Goal: Answer question/provide support: Answer question/provide support

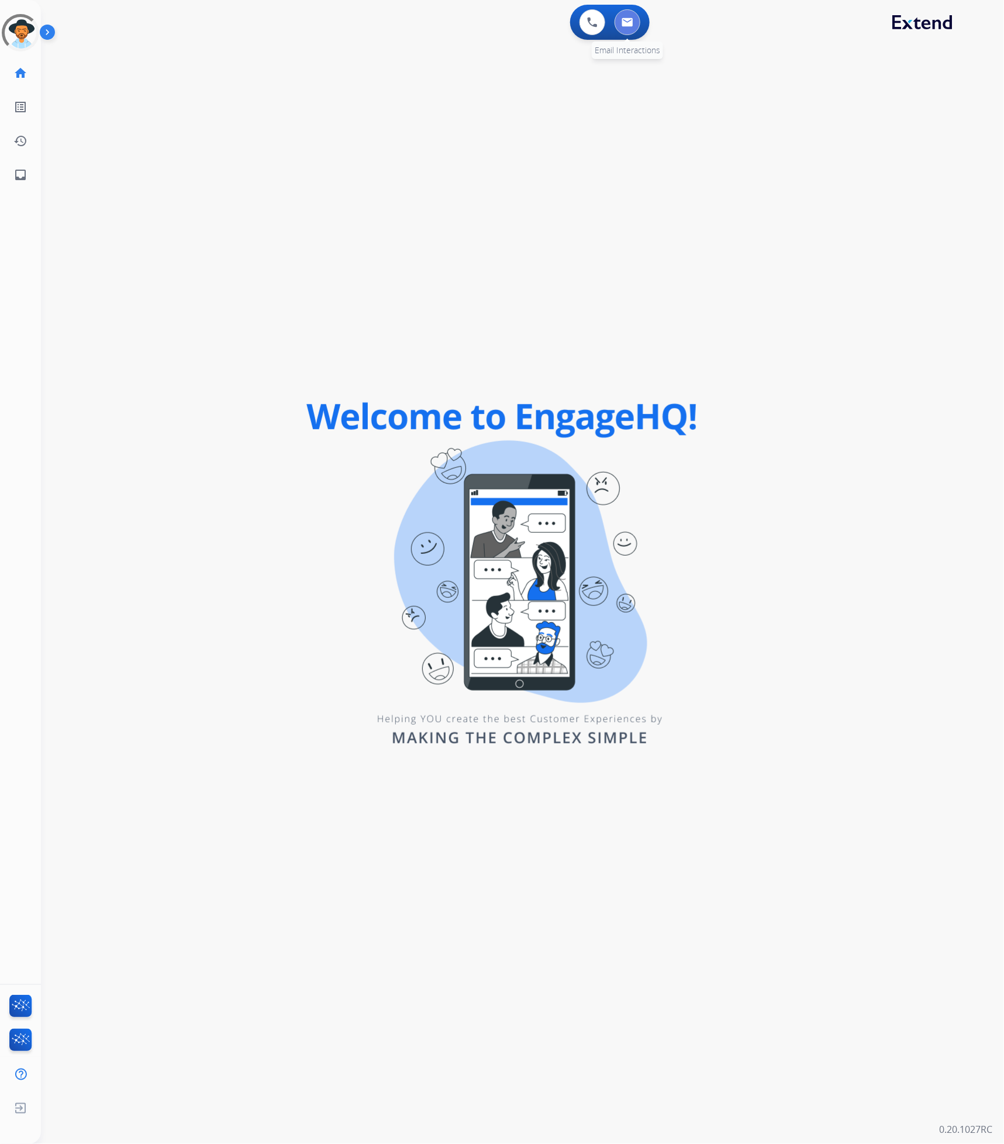
click at [630, 26] on img at bounding box center [628, 22] width 12 height 9
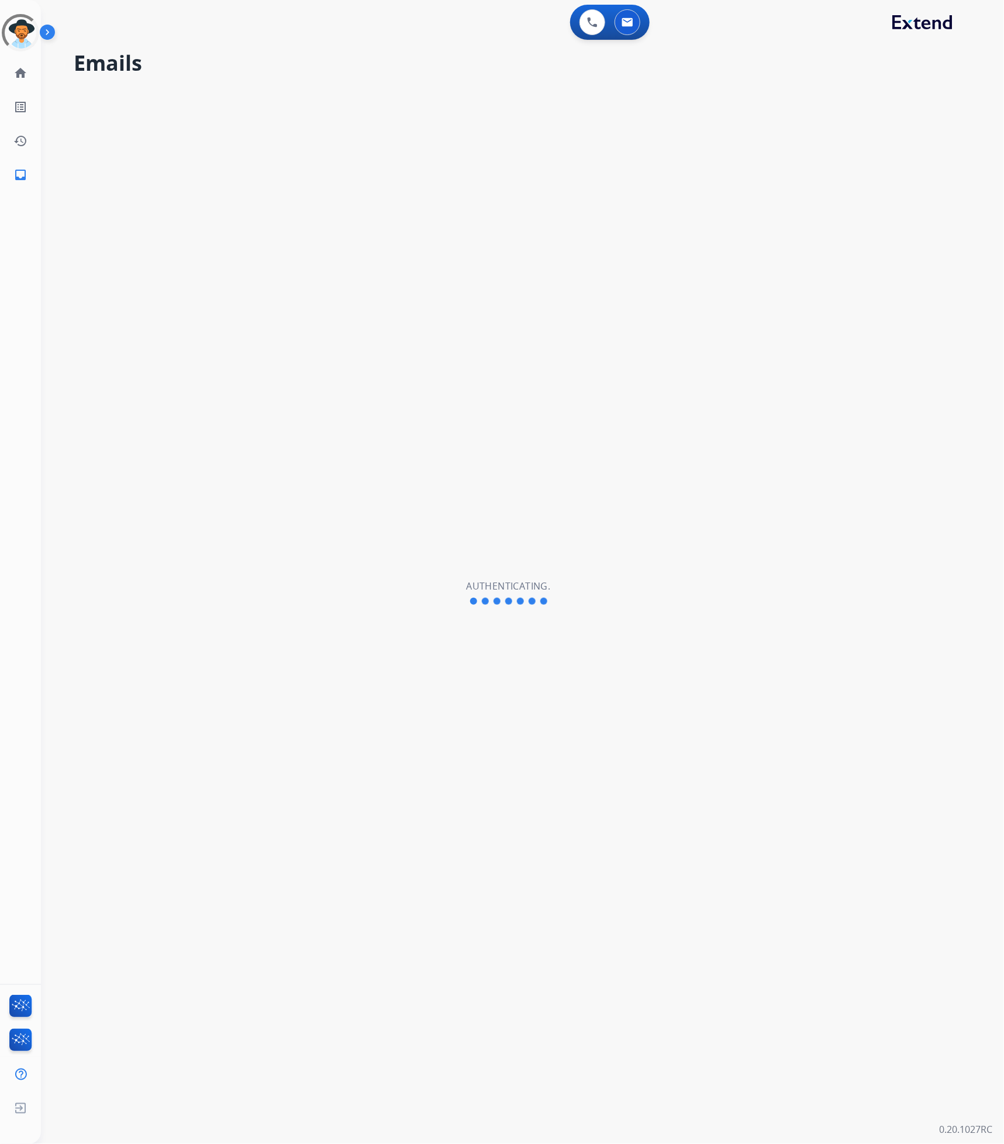
select select "**********"
click at [627, 25] on img at bounding box center [628, 22] width 12 height 9
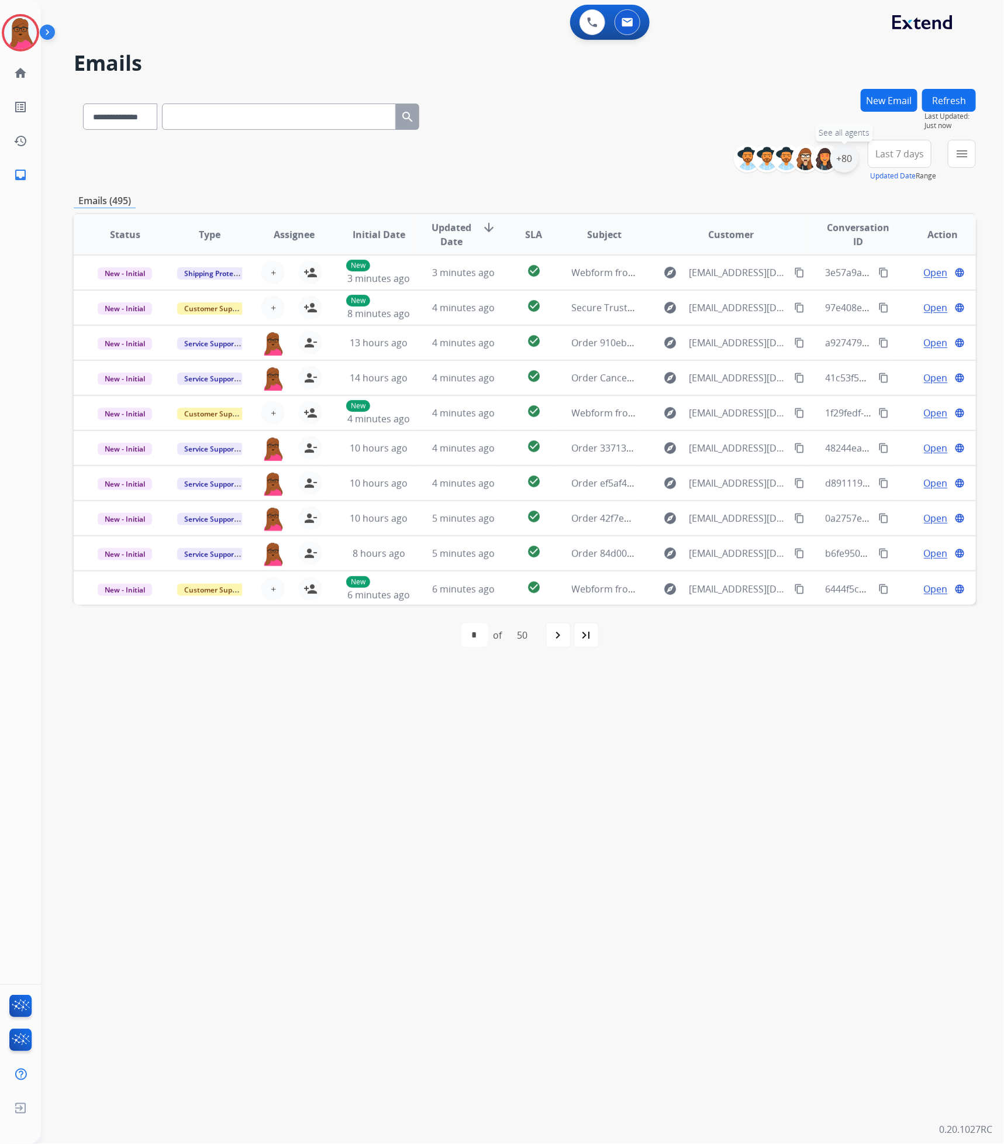
click at [846, 165] on div "+80" at bounding box center [844, 158] width 28 height 28
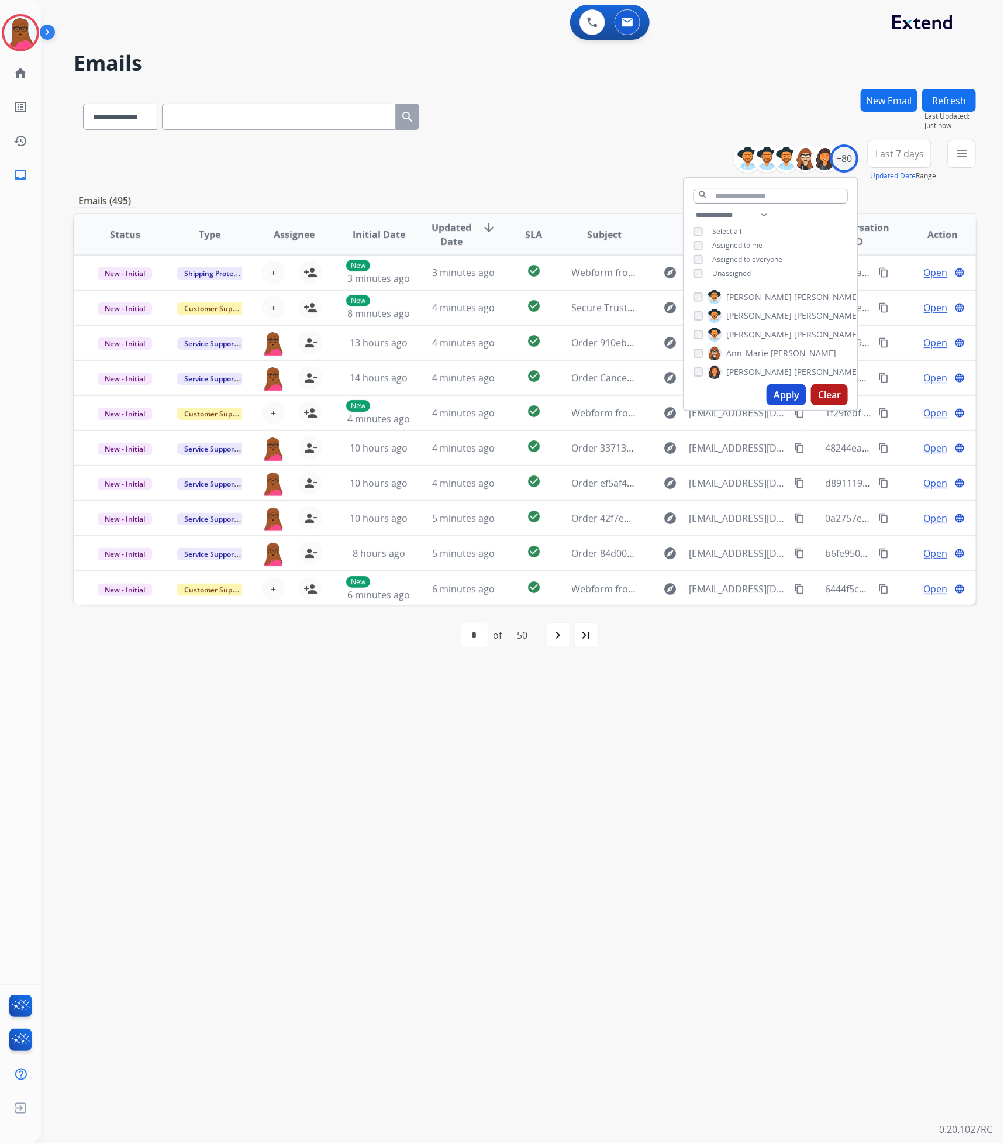
click at [772, 388] on button "Apply" at bounding box center [787, 394] width 40 height 21
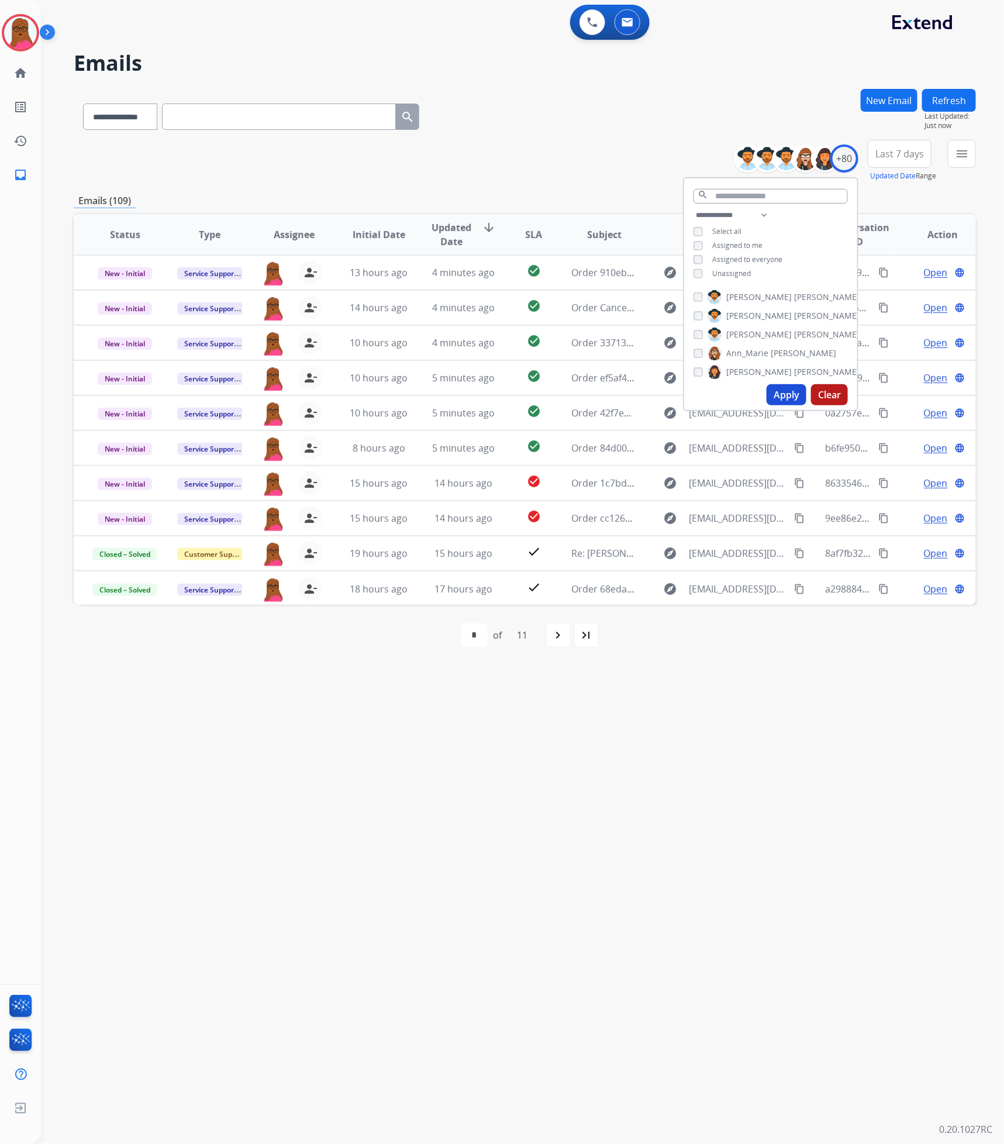
drag, startPoint x: 540, startPoint y: 691, endPoint x: 548, endPoint y: 695, distance: 8.6
click at [544, 693] on div "**********" at bounding box center [508, 593] width 935 height 1102
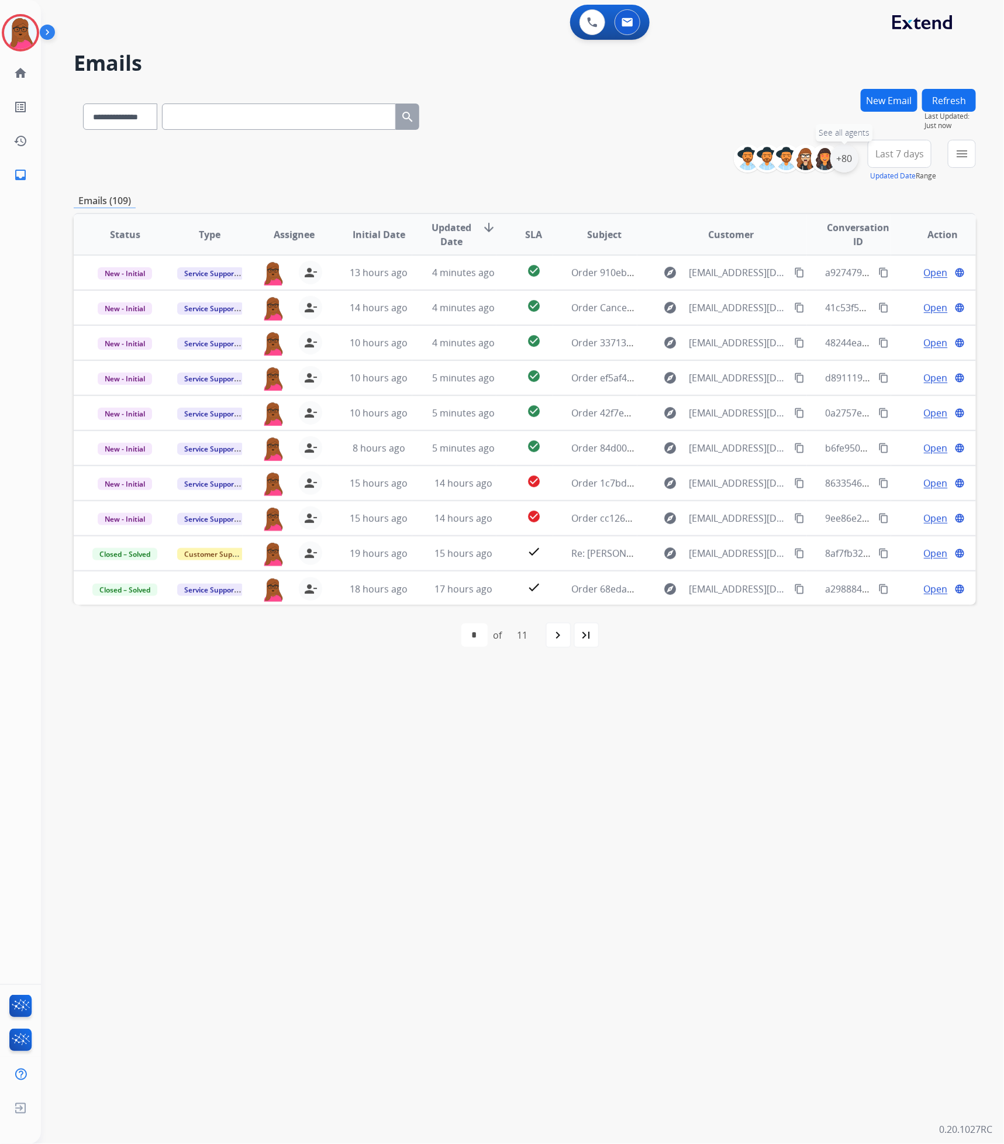
click at [851, 162] on div "+80" at bounding box center [844, 158] width 28 height 28
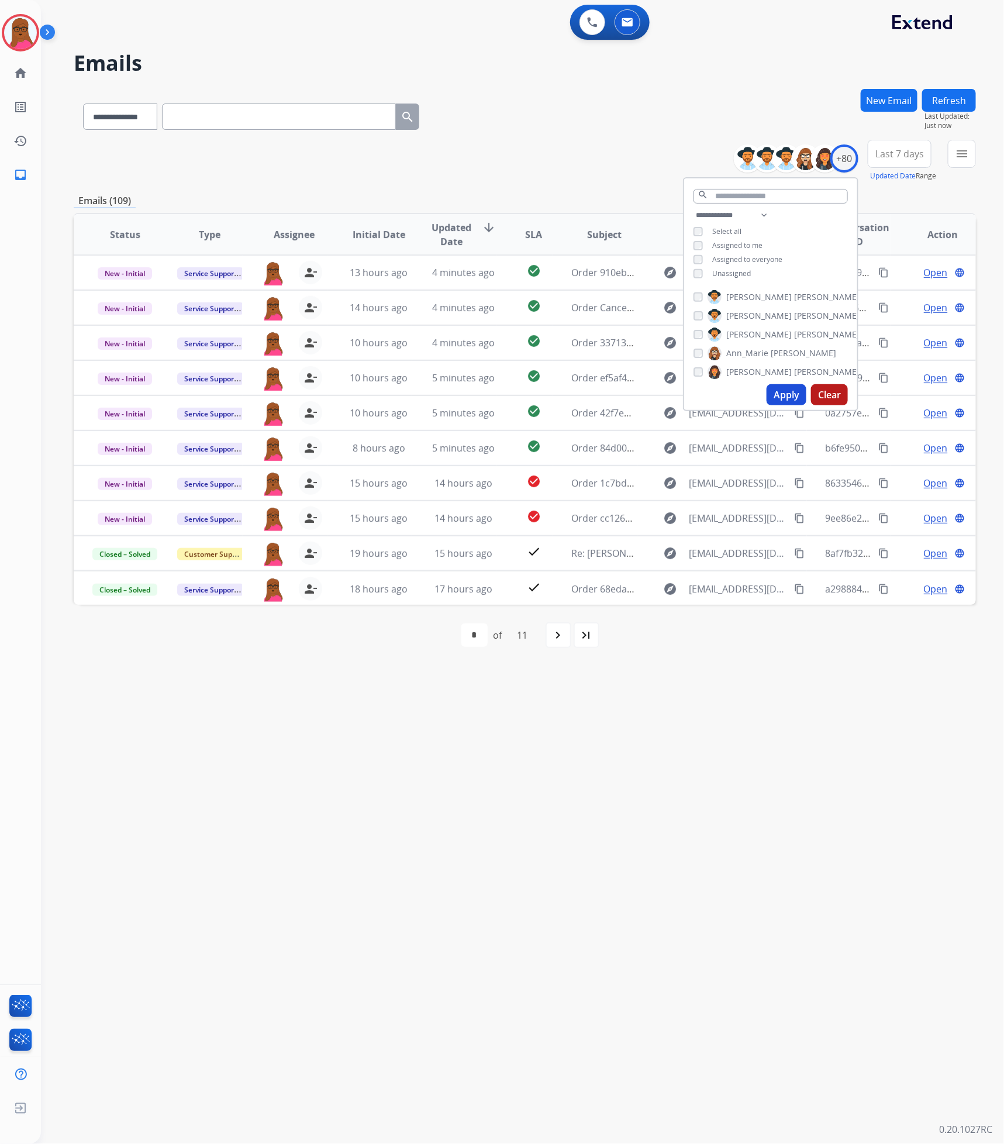
click at [904, 151] on span "Last 7 days" at bounding box center [899, 153] width 49 height 5
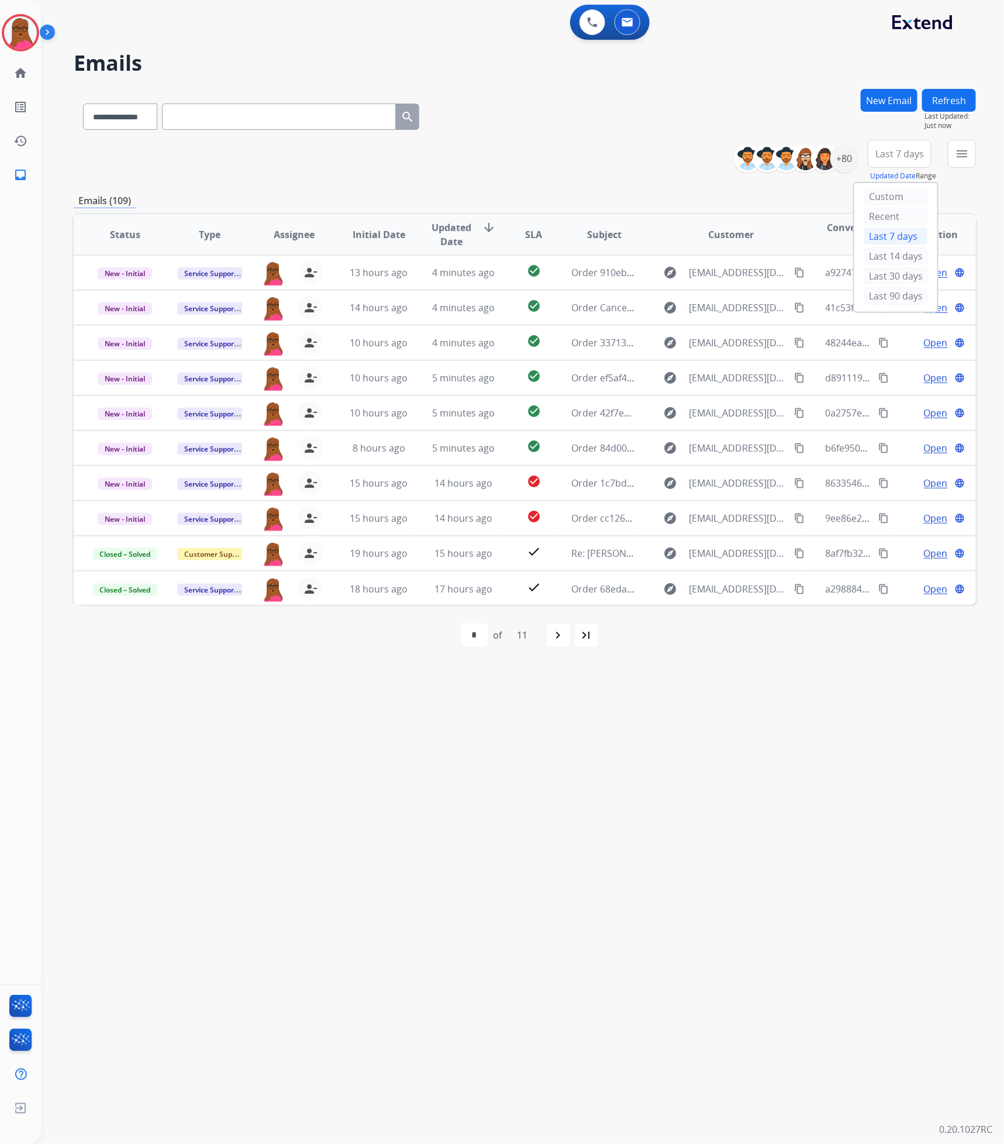
click at [962, 178] on div "menu Type Claims Adjudication Customer Support Escalation Service Support Shipp…" at bounding box center [962, 161] width 28 height 42
click at [964, 155] on mat-icon "menu" at bounding box center [962, 154] width 14 height 14
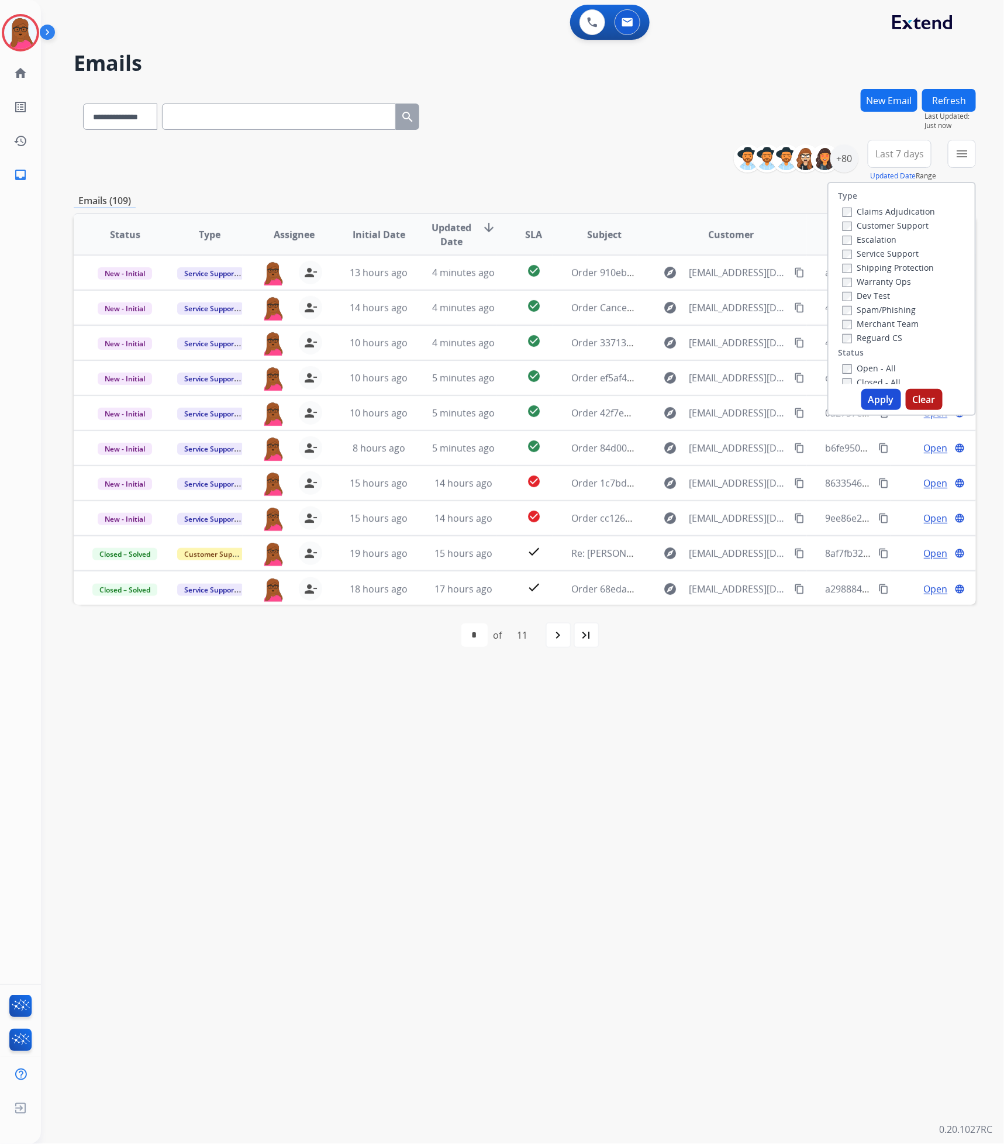
click at [868, 209] on label "Claims Adjudication" at bounding box center [889, 211] width 92 height 11
click at [849, 248] on label "Service Support" at bounding box center [881, 253] width 76 height 11
click at [874, 403] on button "Apply" at bounding box center [881, 399] width 40 height 21
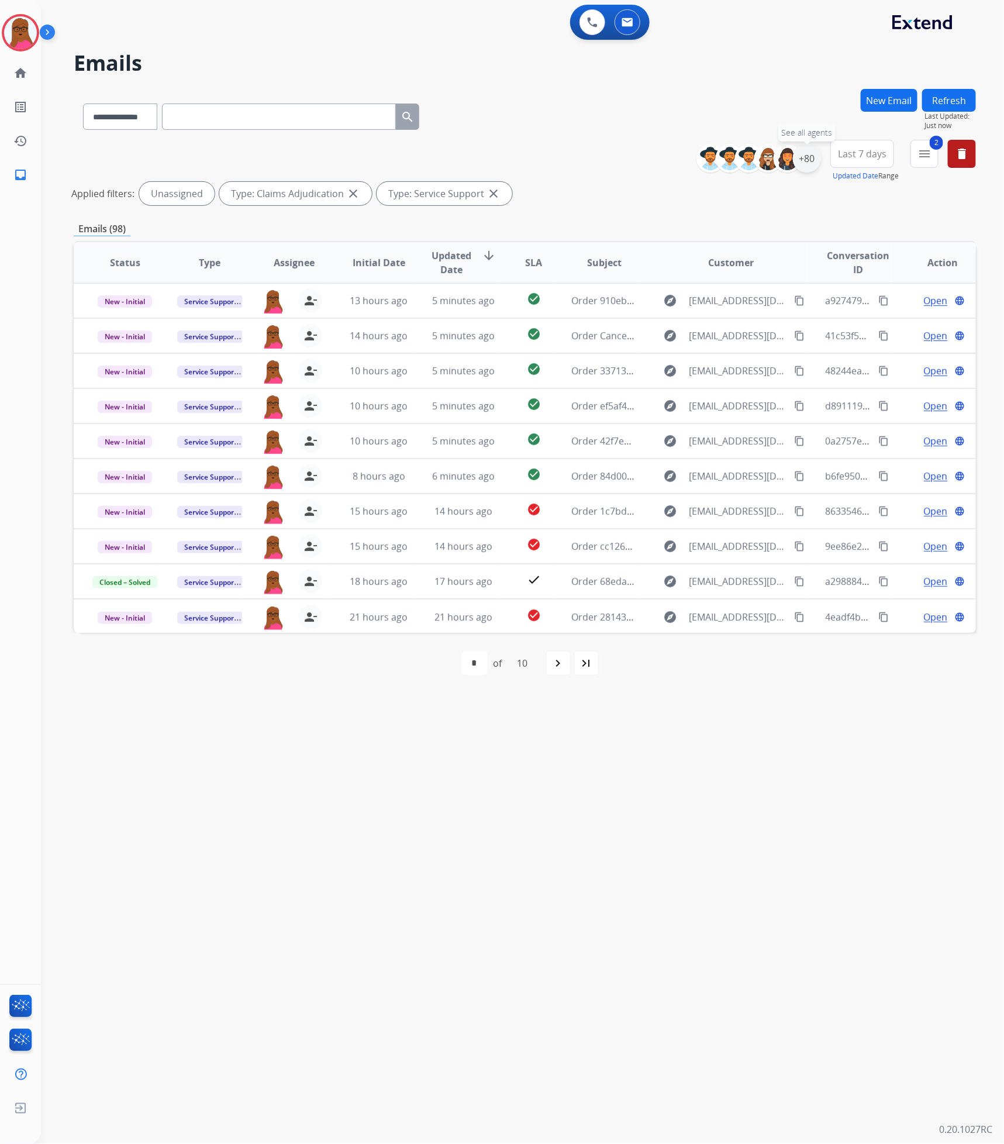
click at [807, 162] on div "+80" at bounding box center [807, 158] width 28 height 28
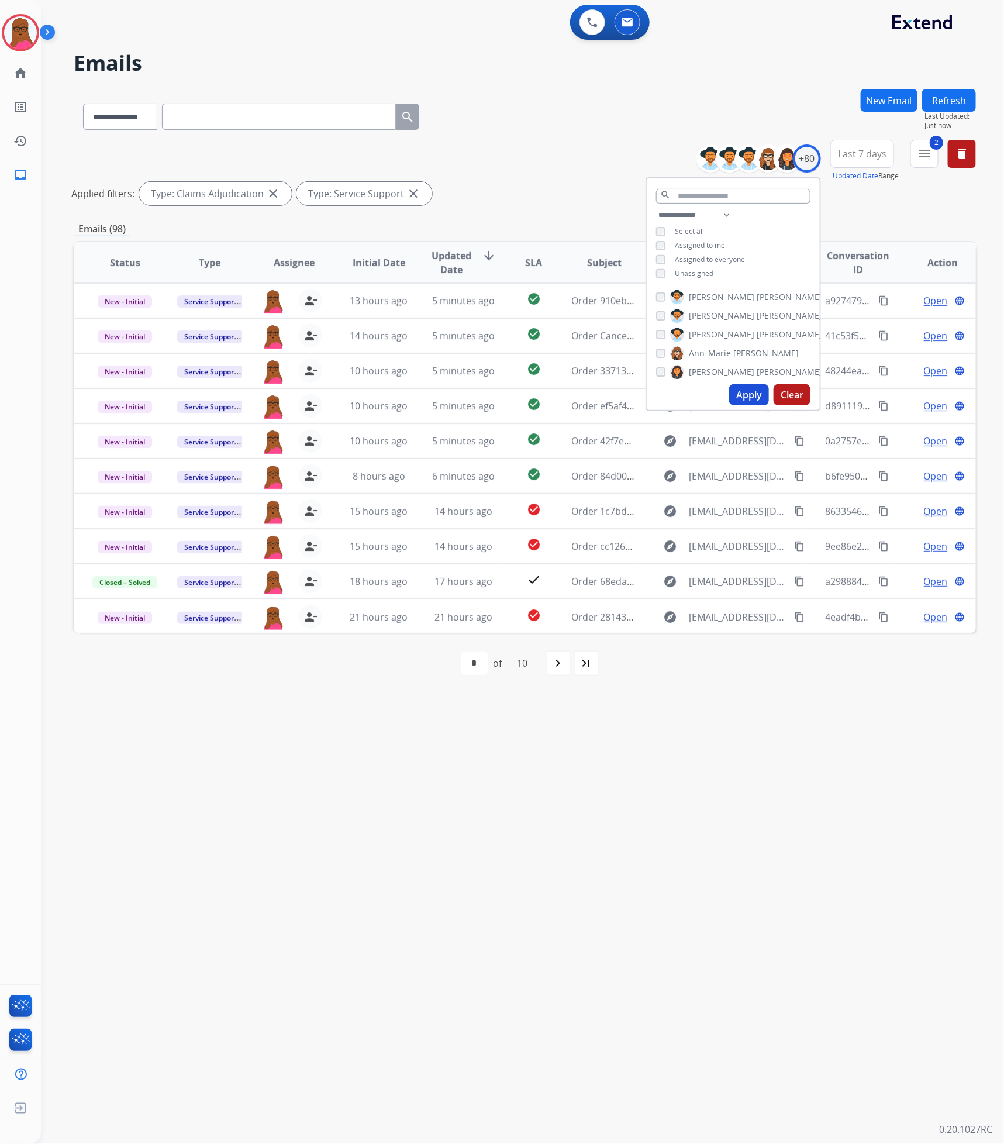
click at [736, 399] on button "Apply" at bounding box center [749, 394] width 40 height 21
click at [672, 271] on div "Unassigned" at bounding box center [684, 273] width 57 height 9
click at [665, 270] on div "Unassigned" at bounding box center [684, 273] width 57 height 9
click at [651, 274] on div "**********" at bounding box center [733, 245] width 173 height 75
click at [746, 391] on button "Apply" at bounding box center [749, 394] width 40 height 21
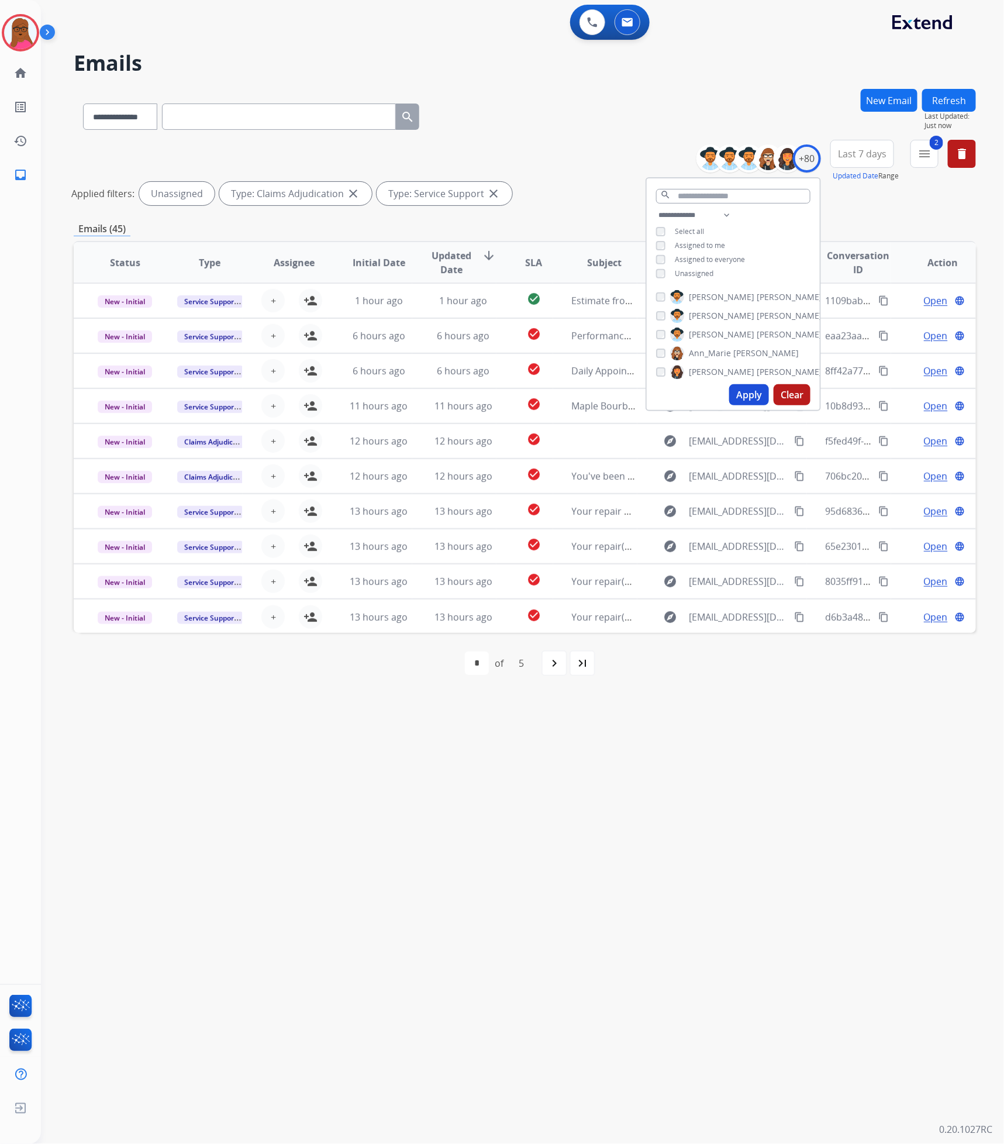
click at [791, 732] on div "**********" at bounding box center [508, 593] width 935 height 1102
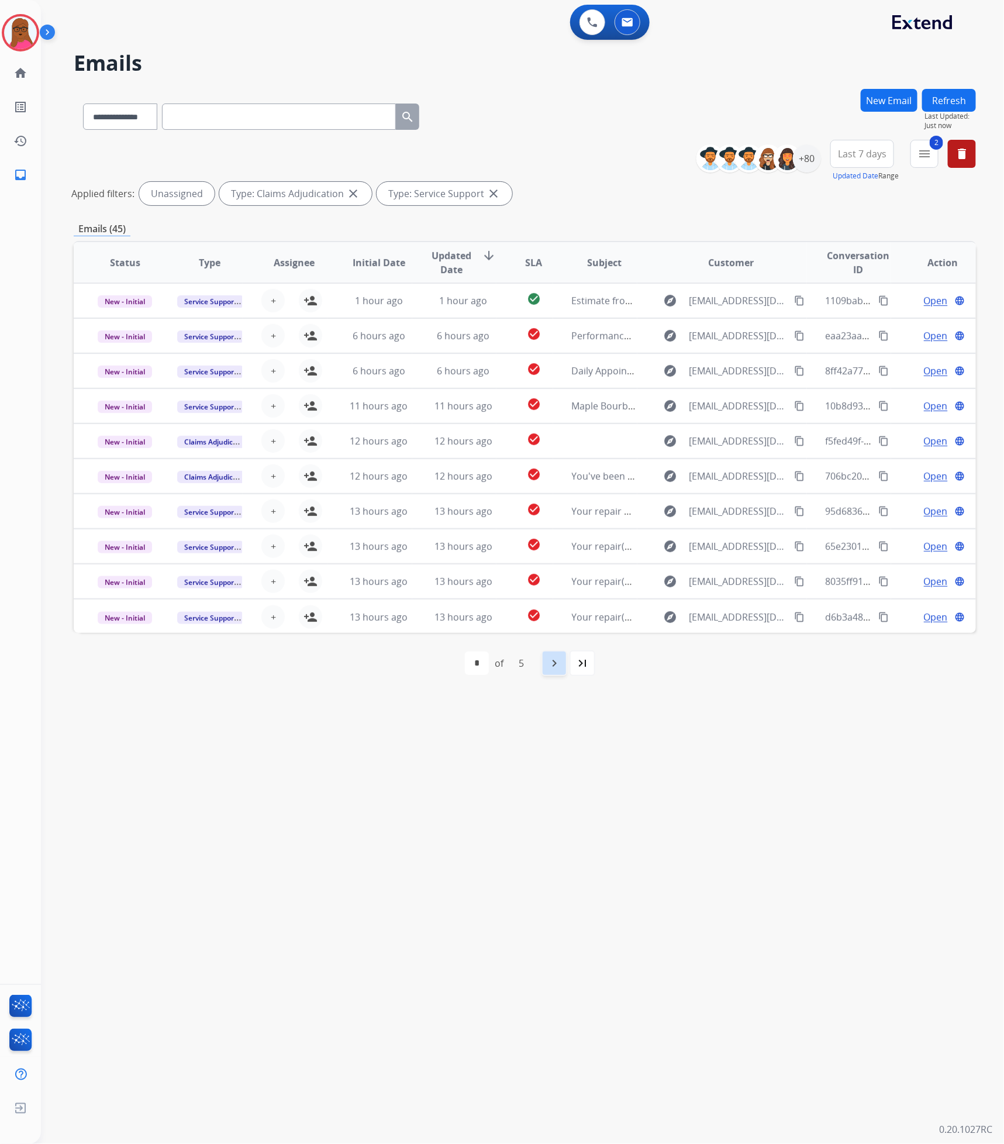
click at [564, 660] on div "navigate_next" at bounding box center [554, 663] width 26 height 26
click at [564, 660] on div "first_page navigate_before * * * * * of 5 navigate_next last_page" at bounding box center [525, 662] width 902 height 23
click at [577, 674] on div "navigate_next" at bounding box center [580, 663] width 26 height 26
click at [578, 672] on div "navigate_next" at bounding box center [580, 663] width 26 height 26
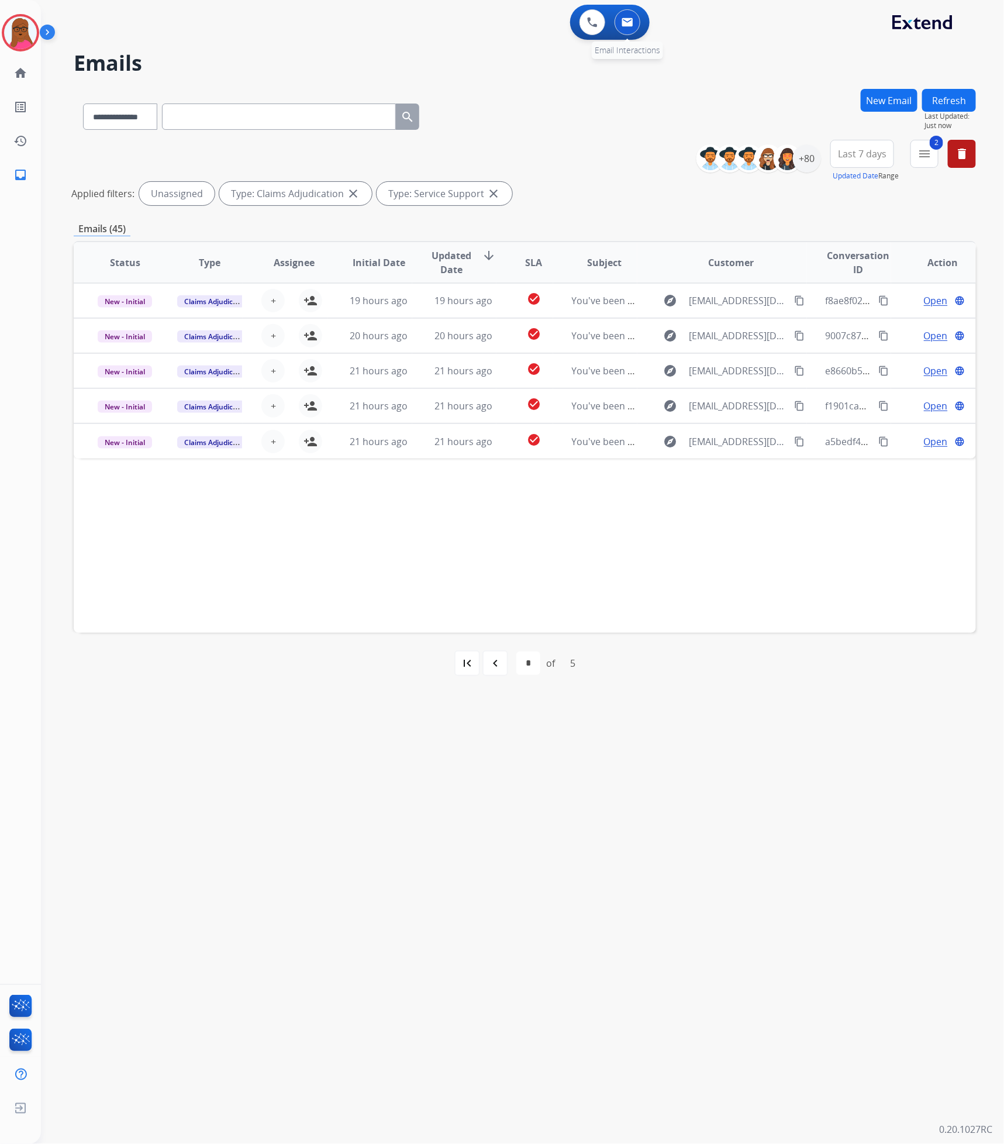
click at [642, 25] on div "0 Email Interactions" at bounding box center [627, 22] width 35 height 26
click at [639, 25] on button at bounding box center [628, 22] width 26 height 26
click at [636, 25] on button at bounding box center [628, 22] width 26 height 26
click at [810, 160] on div "+80" at bounding box center [807, 158] width 28 height 28
click at [732, 244] on div "**********" at bounding box center [733, 245] width 173 height 75
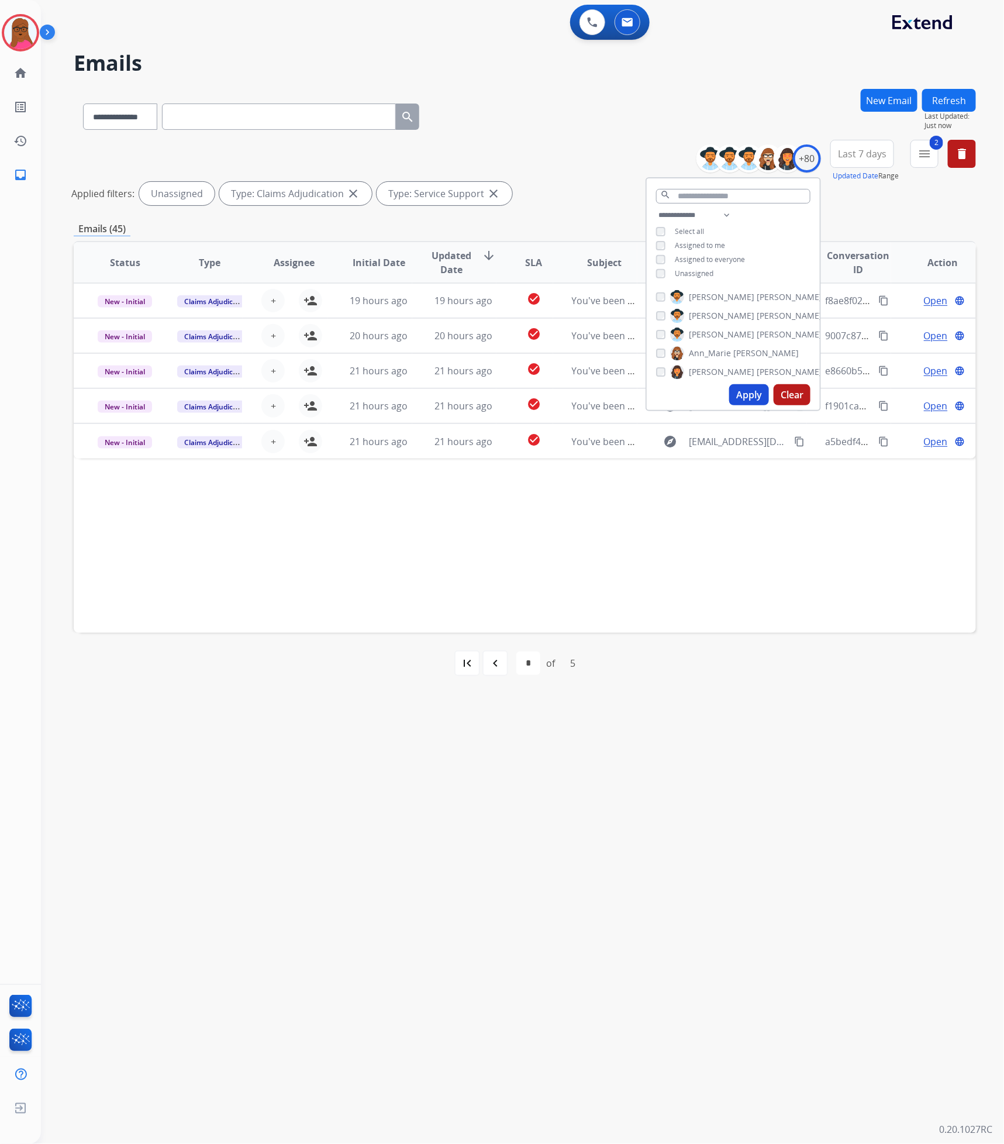
click at [695, 248] on span "Assigned to me" at bounding box center [700, 245] width 50 height 10
click at [751, 388] on button "Apply" at bounding box center [749, 394] width 40 height 21
select select "*"
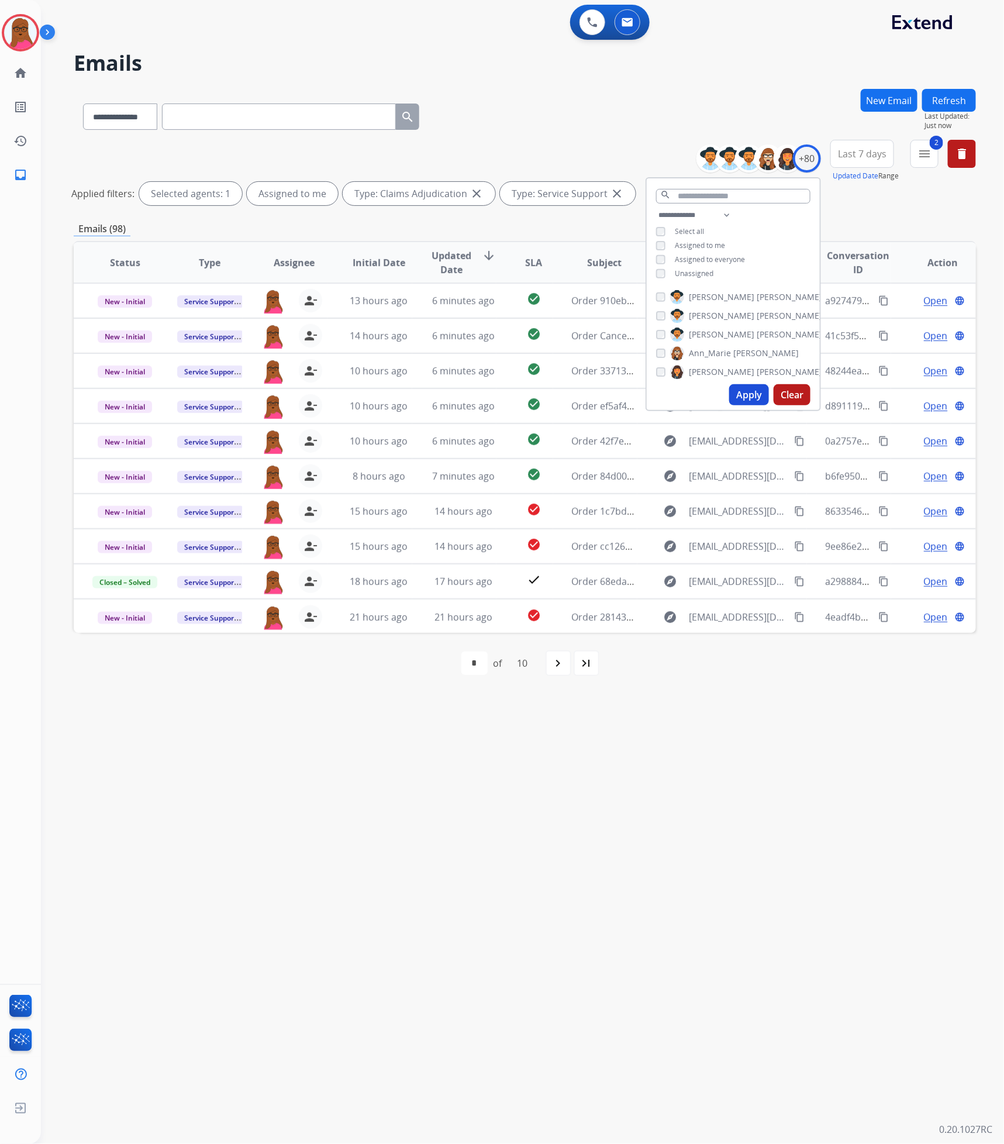
click at [709, 731] on div "**********" at bounding box center [508, 593] width 935 height 1102
click at [805, 160] on div "+80" at bounding box center [807, 158] width 28 height 28
click at [653, 251] on div "**********" at bounding box center [733, 245] width 173 height 75
click at [695, 194] on input "text" at bounding box center [733, 196] width 154 height 15
click at [735, 395] on button "Apply" at bounding box center [749, 394] width 40 height 21
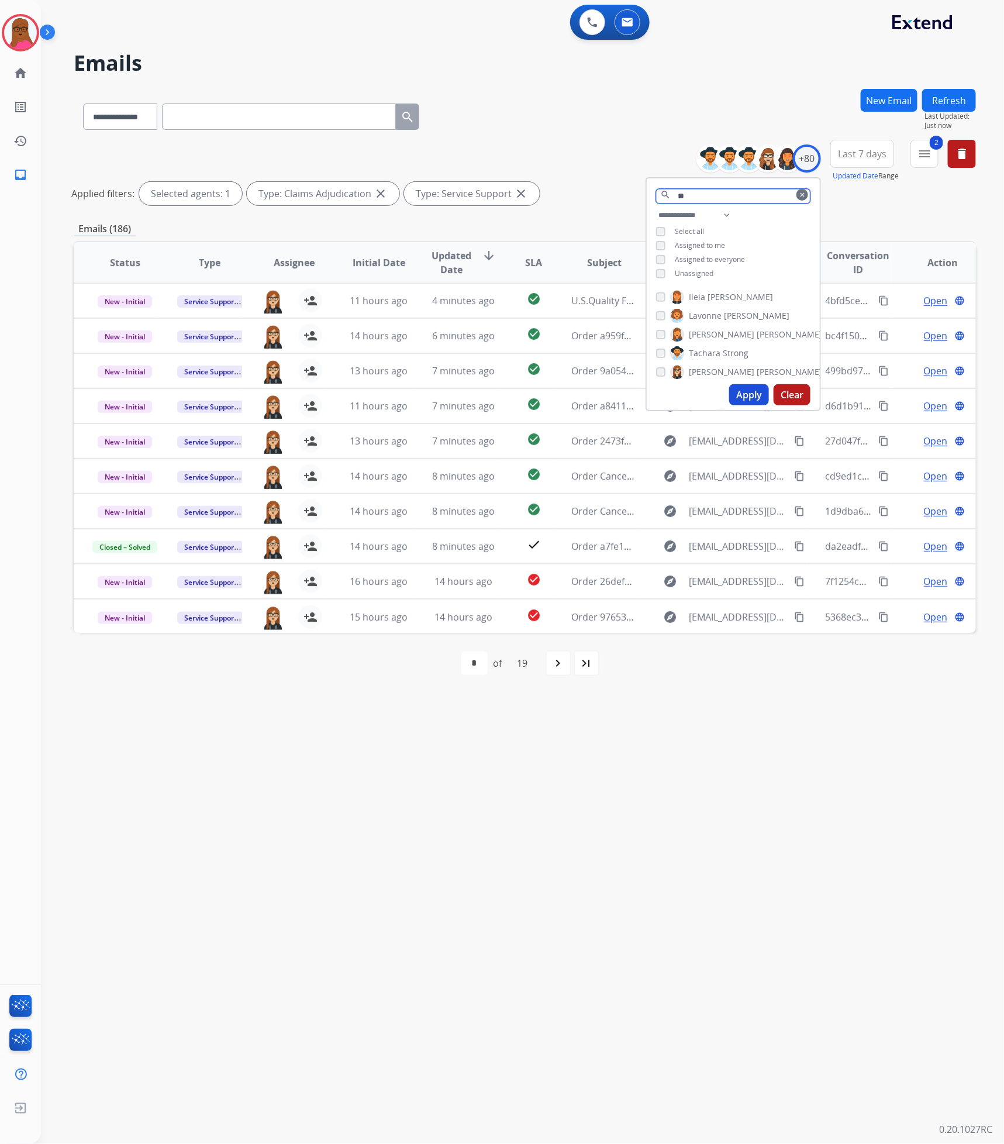
click at [754, 189] on input "**" at bounding box center [733, 196] width 154 height 15
click at [733, 191] on input "**" at bounding box center [733, 196] width 154 height 15
type input "**"
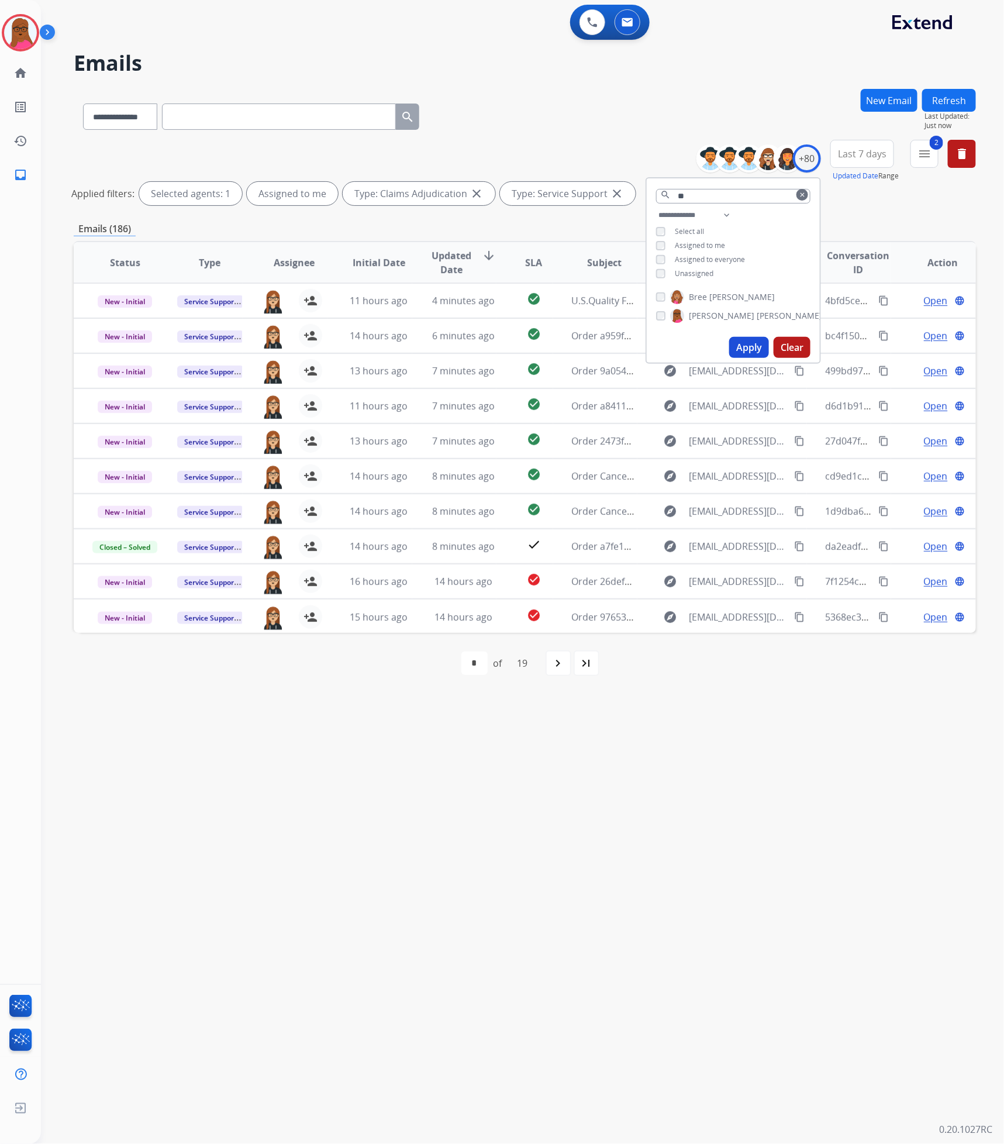
click at [737, 334] on div "Apply Clear" at bounding box center [733, 347] width 173 height 30
click at [737, 340] on button "Apply" at bounding box center [749, 347] width 40 height 21
click at [684, 885] on div "**********" at bounding box center [508, 593] width 935 height 1102
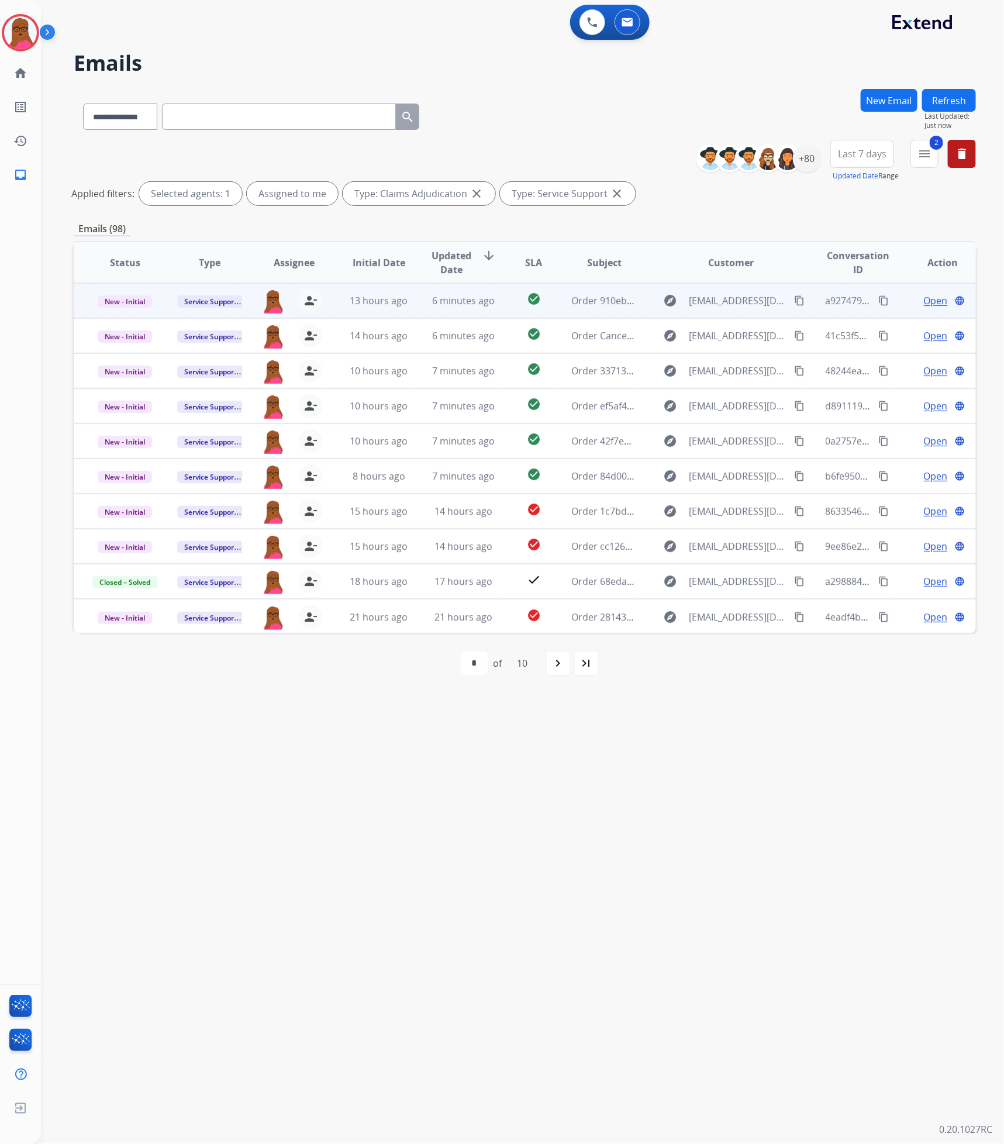
click at [924, 302] on span "Open" at bounding box center [936, 301] width 24 height 14
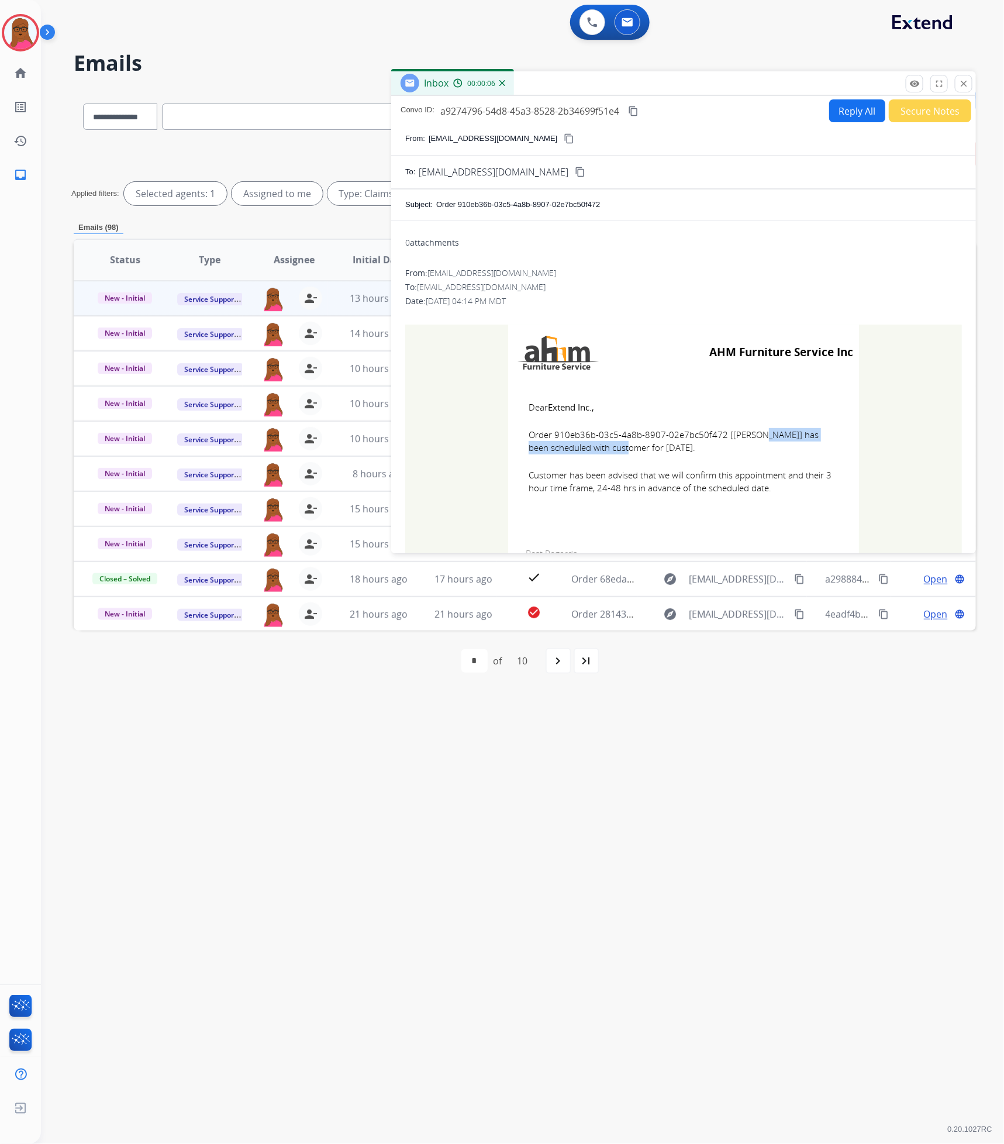
drag, startPoint x: 716, startPoint y: 437, endPoint x: 553, endPoint y: 432, distance: 163.2
click at [553, 432] on span "Order 910eb36b-03c5-4a8b-8907-02e7bc50f472 [[PERSON_NAME]] has been scheduled w…" at bounding box center [684, 441] width 310 height 26
copy span "910eb36b-03c5-4a8b-8907-02e7bc50f472"
drag, startPoint x: 525, startPoint y: 402, endPoint x: 784, endPoint y: 492, distance: 274.2
click at [784, 492] on td "Dear Extend Inc., Order 910eb36b-03c5-4a8b-8907-02e7bc50f472 [[PERSON_NAME]] ha…" at bounding box center [683, 454] width 351 height 149
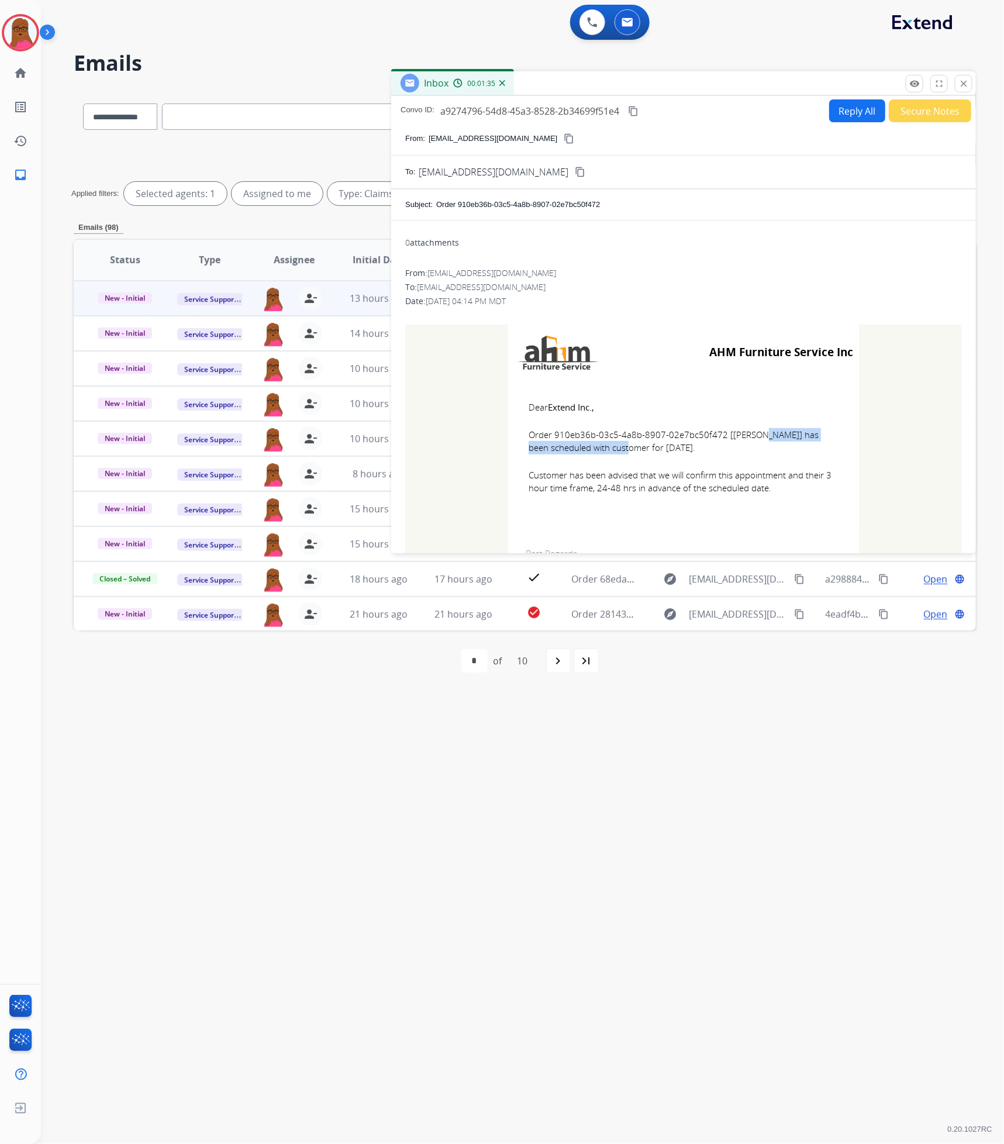
copy td "Dear Extend Inc., Order 910eb36b-03c5-4a8b-8907-02e7bc50f472 [[PERSON_NAME]] ha…"
click at [965, 84] on mat-icon "close" at bounding box center [963, 83] width 11 height 11
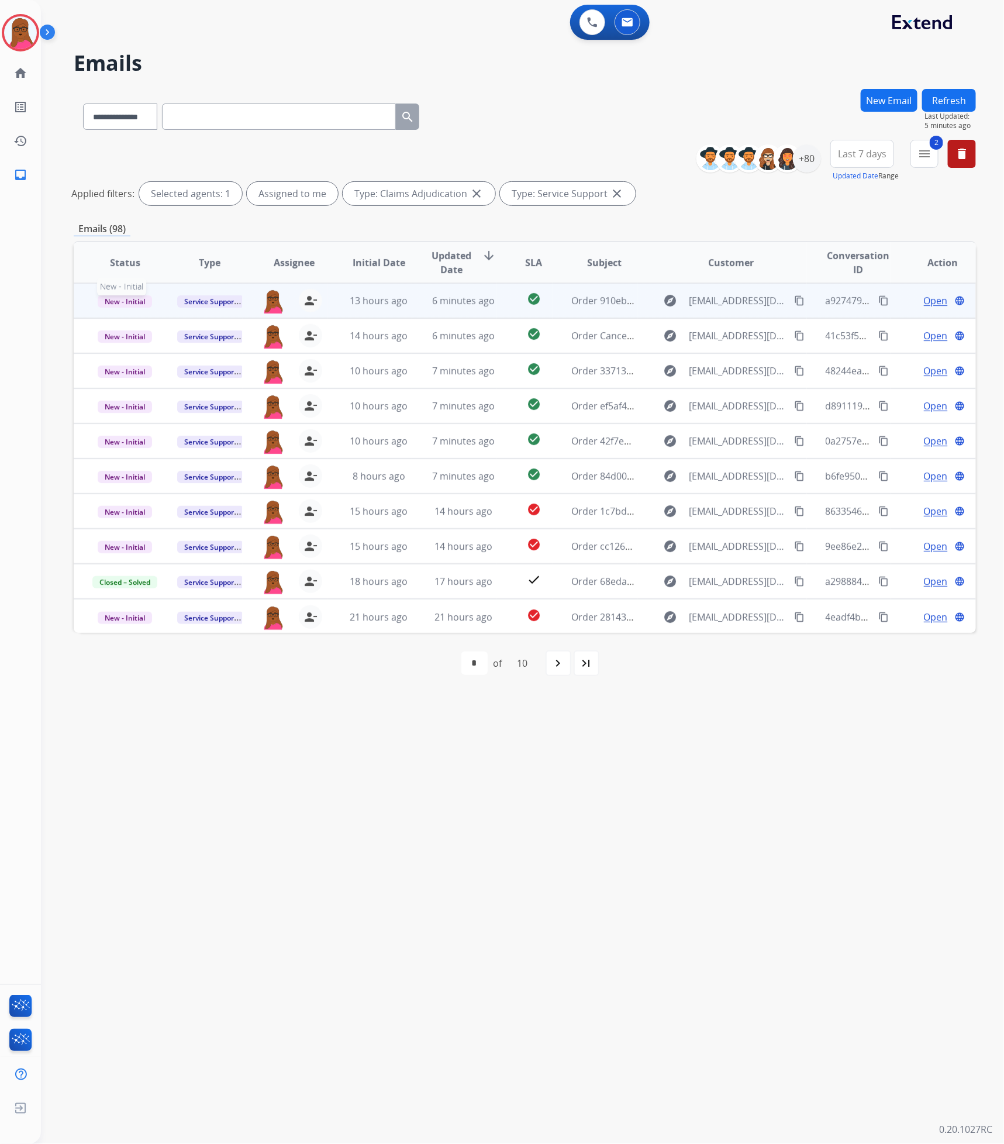
click at [143, 302] on span "New - Initial" at bounding box center [125, 301] width 54 height 12
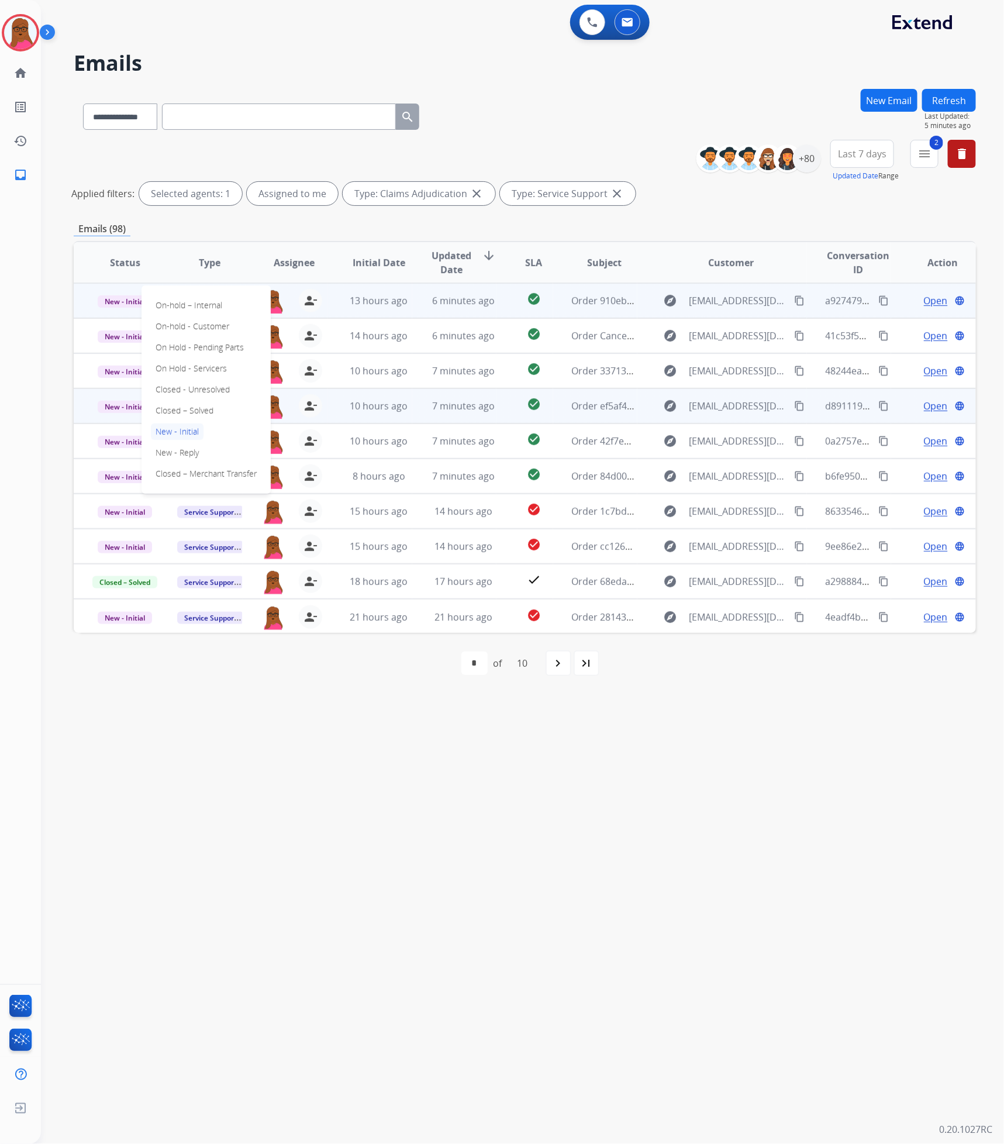
click at [211, 412] on p "Closed – Solved" at bounding box center [184, 410] width 67 height 16
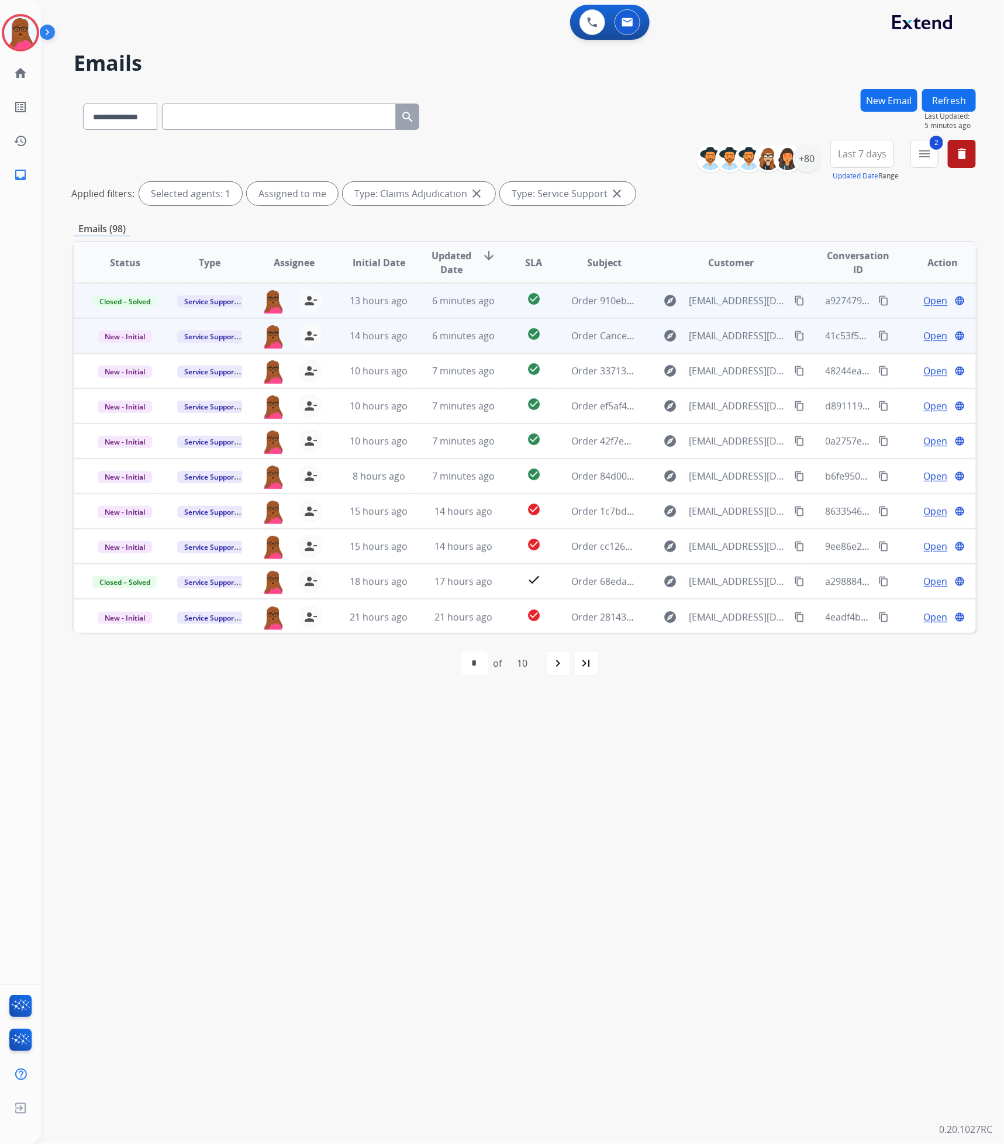
click at [926, 340] on span "Open" at bounding box center [936, 336] width 24 height 14
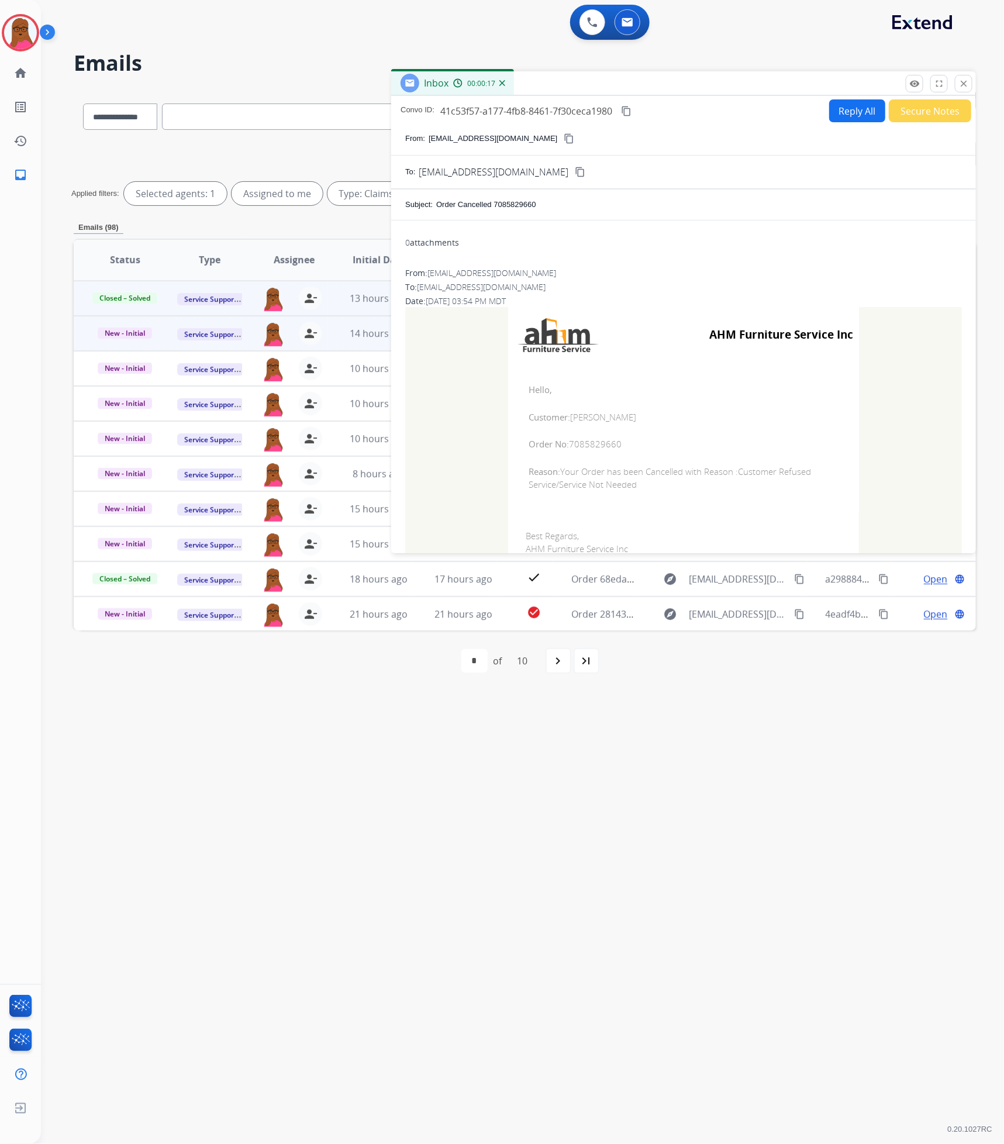
click at [590, 451] on span "Order No: 7085829660" at bounding box center [684, 443] width 310 height 13
click at [590, 450] on span "Order No: 7085829660" at bounding box center [684, 443] width 310 height 13
copy span "7085829660"
drag, startPoint x: 527, startPoint y: 392, endPoint x: 661, endPoint y: 486, distance: 164.2
click at [661, 486] on td "Hello, Customer: [PERSON_NAME] Order No: 7085829660 Reason: Your Order has been…" at bounding box center [683, 437] width 351 height 149
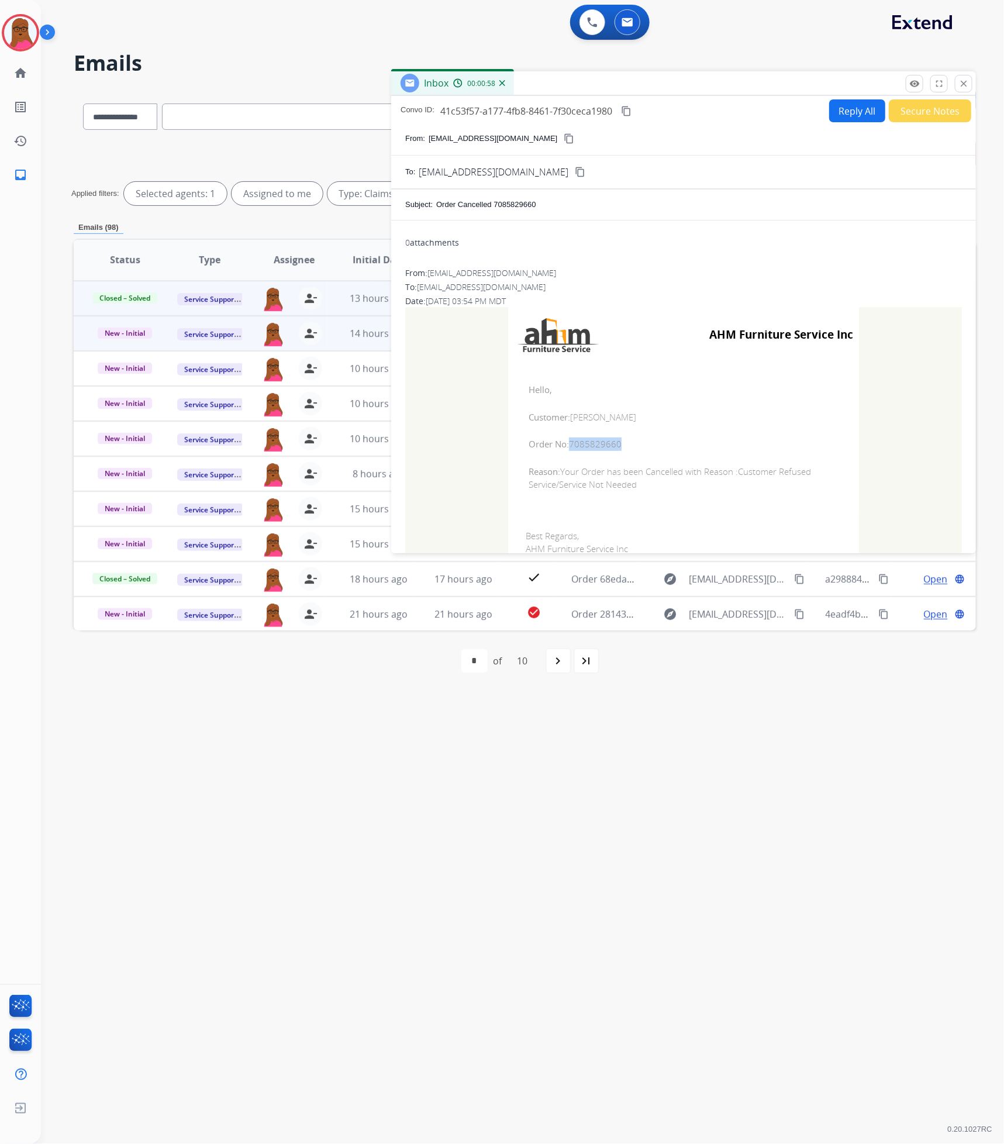
copy td "Hello, Customer: [PERSON_NAME] Order No: 7085829660 Reason: Your Order has been…"
click at [958, 86] on mat-icon "close" at bounding box center [963, 83] width 11 height 11
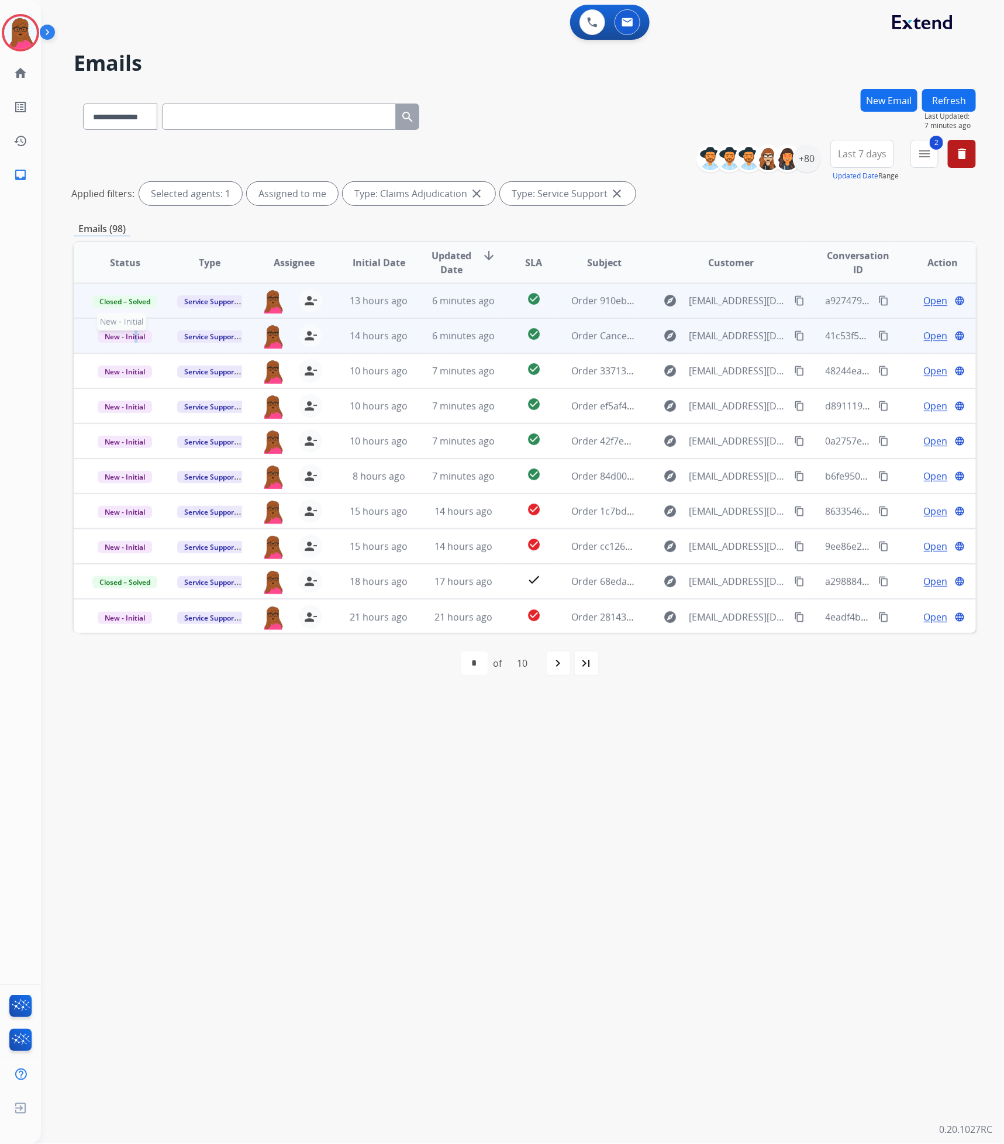
click at [135, 330] on span "New - Initial" at bounding box center [125, 336] width 54 height 12
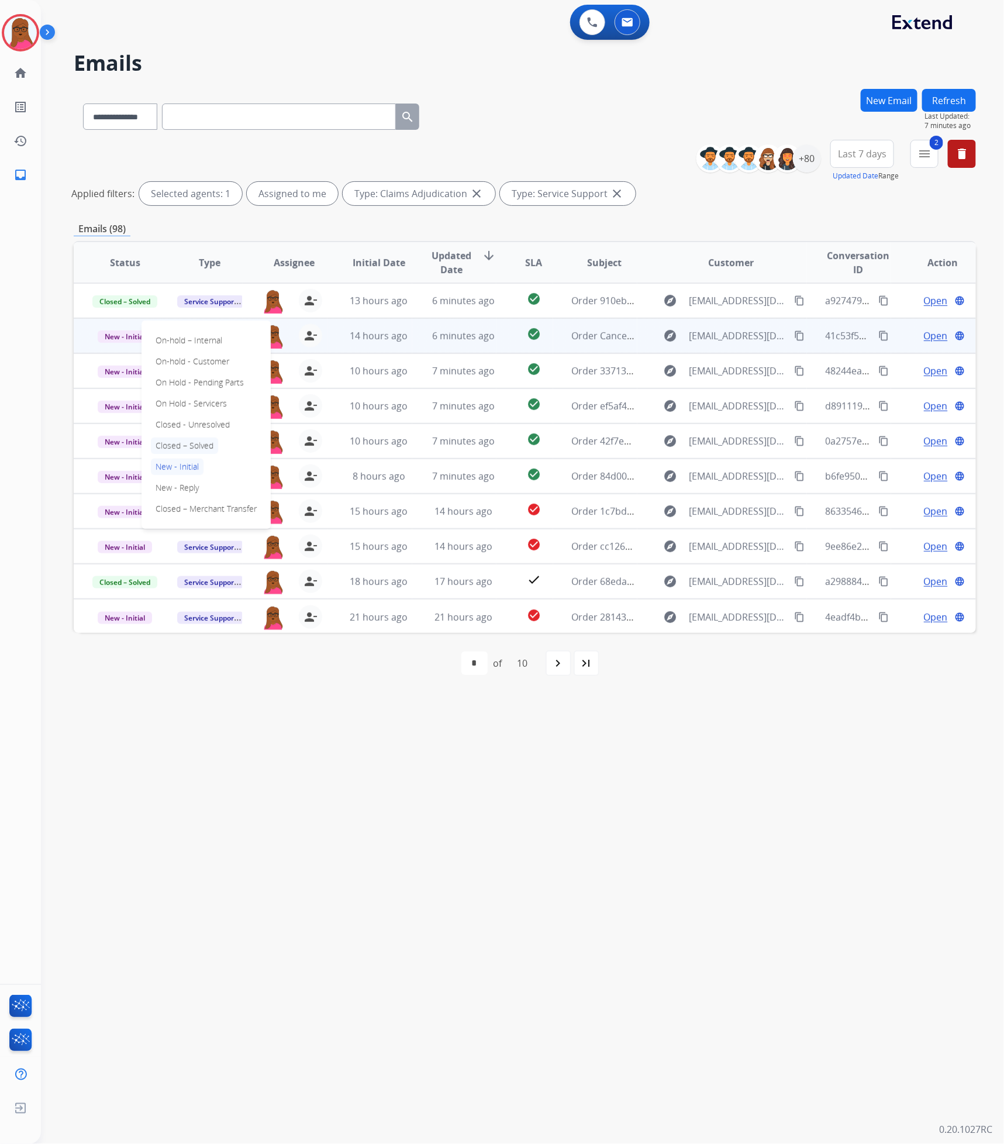
click at [207, 444] on p "Closed – Solved" at bounding box center [184, 445] width 67 height 16
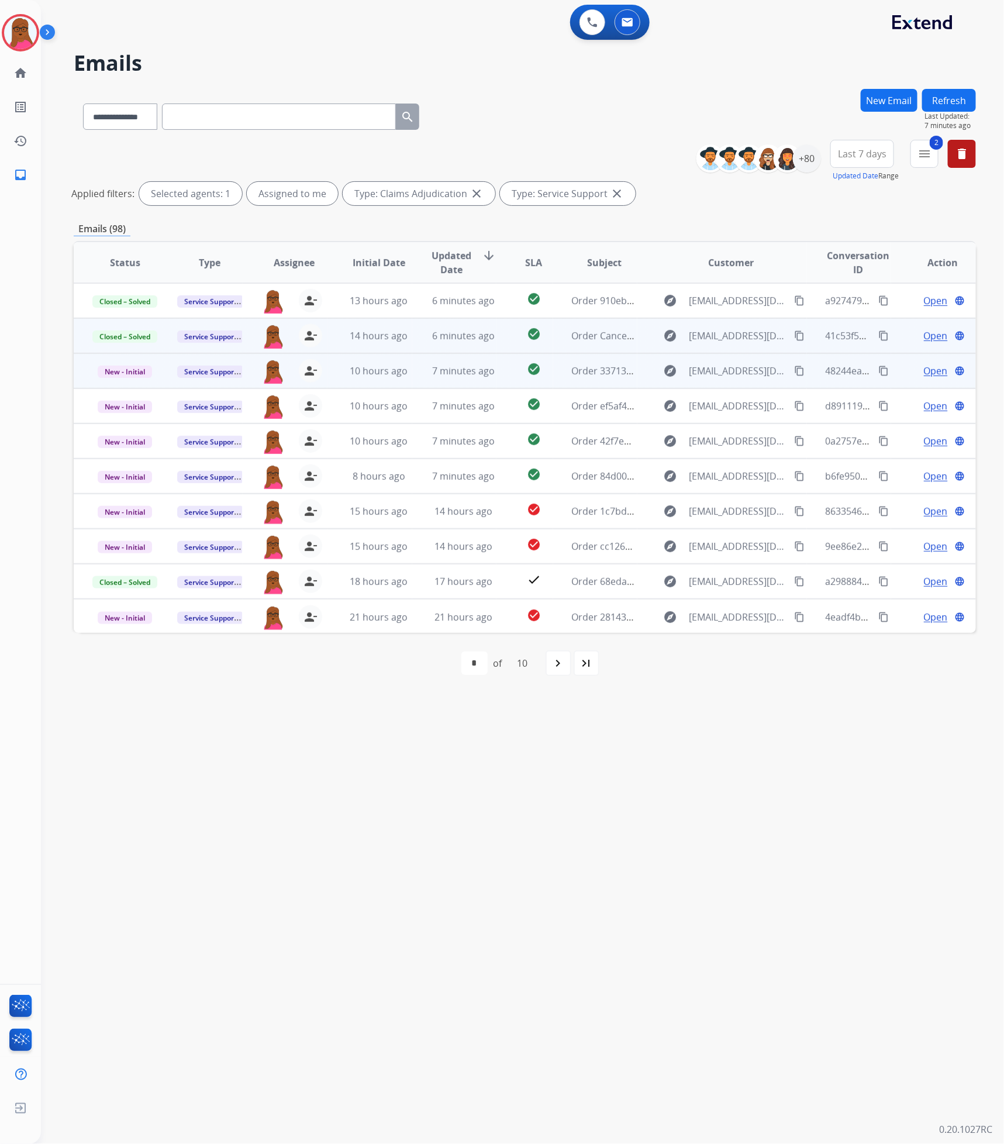
click at [929, 367] on span "Open" at bounding box center [936, 371] width 24 height 14
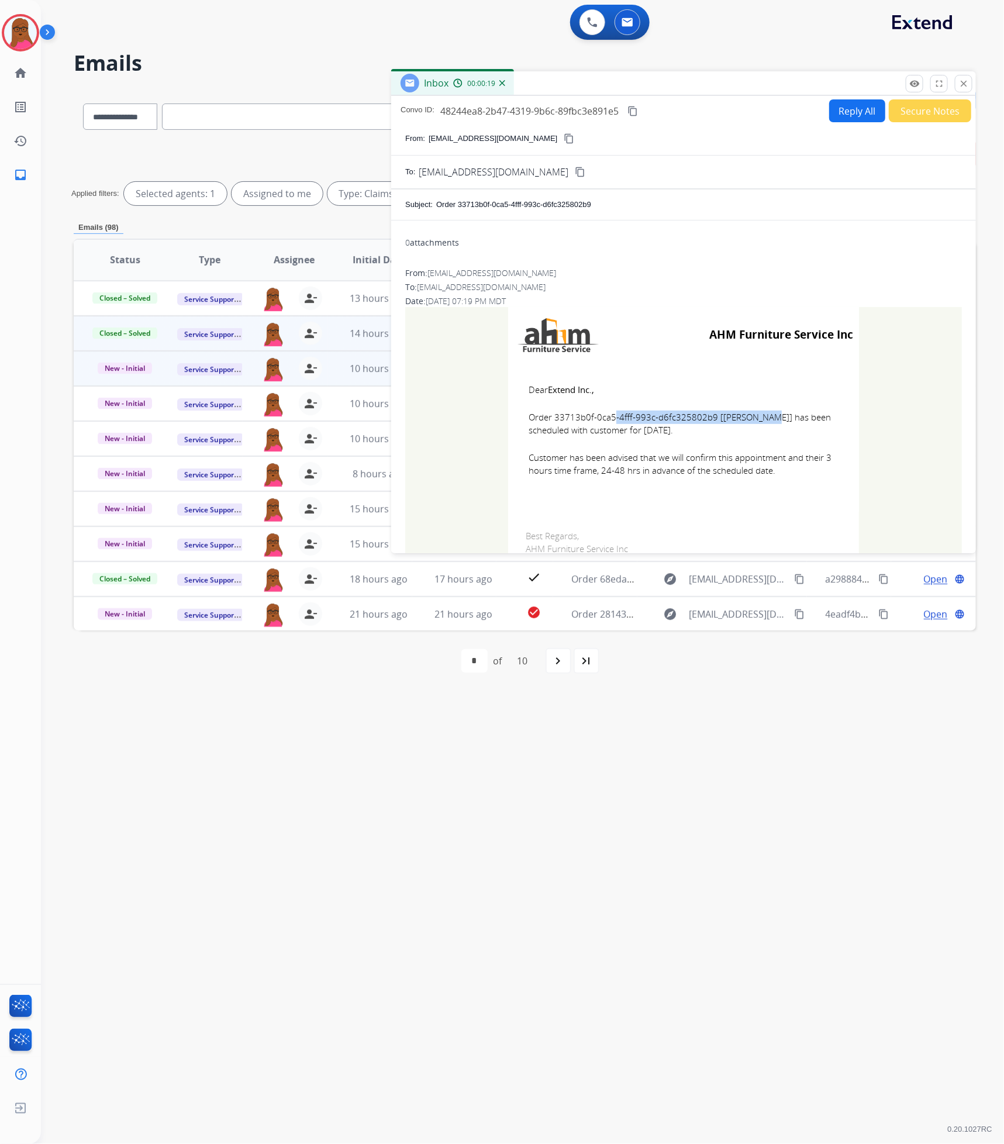
drag, startPoint x: 708, startPoint y: 421, endPoint x: 553, endPoint y: 415, distance: 155.1
click at [553, 415] on span "Order 33713b0f-0ca5-4fff-993c-d6fc325802b9 [[PERSON_NAME]] has been scheduled w…" at bounding box center [684, 423] width 310 height 26
copy span "33713b0f-0ca5-4fff-993c-d6fc325802b9"
drag, startPoint x: 529, startPoint y: 389, endPoint x: 667, endPoint y: 425, distance: 143.0
click at [667, 425] on td "Dear Extend Inc., Order 33713b0f-0ca5-4fff-993c-d6fc325802b9 [[PERSON_NAME]] ha…" at bounding box center [683, 437] width 351 height 149
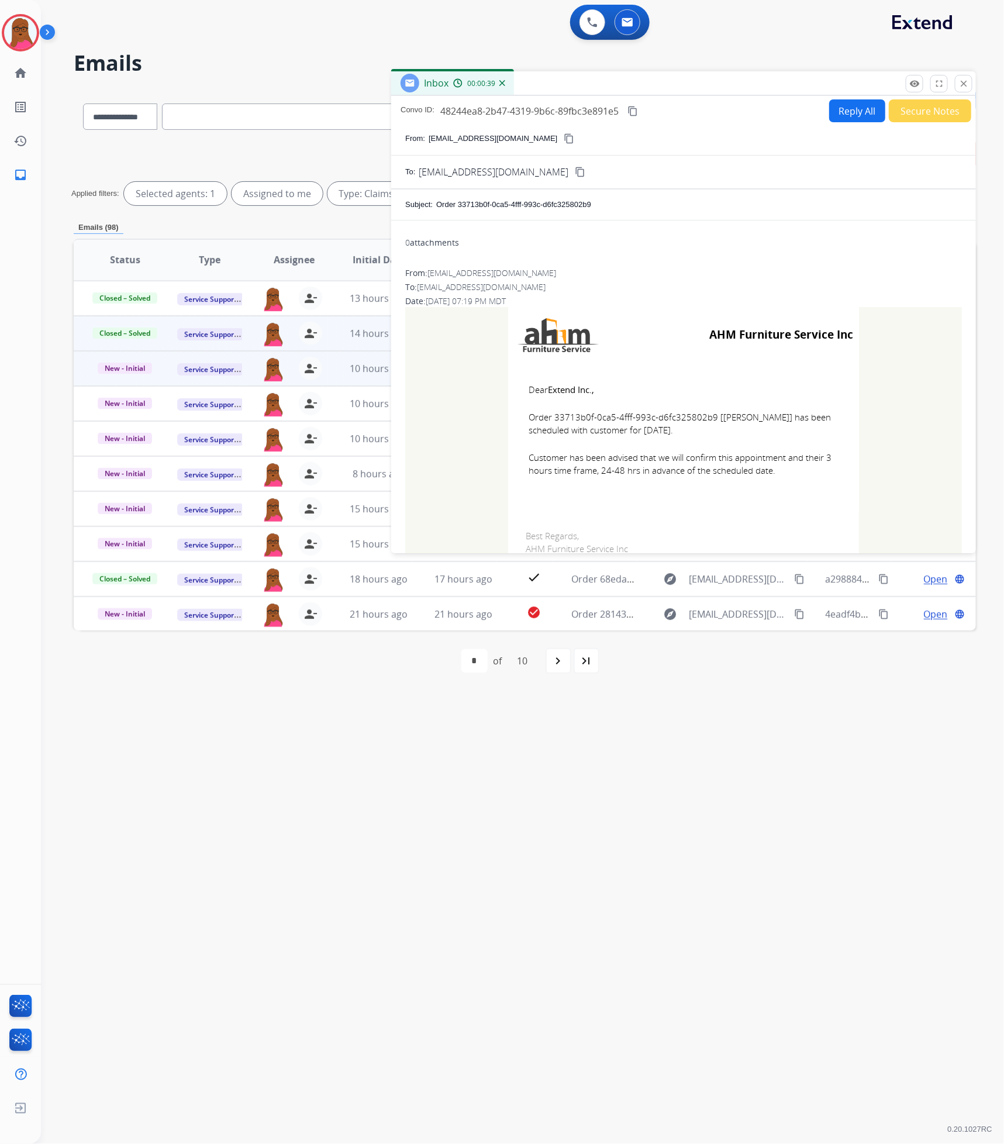
click at [621, 356] on td at bounding box center [578, 335] width 129 height 44
drag, startPoint x: 523, startPoint y: 388, endPoint x: 803, endPoint y: 483, distance: 295.7
click at [803, 483] on td "Dear Extend Inc., Order 33713b0f-0ca5-4fff-993c-d6fc325802b9 [[PERSON_NAME]] ha…" at bounding box center [683, 437] width 351 height 149
copy td "Dear Extend Inc., Order 33713b0f-0ca5-4fff-993c-d6fc325802b9 [[PERSON_NAME]] ha…"
click at [969, 85] on button "close Close" at bounding box center [964, 84] width 18 height 18
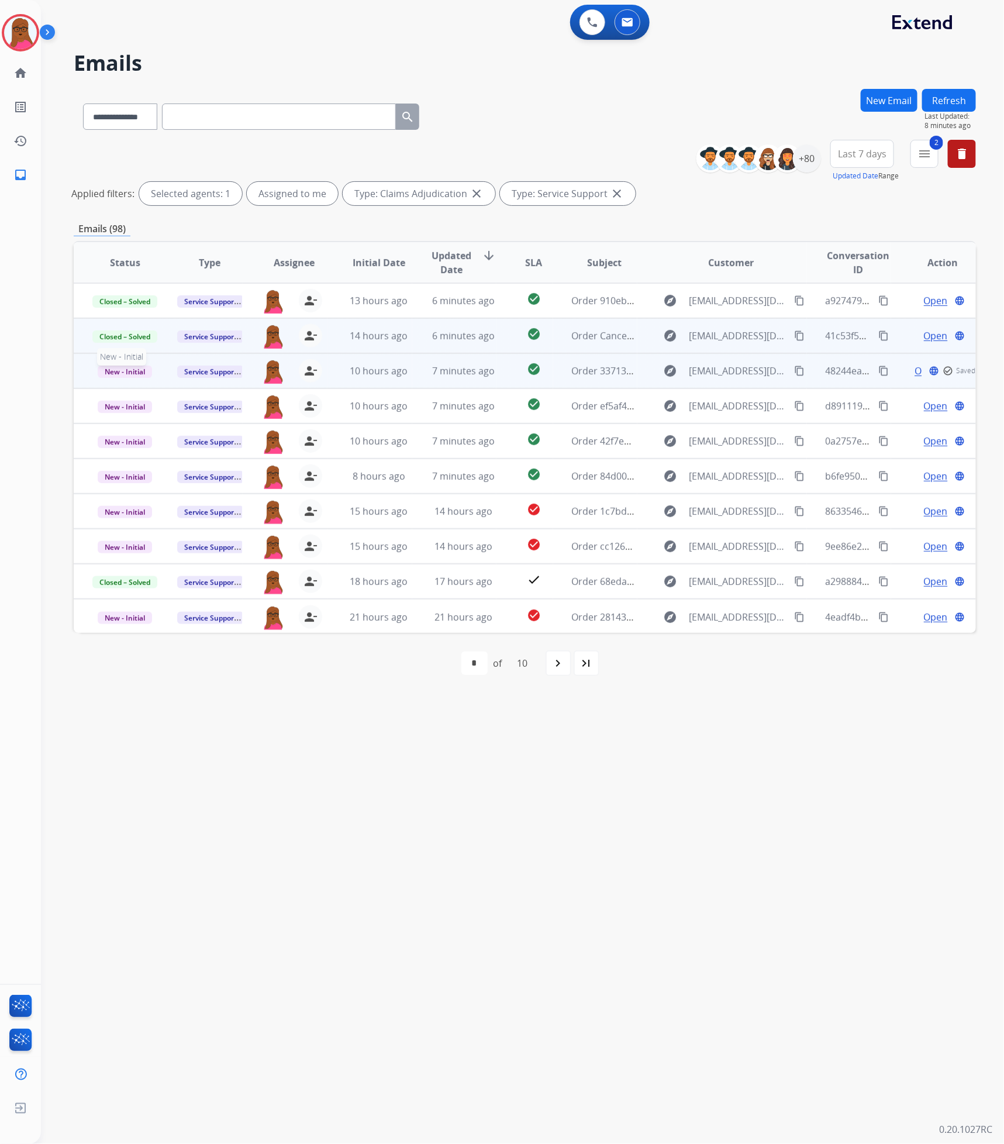
click at [132, 369] on span "New - Initial" at bounding box center [125, 371] width 54 height 12
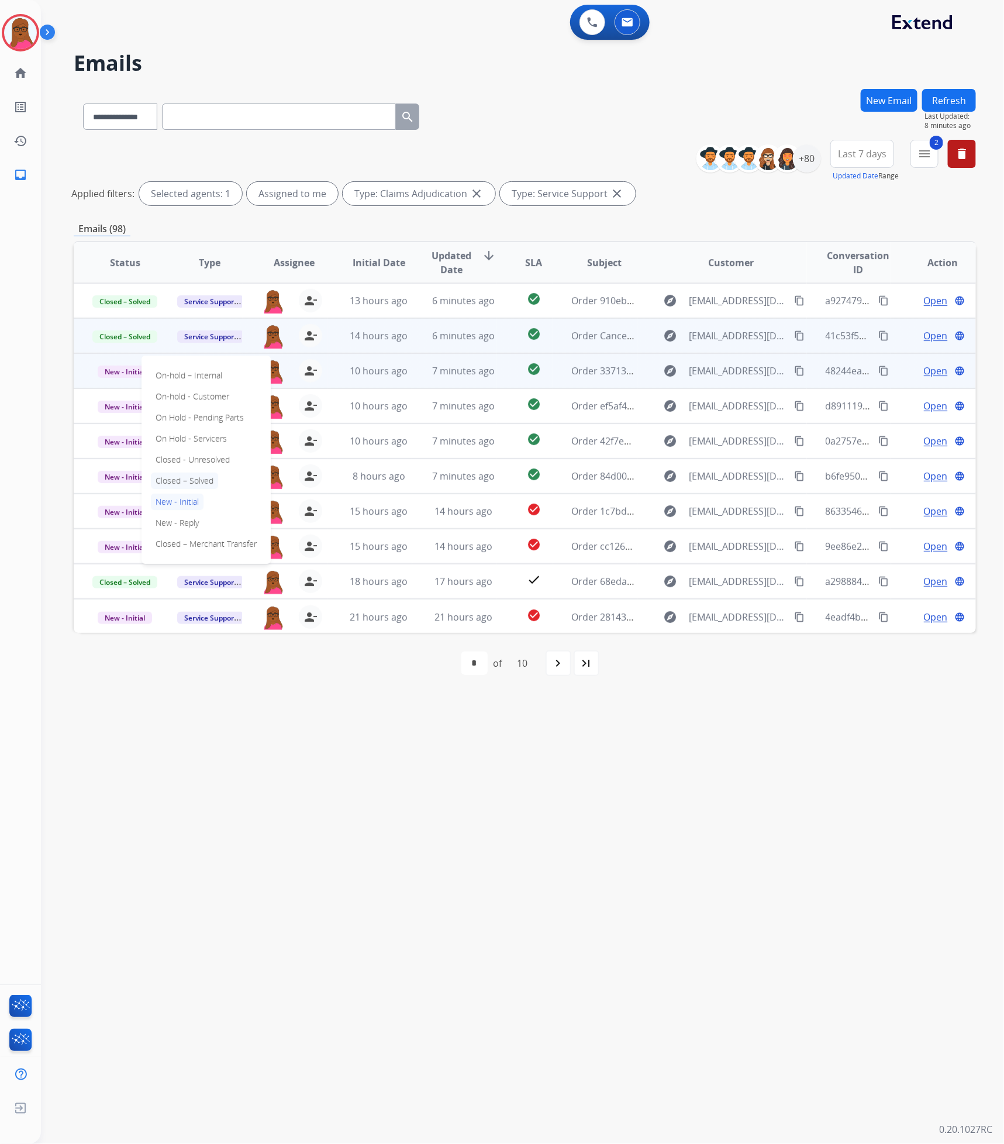
click at [198, 486] on p "Closed – Solved" at bounding box center [184, 480] width 67 height 16
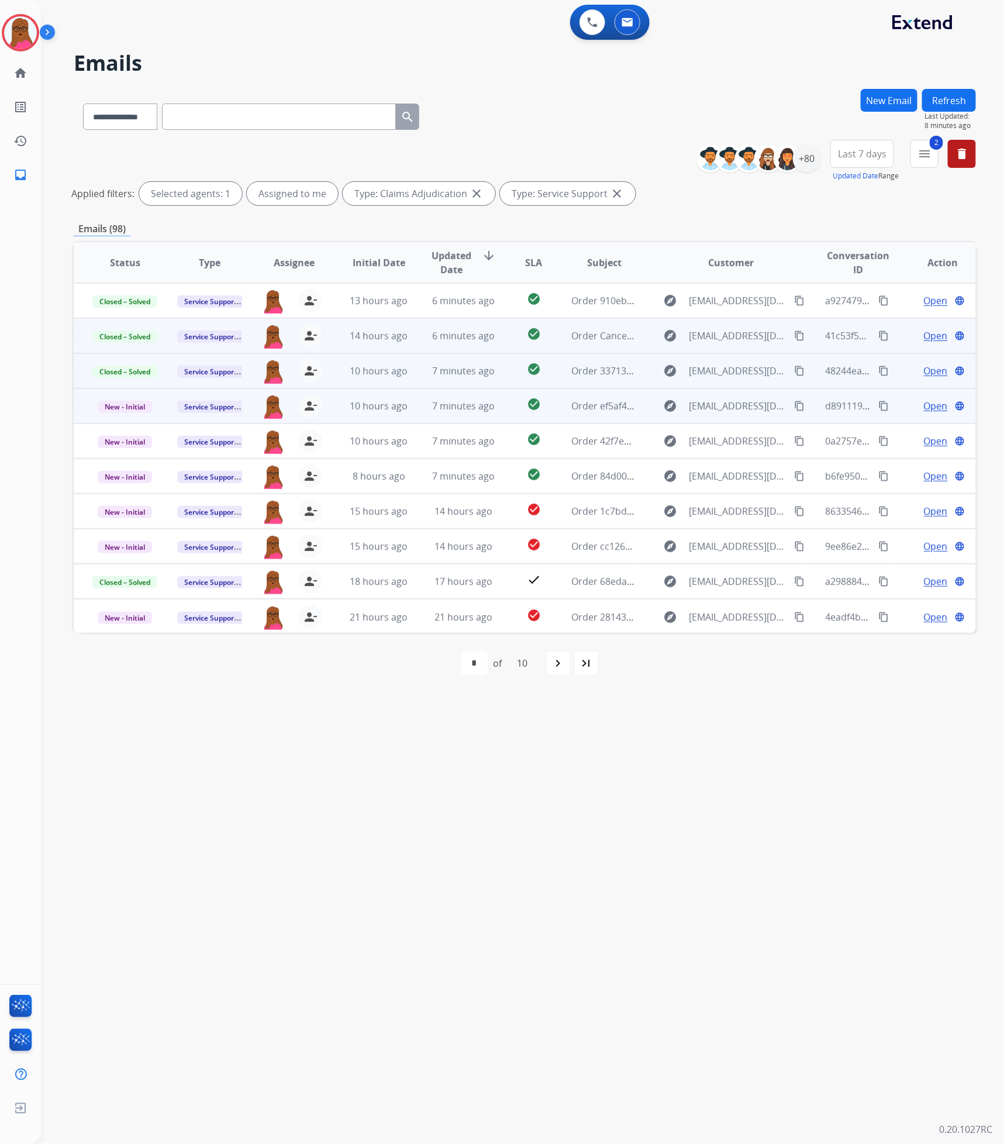
click at [924, 407] on span "Open" at bounding box center [936, 406] width 24 height 14
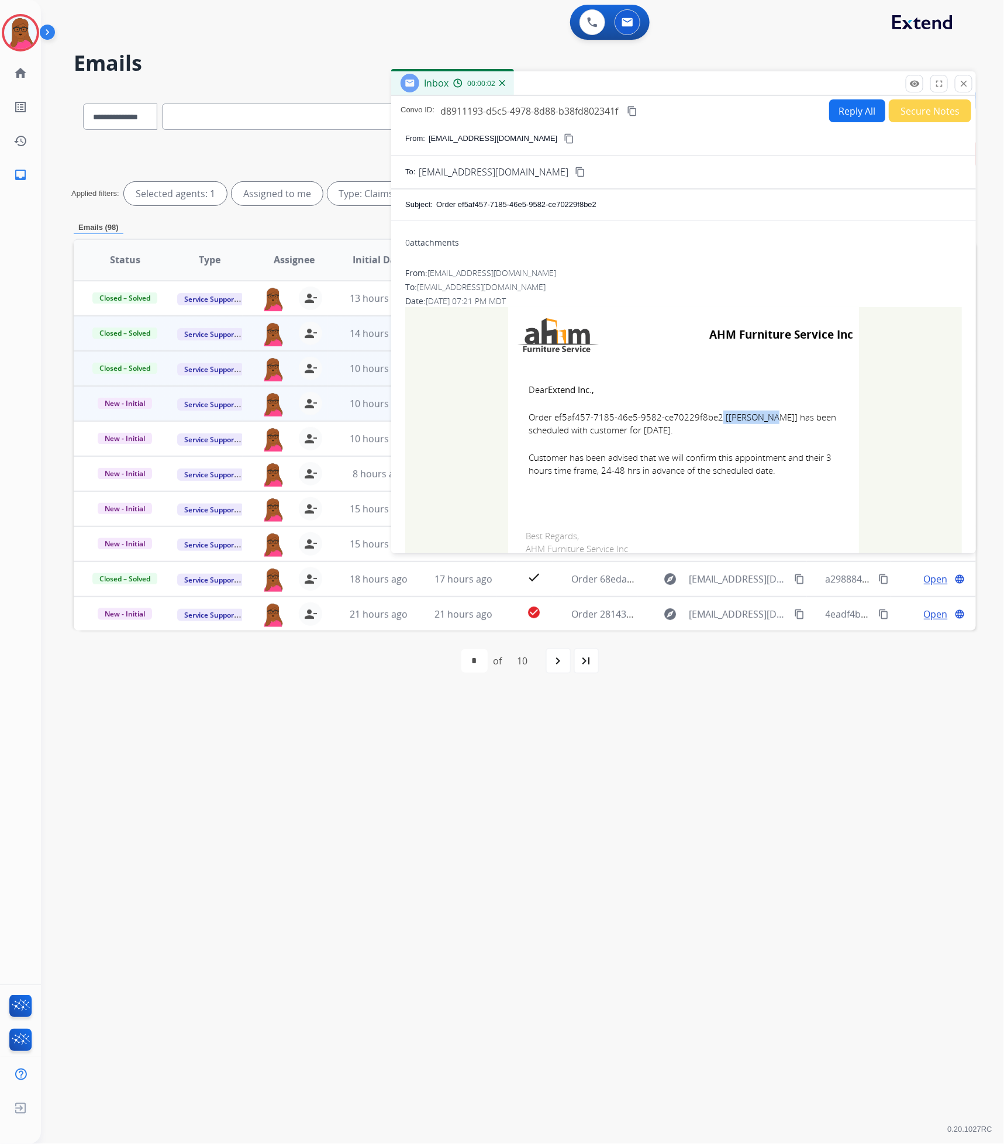
drag, startPoint x: 710, startPoint y: 420, endPoint x: 653, endPoint y: 418, distance: 57.3
click at [653, 418] on span "Order ef5af457-7185-46e5-9582-ce70229f8be2 [[PERSON_NAME]] has been scheduled w…" at bounding box center [684, 423] width 310 height 26
drag, startPoint x: 713, startPoint y: 420, endPoint x: 551, endPoint y: 418, distance: 162.0
click at [551, 418] on span "Order ef5af457-7185-46e5-9582-ce70229f8be2 [[PERSON_NAME]] has been scheduled w…" at bounding box center [684, 423] width 310 height 26
copy span "ef5af457-7185-46e5-9582-ce70229f8be2"
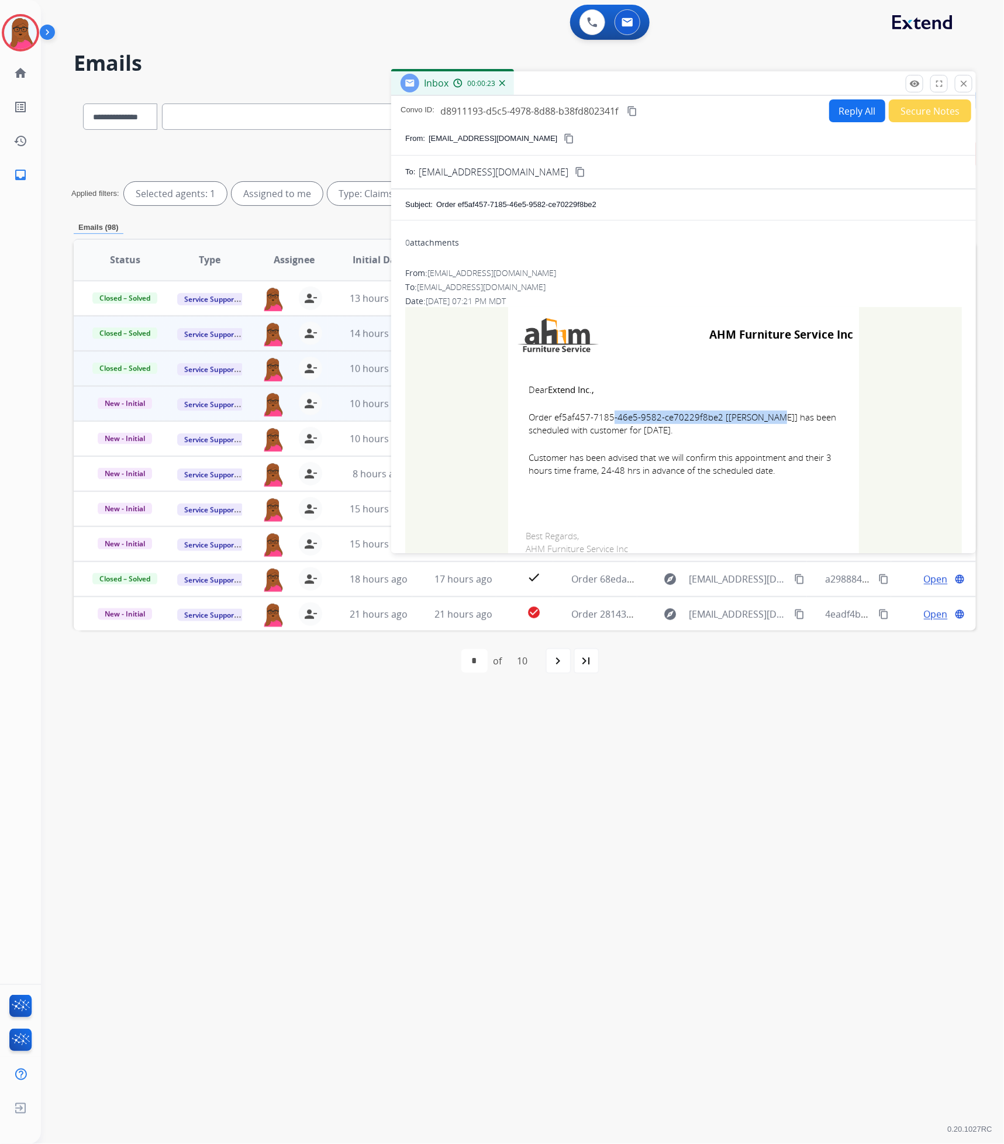
drag, startPoint x: 524, startPoint y: 394, endPoint x: 770, endPoint y: 478, distance: 259.6
click at [770, 478] on td "Dear Extend Inc., Order ef5af457-7185-46e5-9582-ce70229f8be2 [[PERSON_NAME]] ha…" at bounding box center [683, 437] width 351 height 149
copy td "Dear Extend Inc., Order ef5af457-7185-46e5-9582-ce70229f8be2 [[PERSON_NAME]] ha…"
click at [962, 92] on button "close Close" at bounding box center [964, 84] width 18 height 18
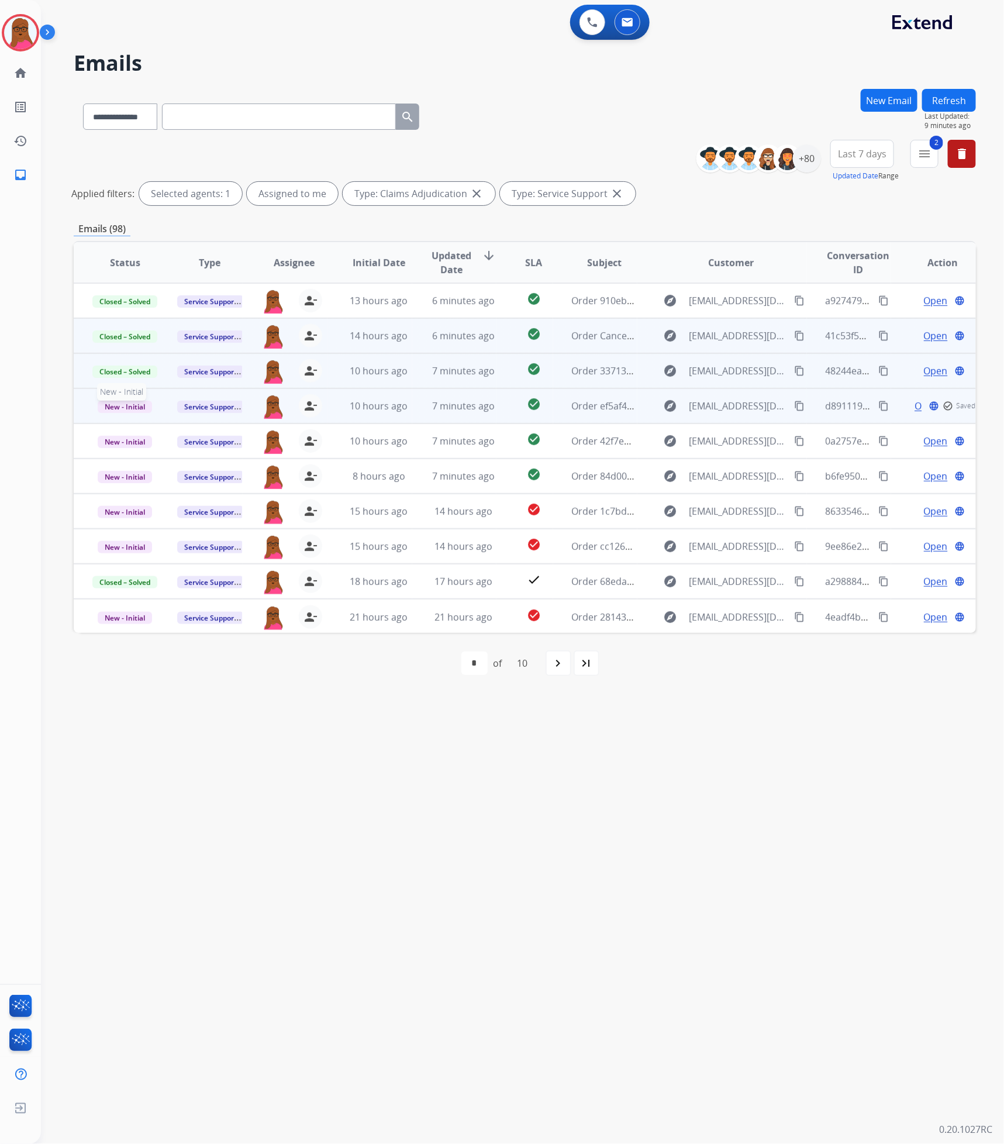
click at [111, 405] on span "New - Initial" at bounding box center [125, 407] width 54 height 12
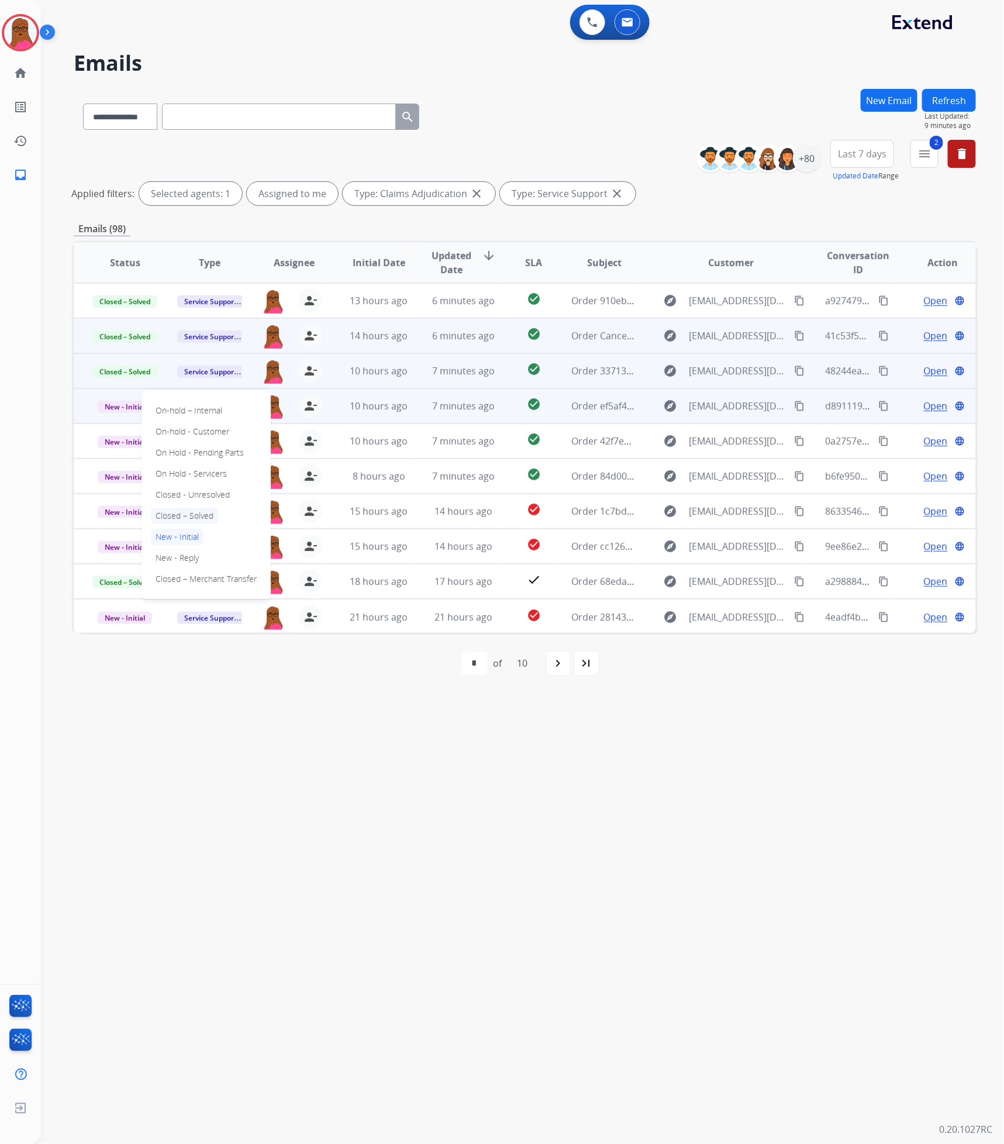
click at [200, 516] on p "Closed – Solved" at bounding box center [184, 516] width 67 height 16
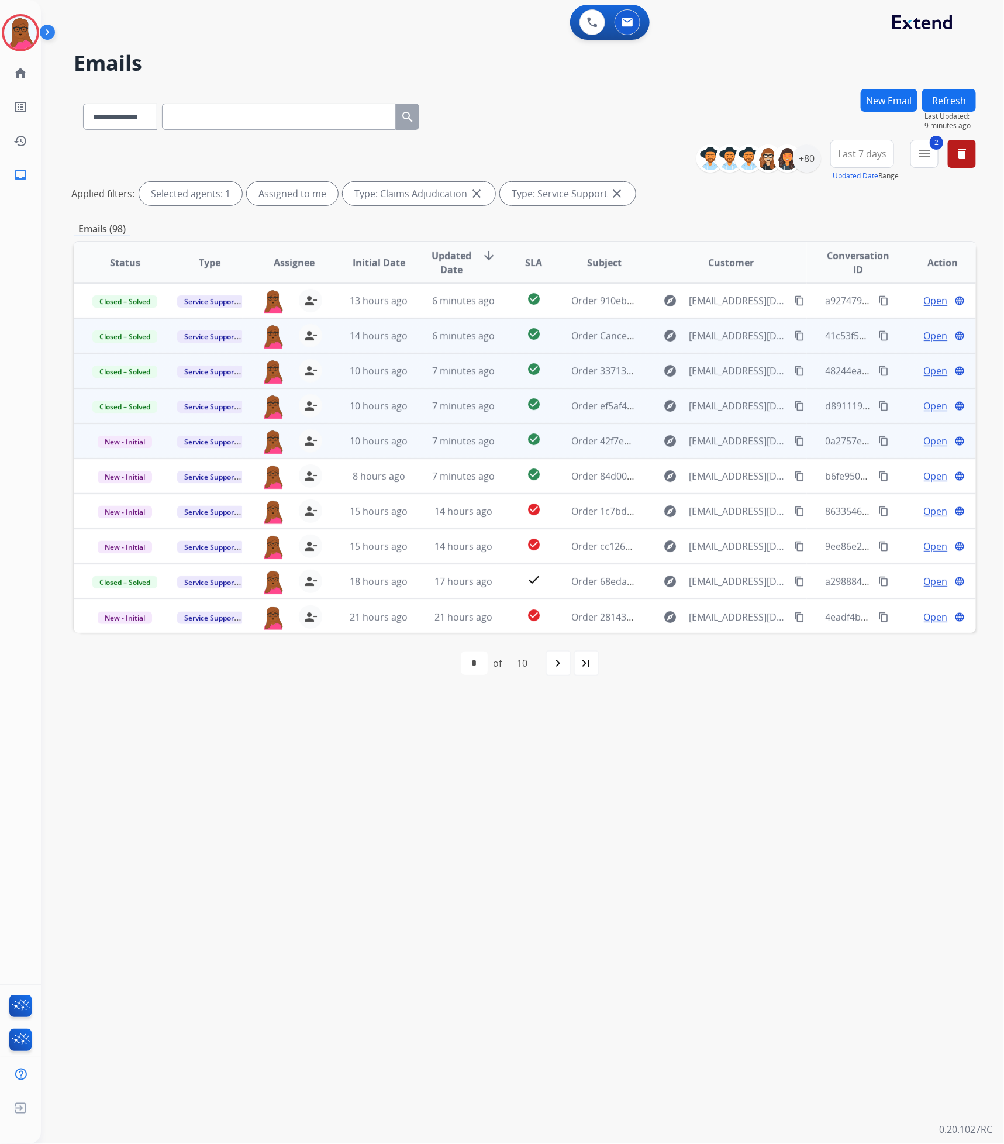
click at [929, 447] on span "Open" at bounding box center [936, 441] width 24 height 14
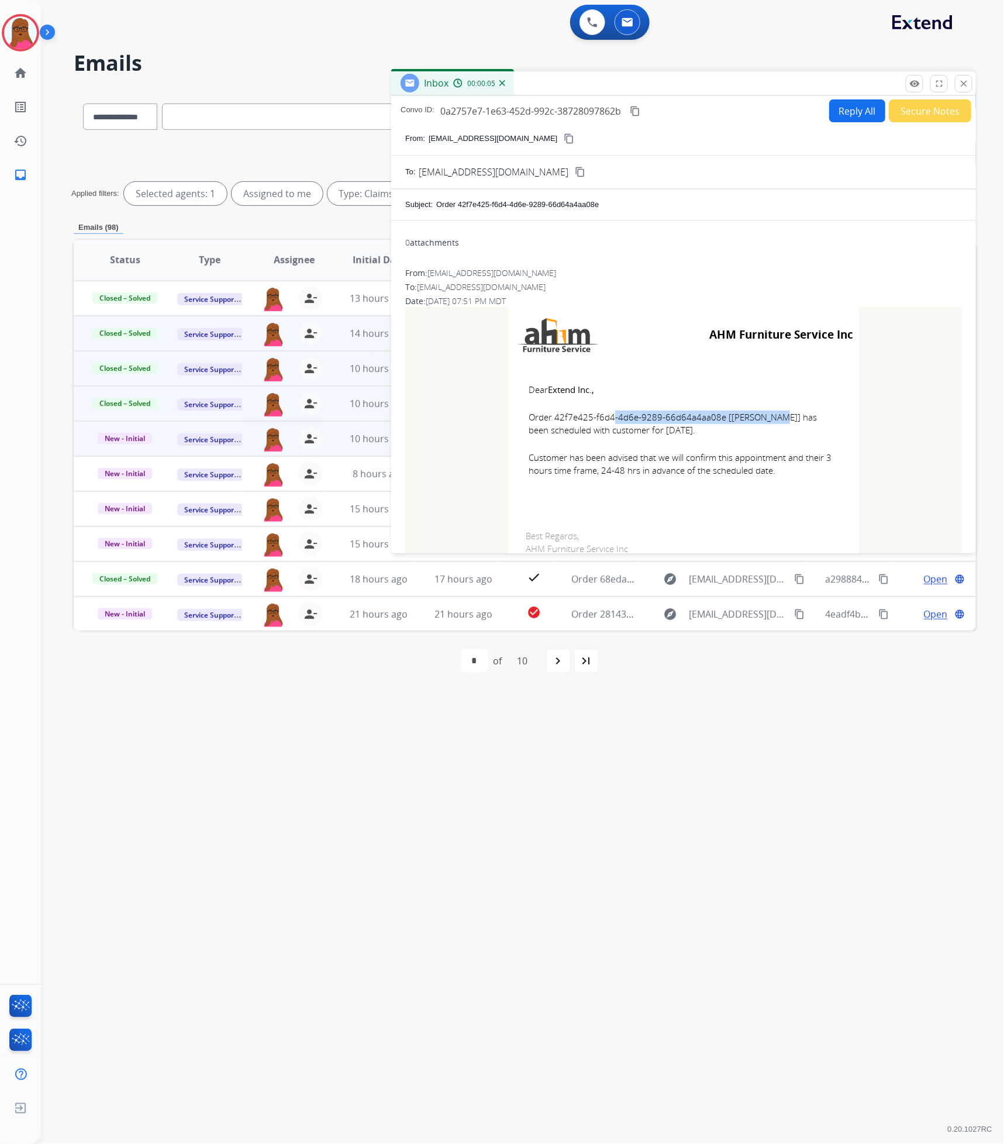
drag, startPoint x: 716, startPoint y: 416, endPoint x: 551, endPoint y: 420, distance: 164.3
click at [551, 420] on span "Order 42f7e425-f6d4-4d6e-9289-66d64a4aa08e [[PERSON_NAME]] has been scheduled w…" at bounding box center [684, 423] width 310 height 26
copy span "42f7e425-f6d4-4d6e-9289-66d64a4aa08e"
drag, startPoint x: 524, startPoint y: 384, endPoint x: 786, endPoint y: 481, distance: 278.6
click at [786, 481] on td "Dear Extend Inc., Order 42f7e425-f6d4-4d6e-9289-66d64a4aa08e [[PERSON_NAME]] ha…" at bounding box center [683, 437] width 351 height 149
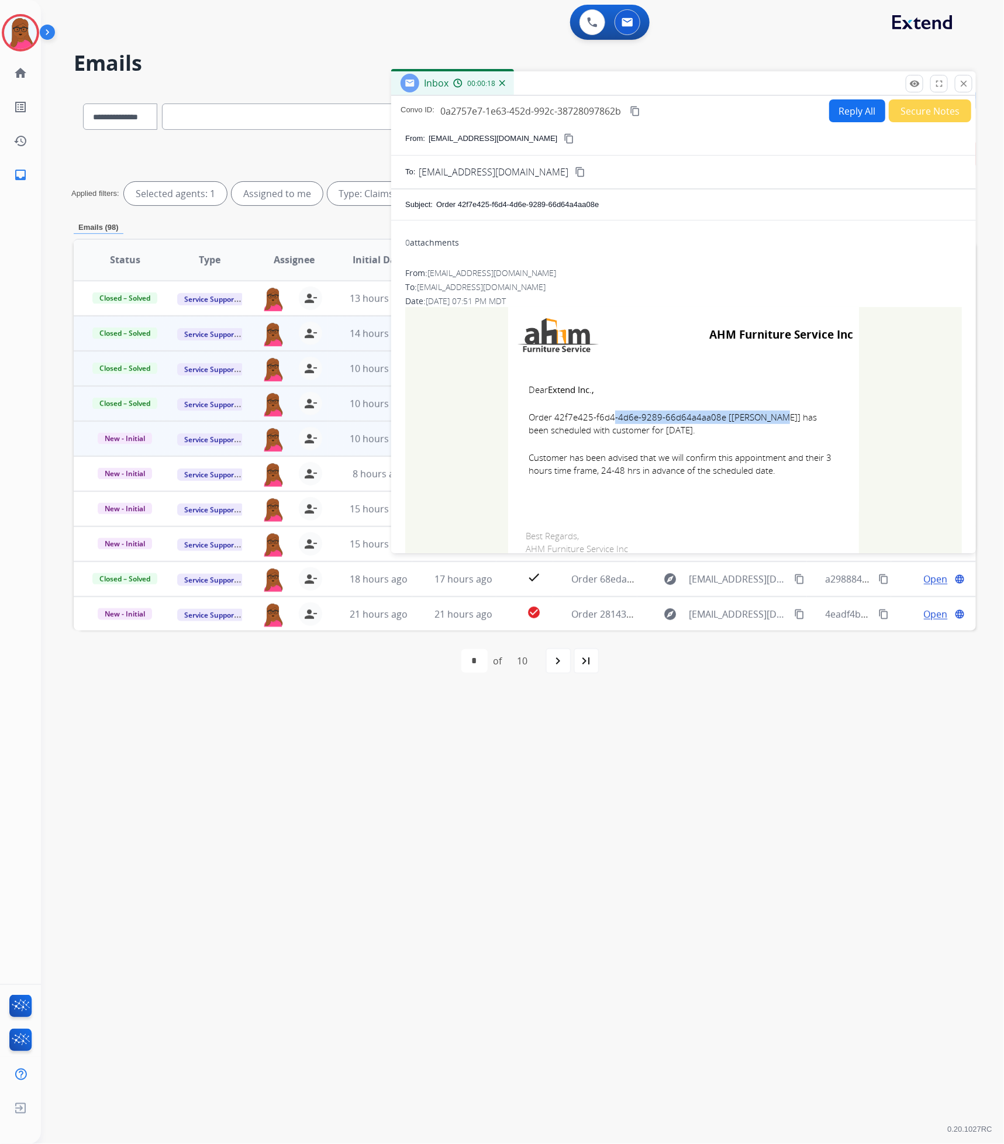
copy td "Dear Extend Inc., Order 42f7e425-f6d4-4d6e-9289-66d64a4aa08e [[PERSON_NAME]] ha…"
click at [958, 80] on mat-icon "close" at bounding box center [963, 83] width 11 height 11
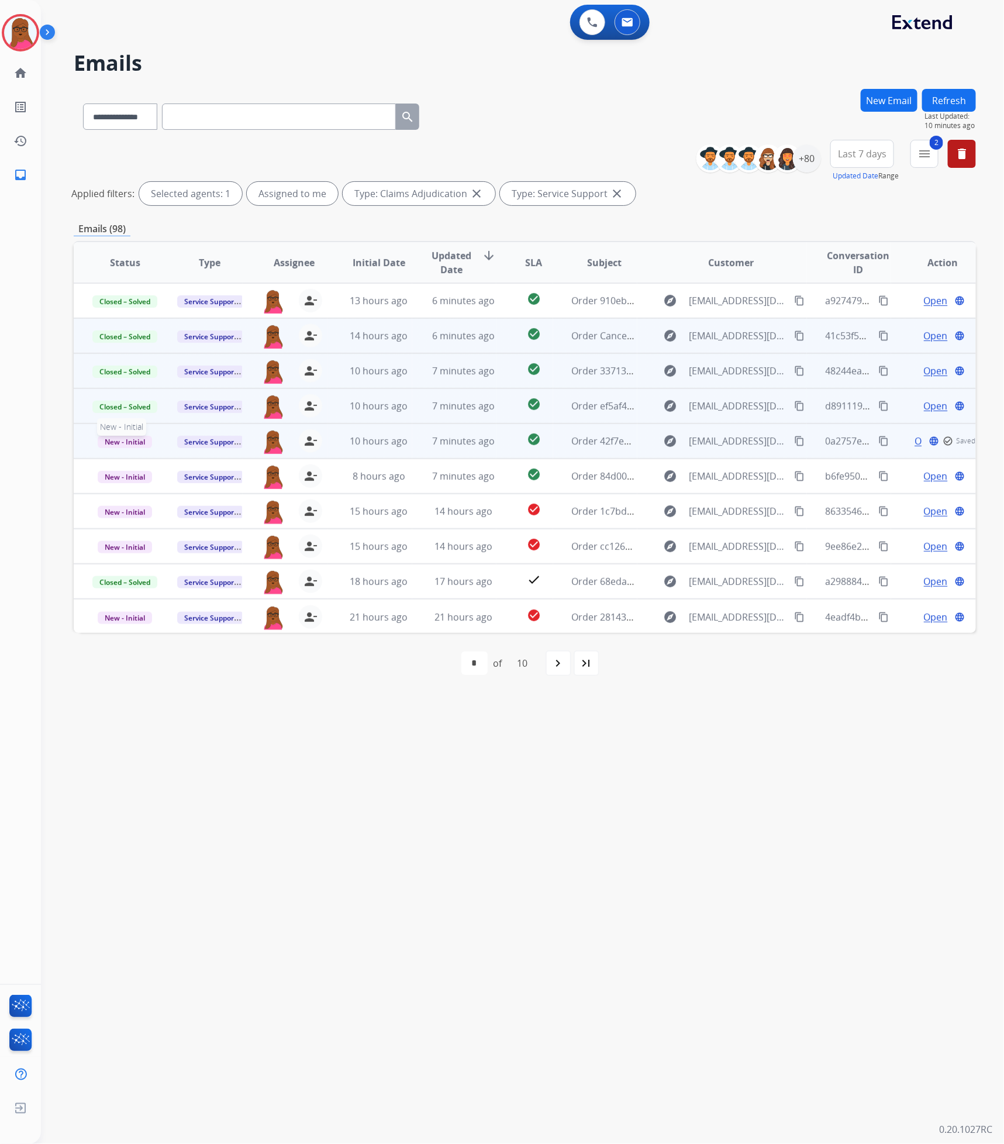
click at [120, 443] on span "New - Initial" at bounding box center [125, 442] width 54 height 12
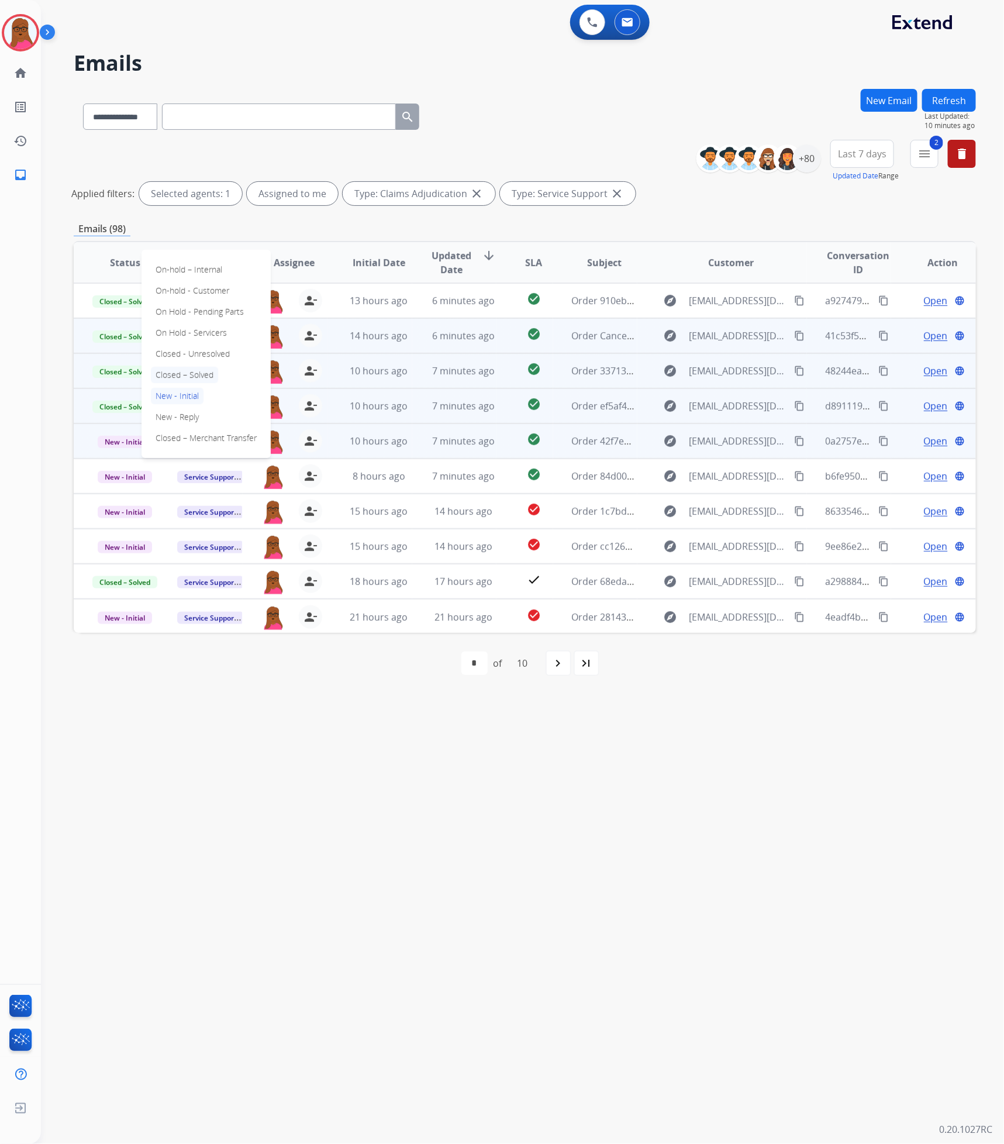
click at [195, 376] on p "Closed – Solved" at bounding box center [184, 375] width 67 height 16
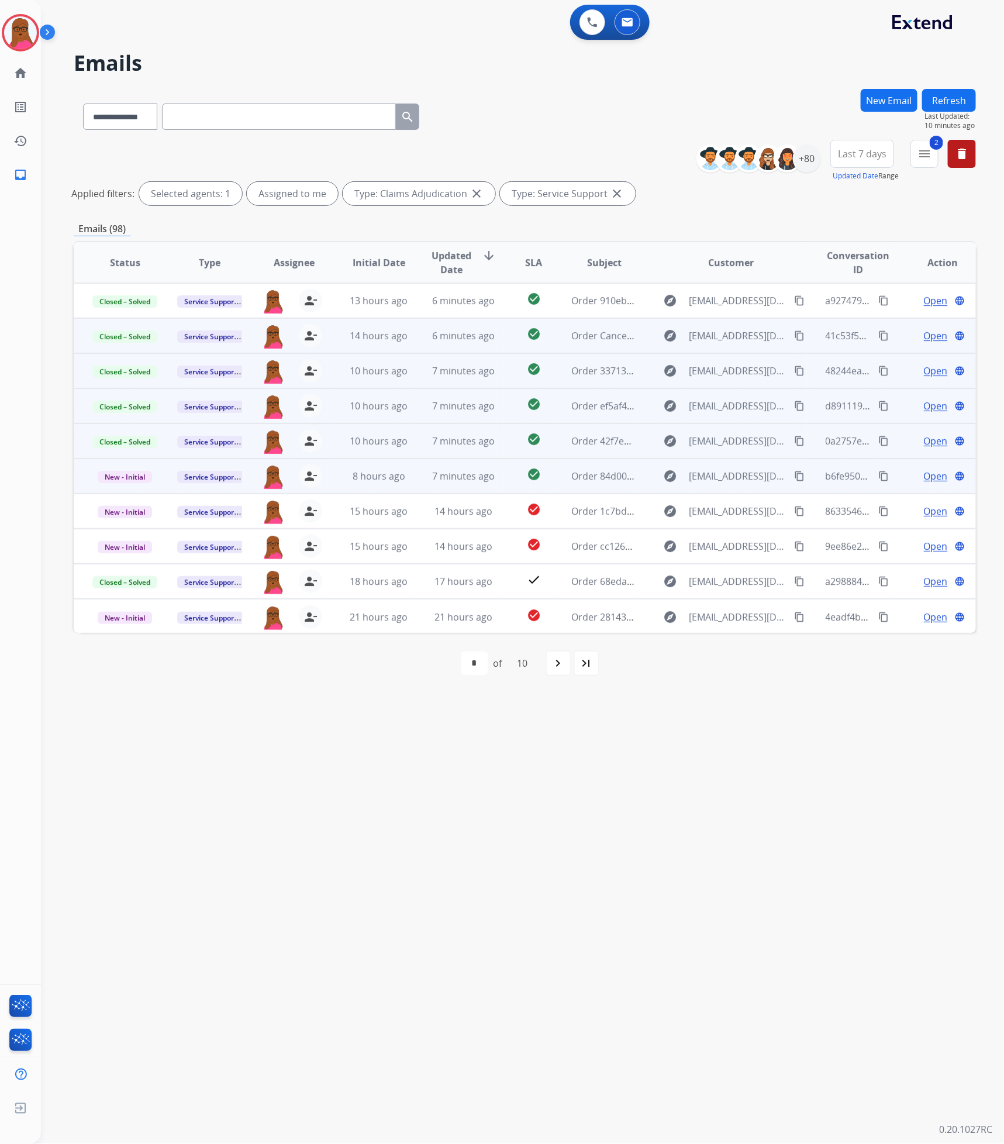
click at [924, 479] on span "Open" at bounding box center [936, 476] width 24 height 14
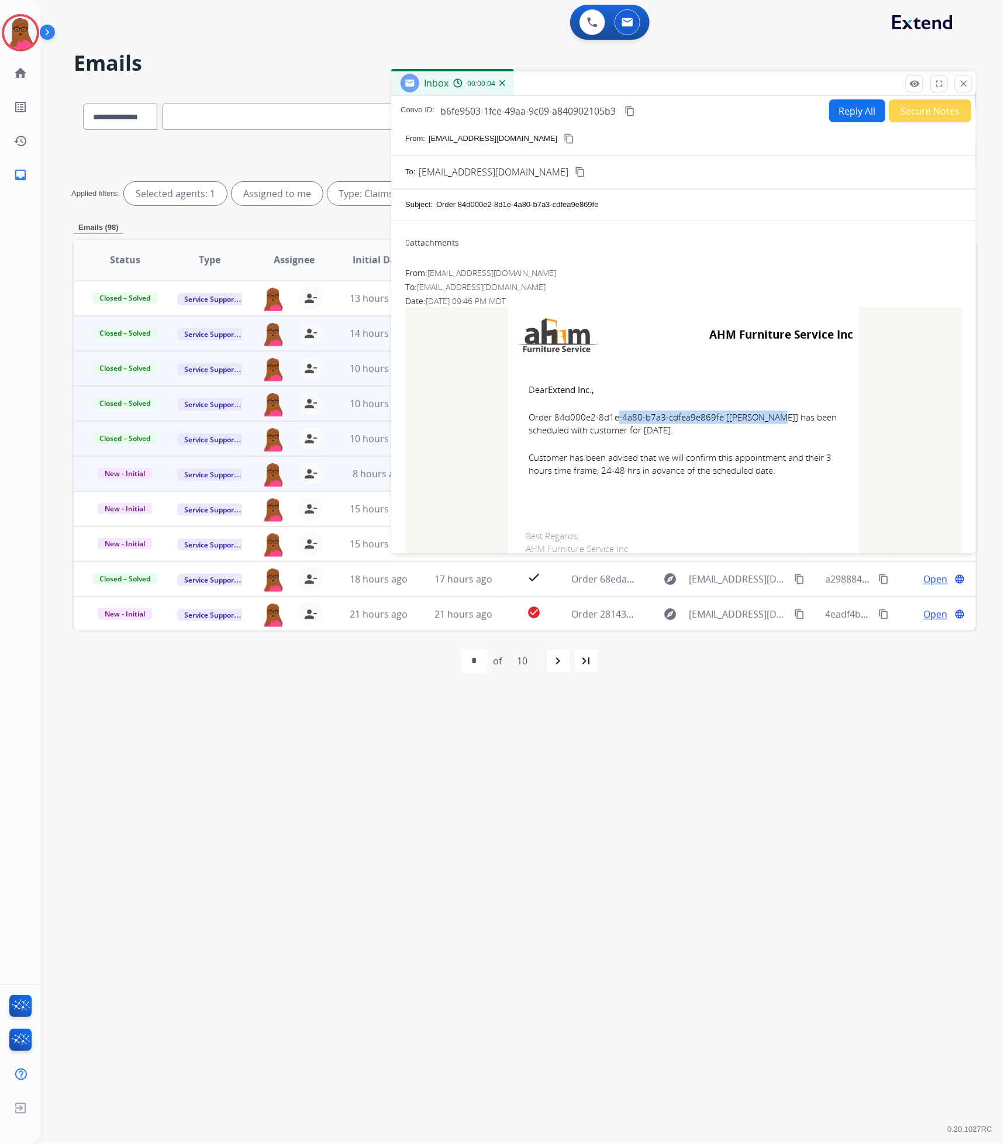
drag, startPoint x: 713, startPoint y: 416, endPoint x: 553, endPoint y: 418, distance: 160.2
click at [553, 418] on span "Order 84d000e2-8d1e-4a80-b7a3-cdfea9e869fe [[PERSON_NAME]] has been scheduled w…" at bounding box center [684, 423] width 310 height 26
drag, startPoint x: 516, startPoint y: 386, endPoint x: 817, endPoint y: 477, distance: 315.0
click at [817, 477] on td "Dear Extend Inc., Order 84d000e2-8d1e-4a80-b7a3-cdfea9e869fe [[PERSON_NAME]] ha…" at bounding box center [683, 437] width 351 height 149
click at [965, 82] on mat-icon "close" at bounding box center [963, 83] width 11 height 11
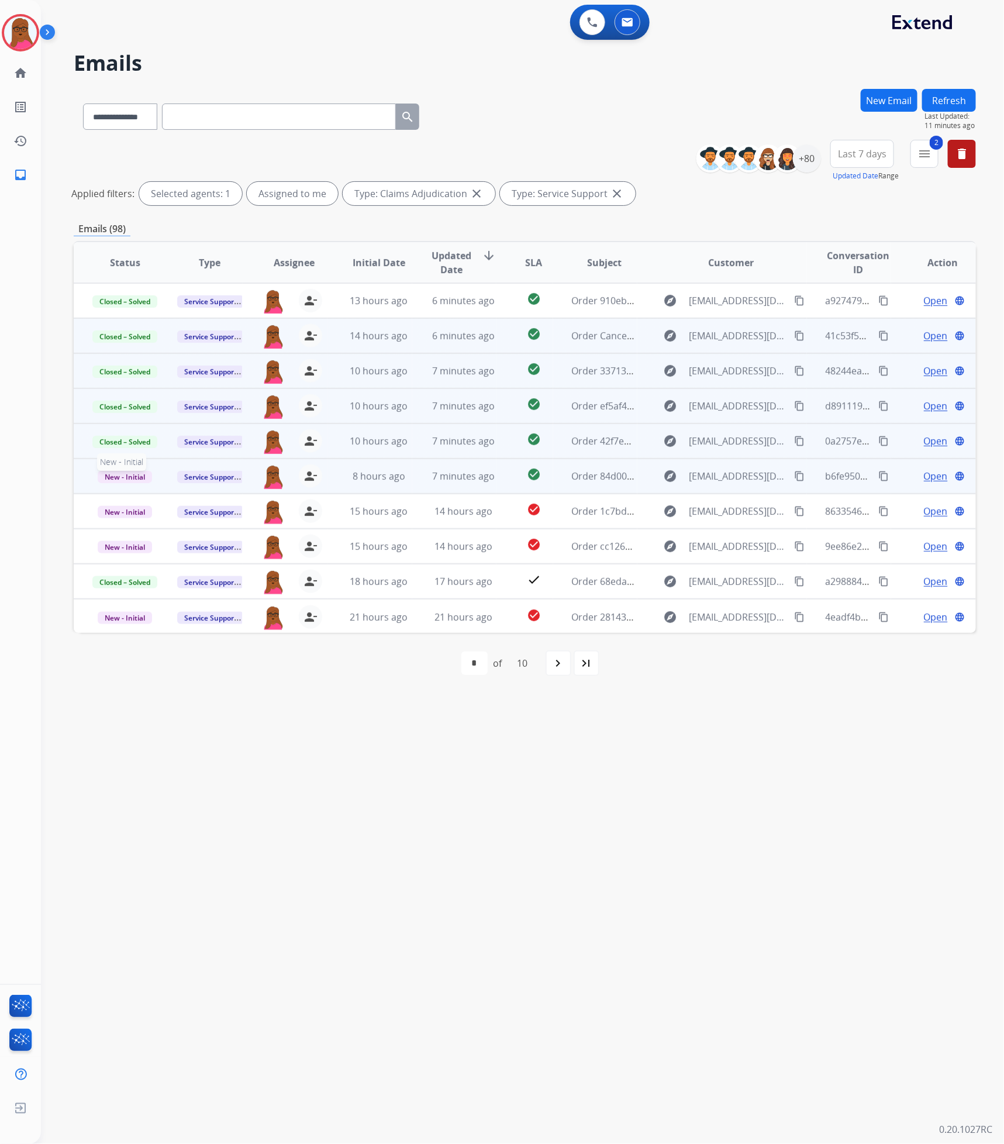
click at [118, 475] on span "New - Initial" at bounding box center [125, 477] width 54 height 12
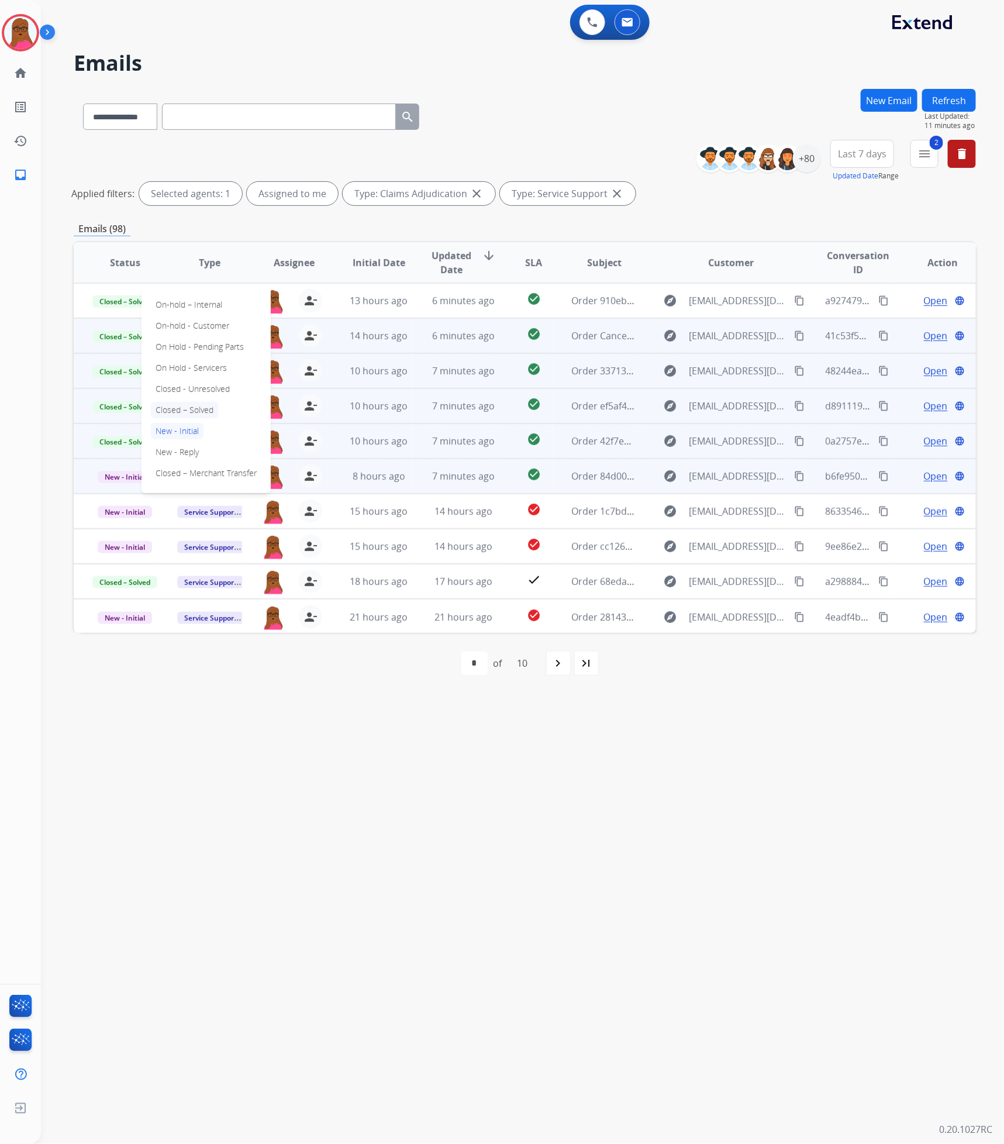
click at [197, 409] on p "Closed – Solved" at bounding box center [184, 410] width 67 height 16
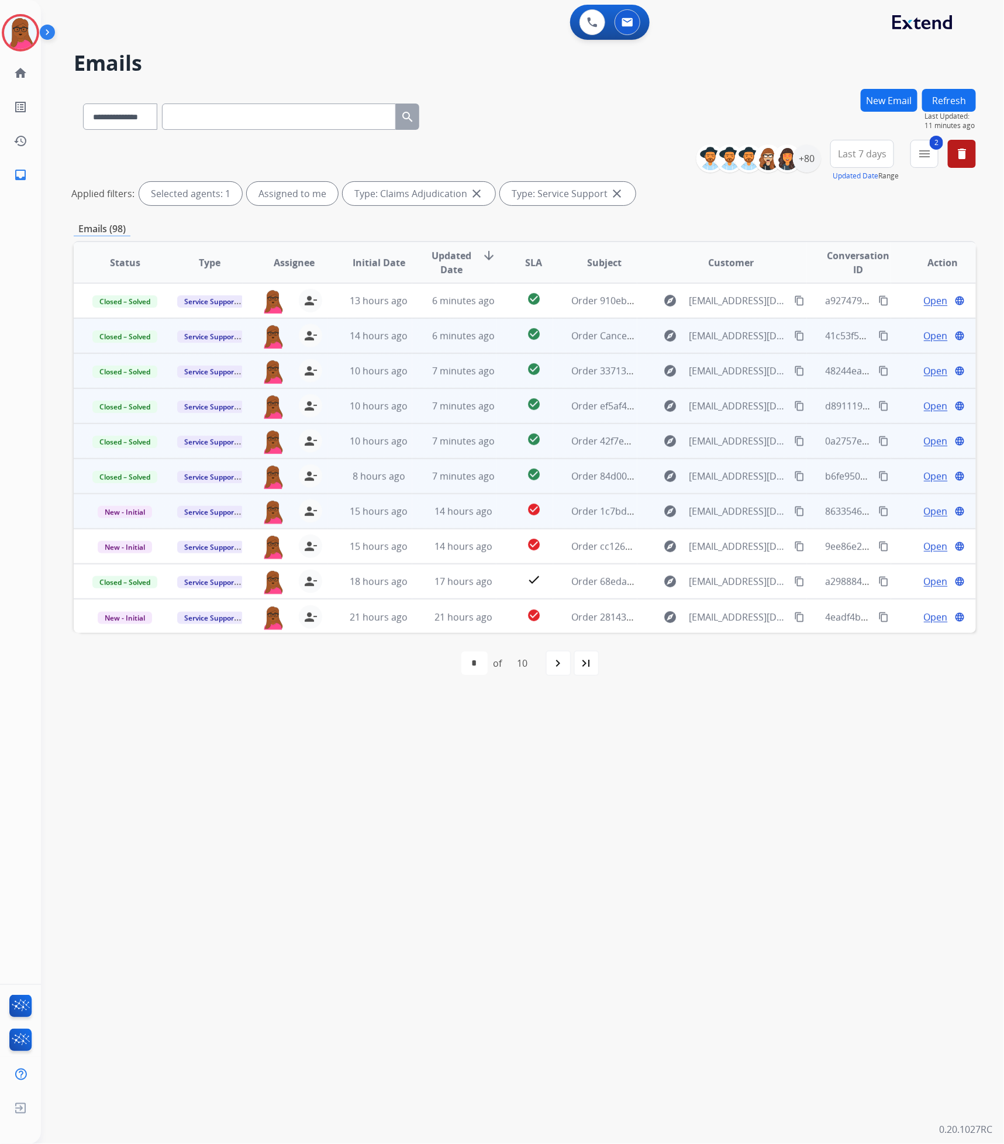
click at [931, 508] on span "Open" at bounding box center [936, 511] width 24 height 14
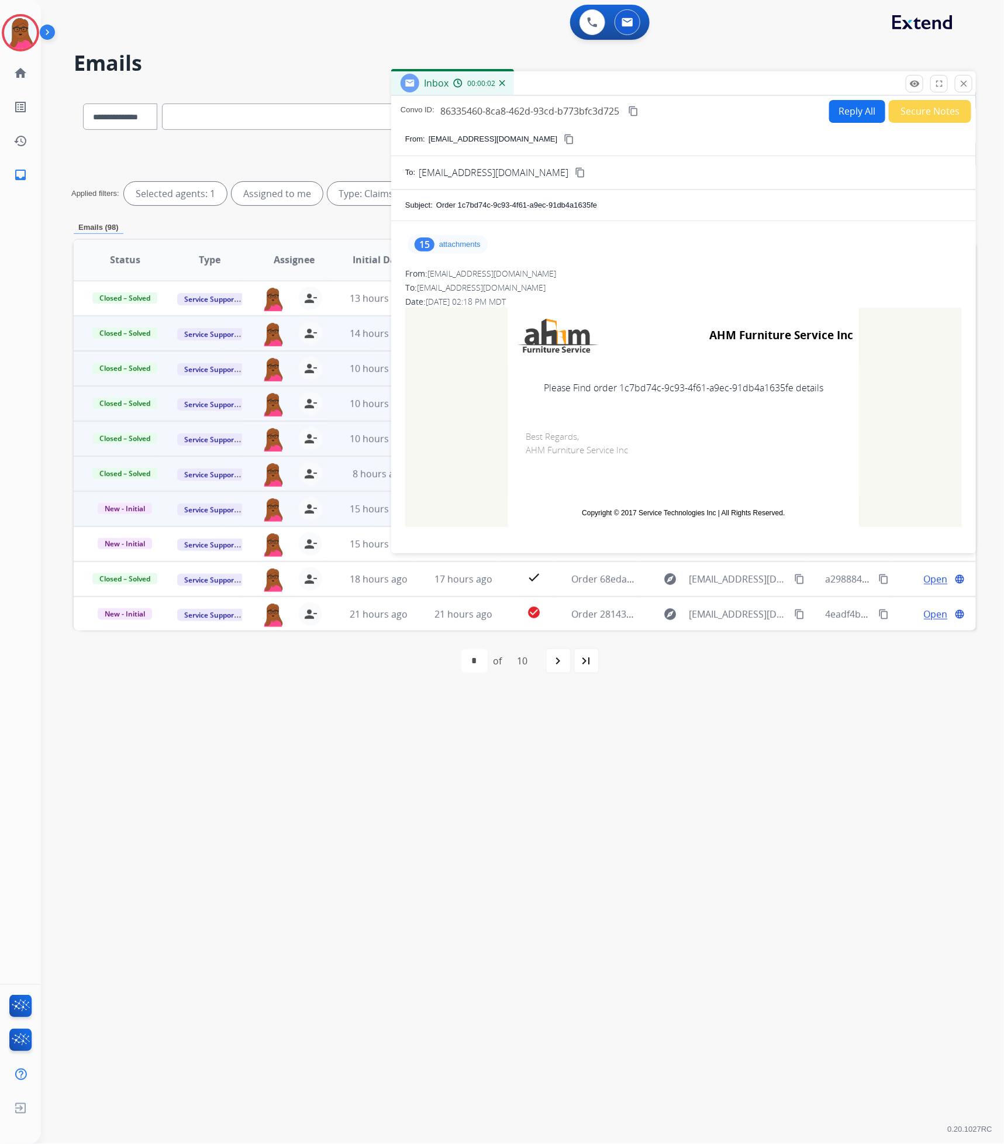
click at [479, 253] on div "15 attachments" at bounding box center [448, 244] width 80 height 19
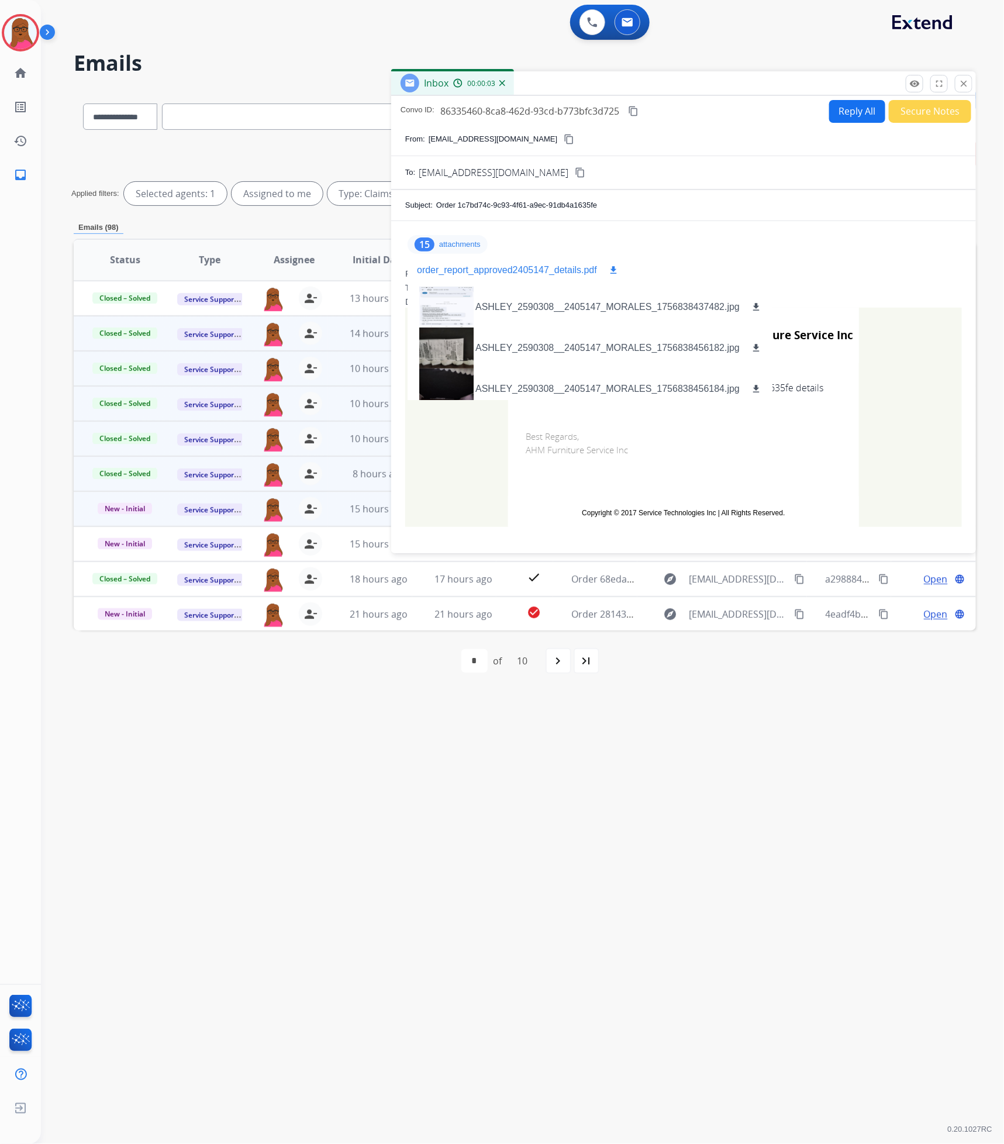
click at [550, 277] on p "order_report_approved2405147_details.pdf" at bounding box center [507, 270] width 180 height 14
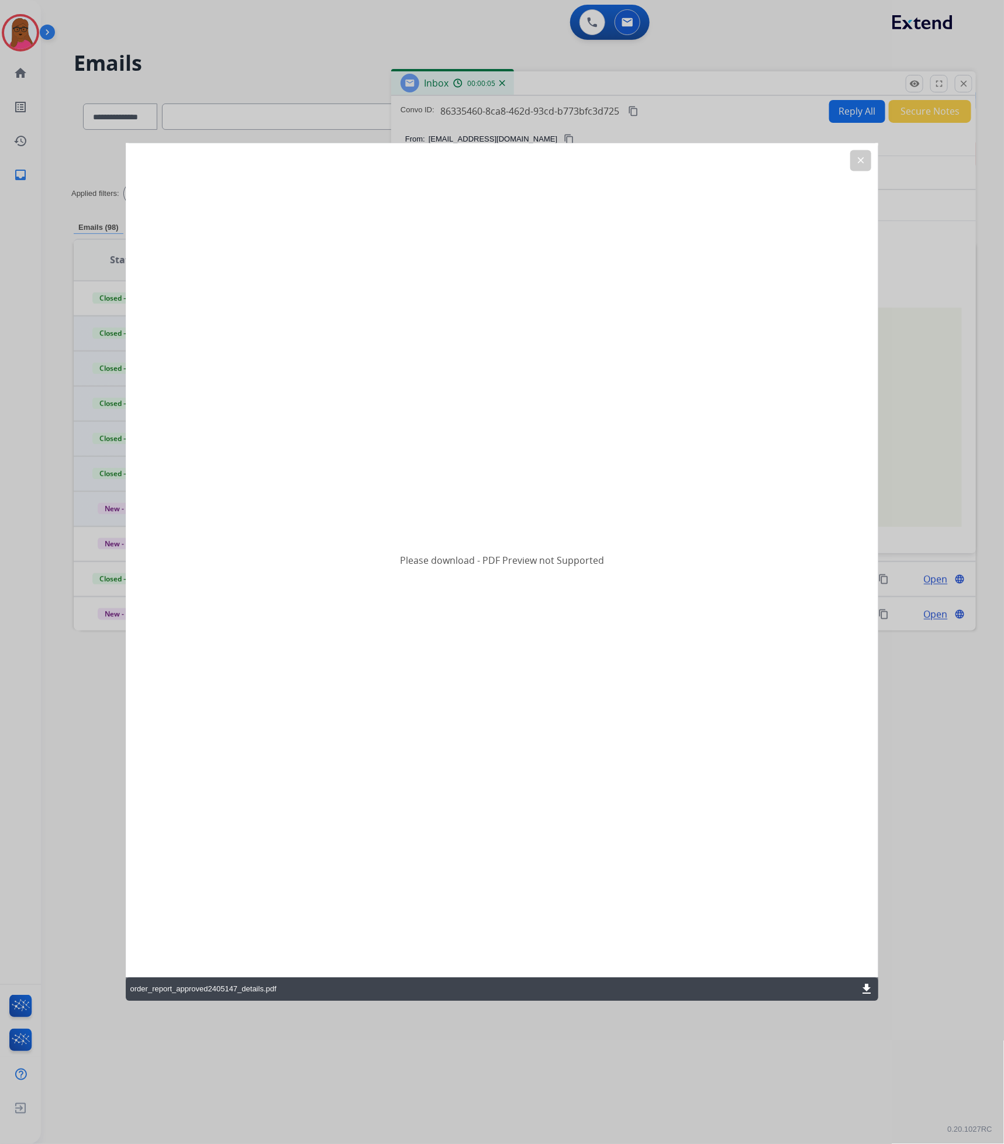
click at [862, 988] on mat-icon "download" at bounding box center [867, 989] width 14 height 14
click at [860, 989] on div "order_report_approved2405147_details.pdf download" at bounding box center [502, 989] width 753 height 23
click at [865, 991] on mat-icon "download" at bounding box center [867, 989] width 14 height 14
click at [858, 156] on mat-icon "clear" at bounding box center [860, 161] width 11 height 11
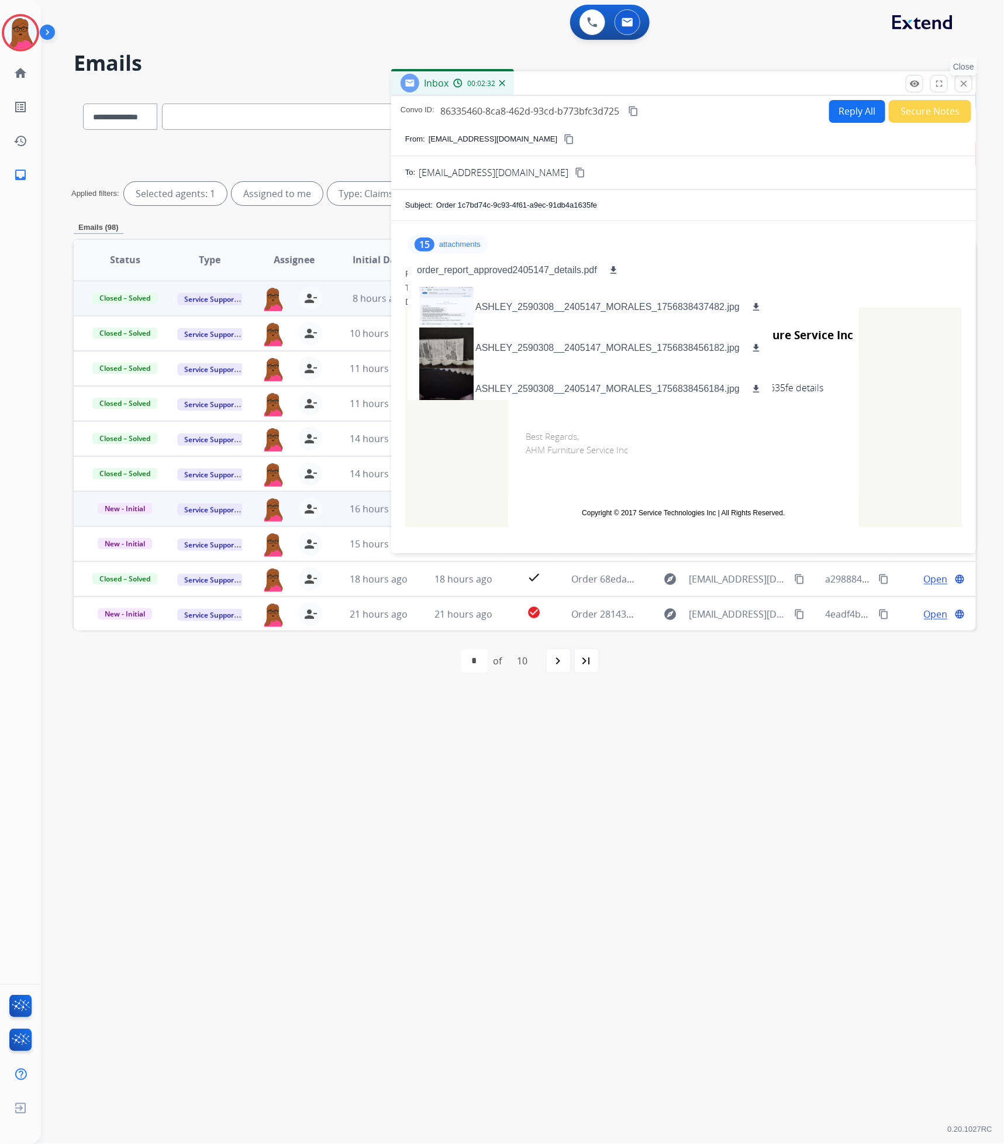
click at [958, 88] on button "close Close" at bounding box center [964, 84] width 18 height 18
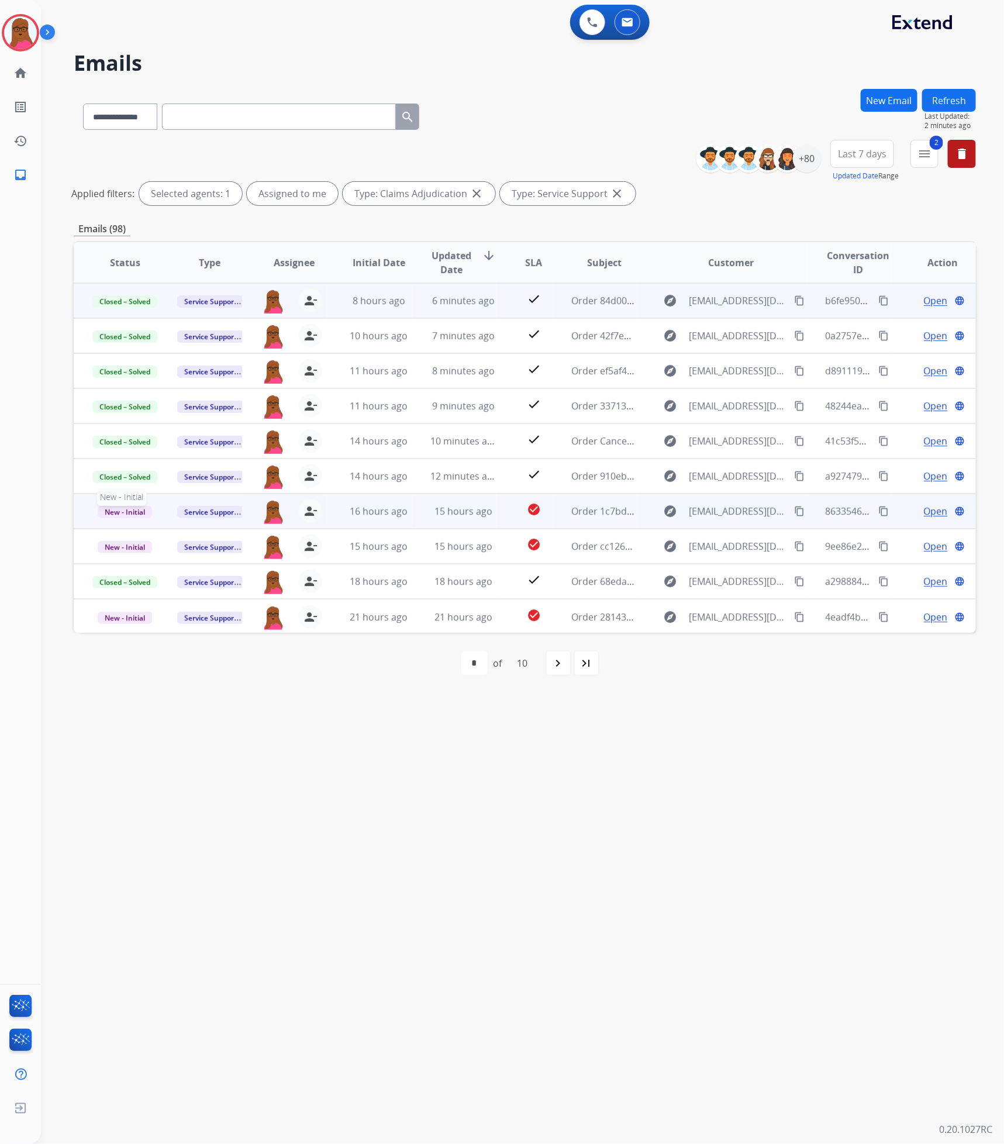
click at [139, 512] on span "New - Initial" at bounding box center [125, 512] width 54 height 12
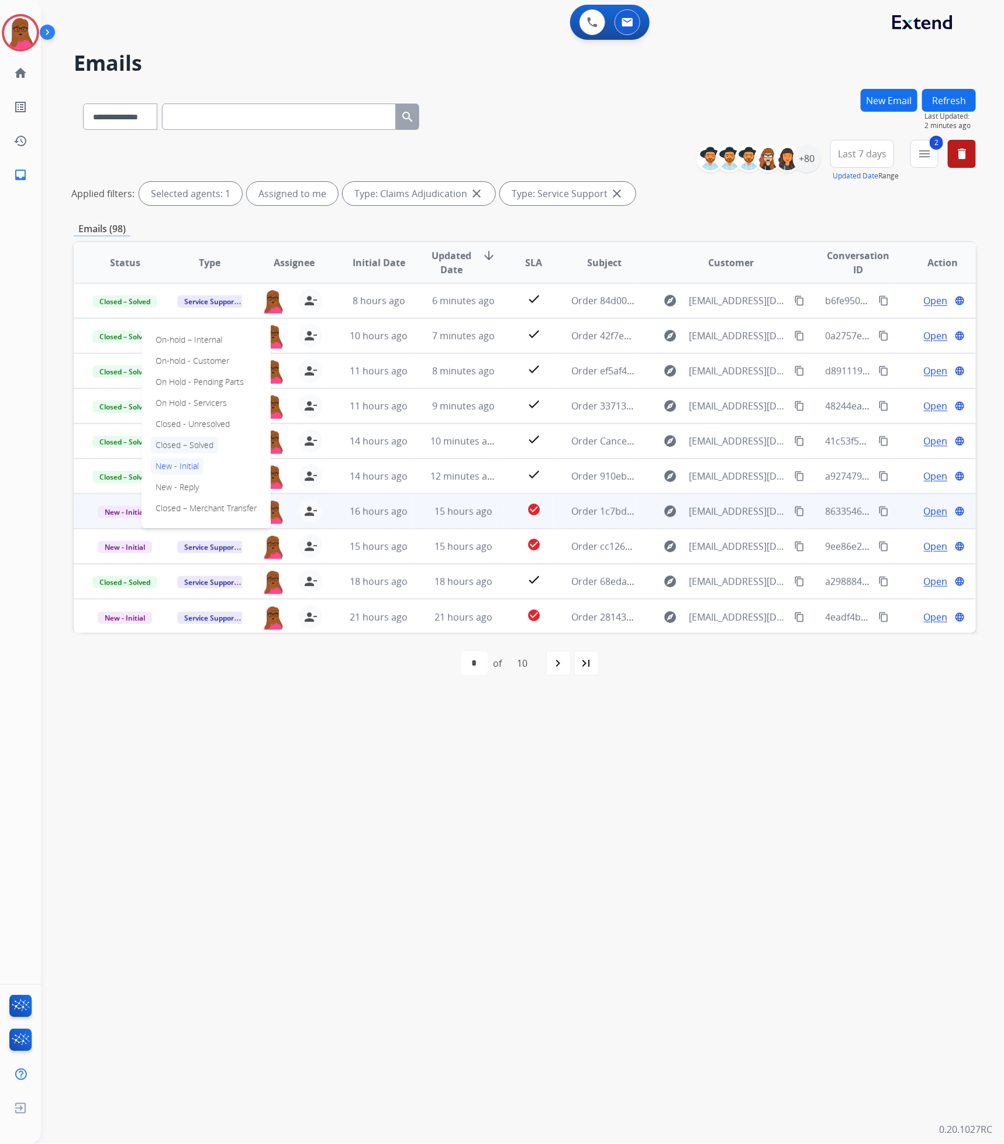
click at [209, 443] on p "Closed – Solved" at bounding box center [184, 445] width 67 height 16
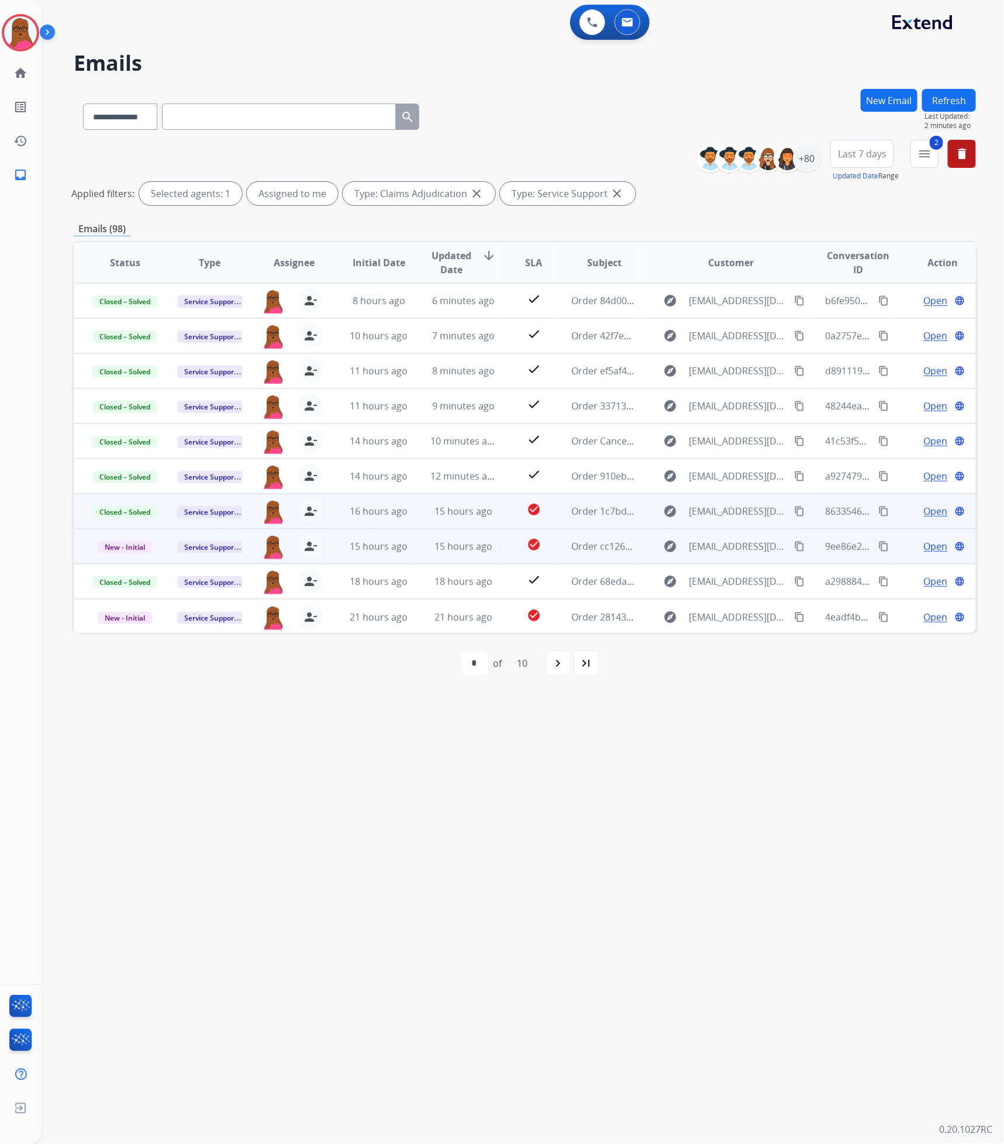
click at [931, 544] on span "Open" at bounding box center [936, 546] width 24 height 14
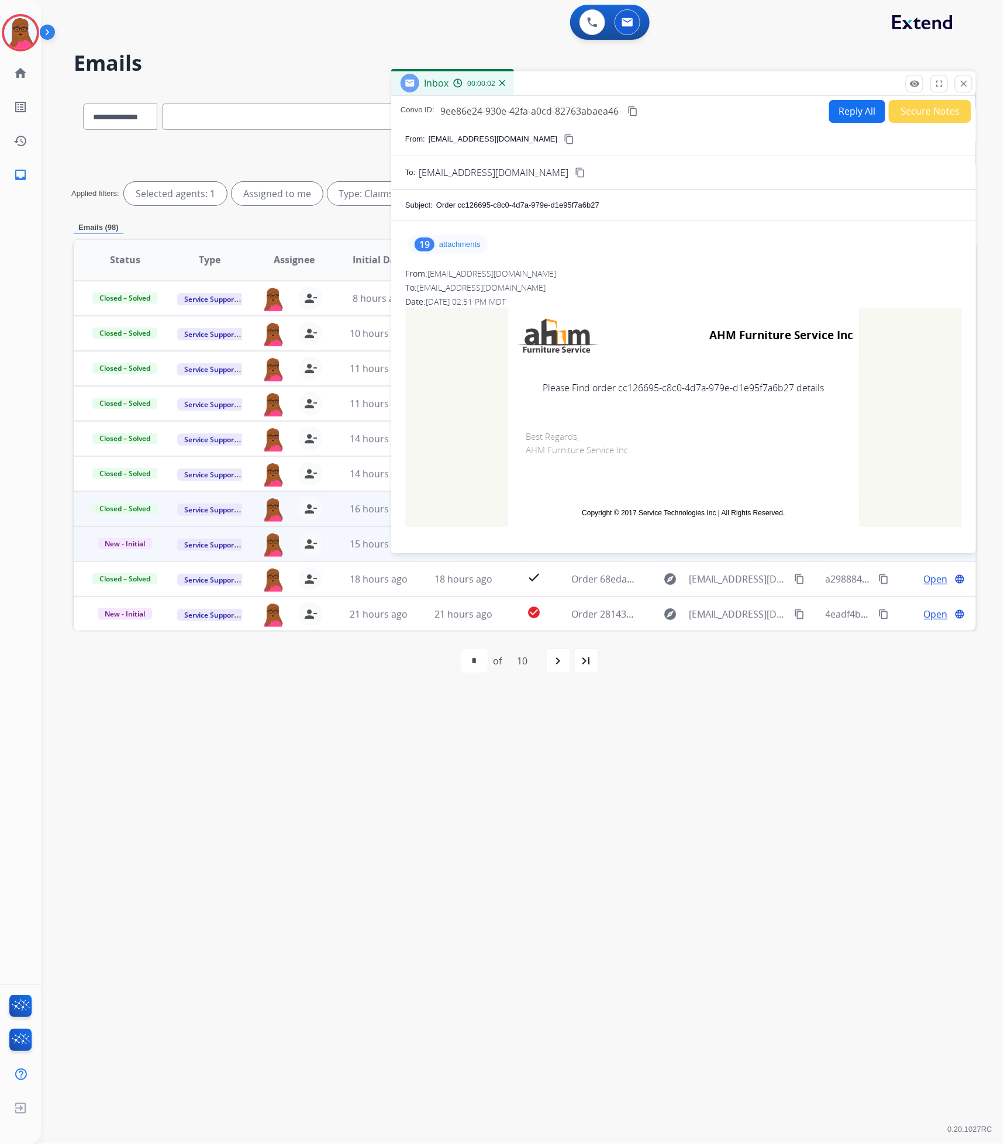
click at [485, 246] on div "19 attachments" at bounding box center [448, 244] width 80 height 19
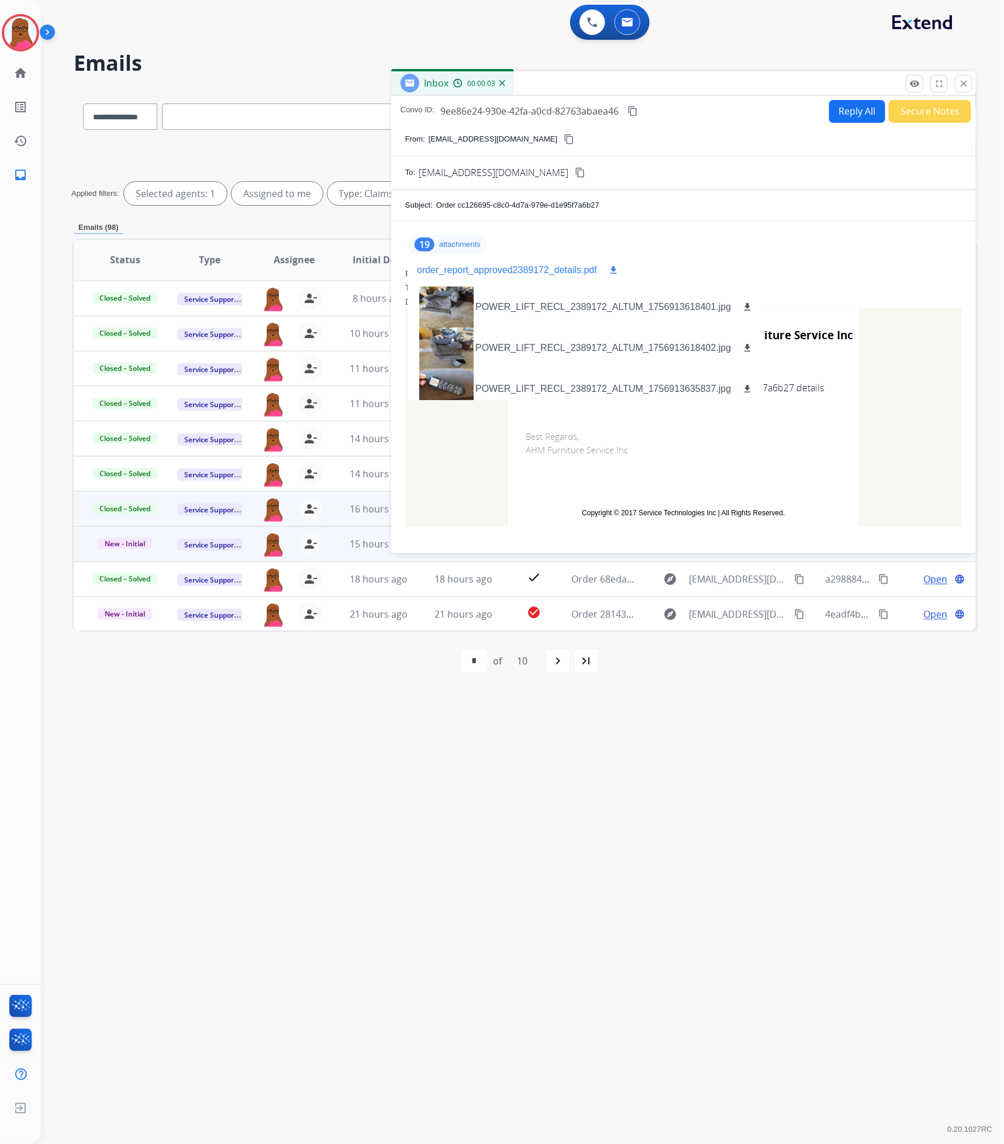
click at [500, 267] on p "order_report_approved2389172_details.pdf" at bounding box center [507, 270] width 180 height 14
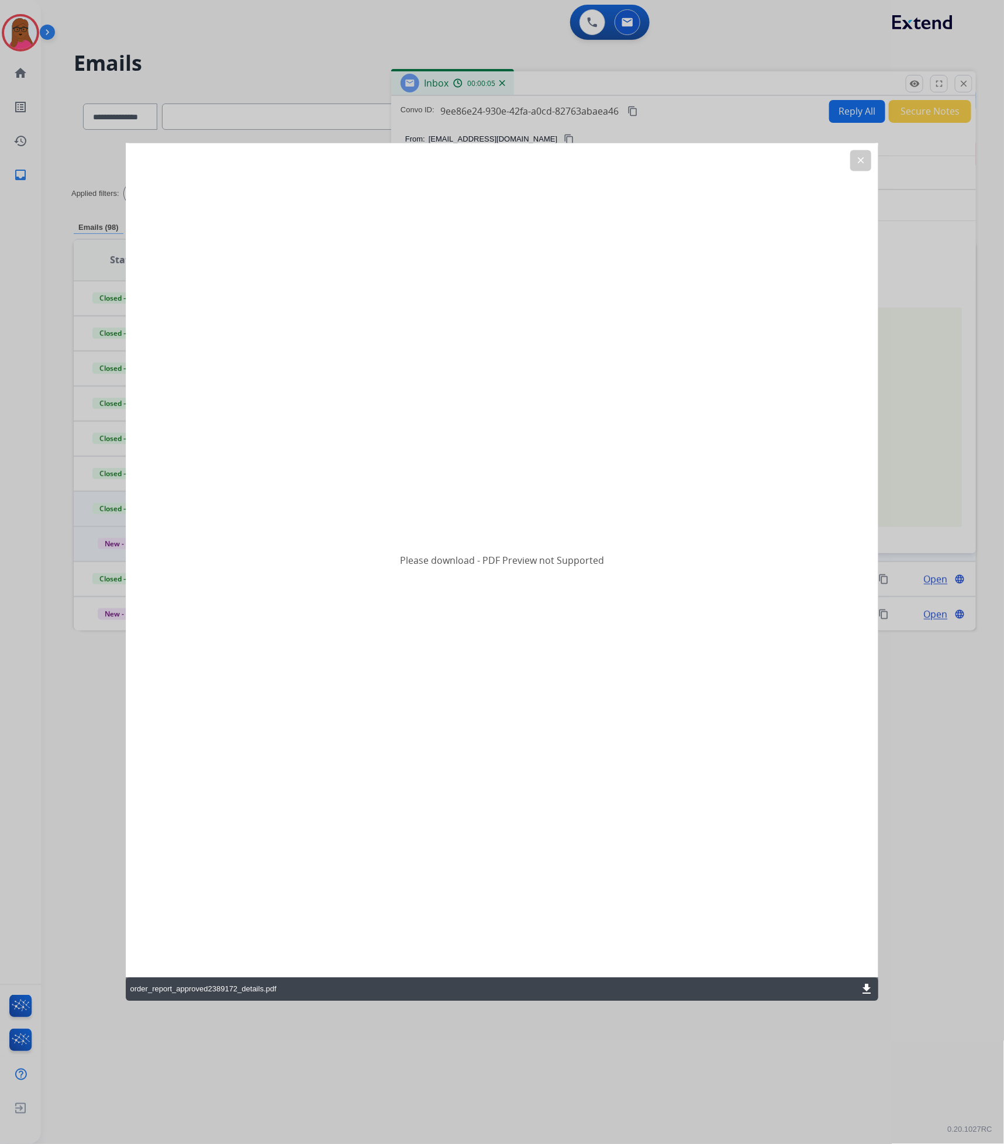
click at [870, 986] on mat-icon "download" at bounding box center [867, 989] width 14 height 14
click at [860, 163] on mat-icon "clear" at bounding box center [860, 161] width 11 height 11
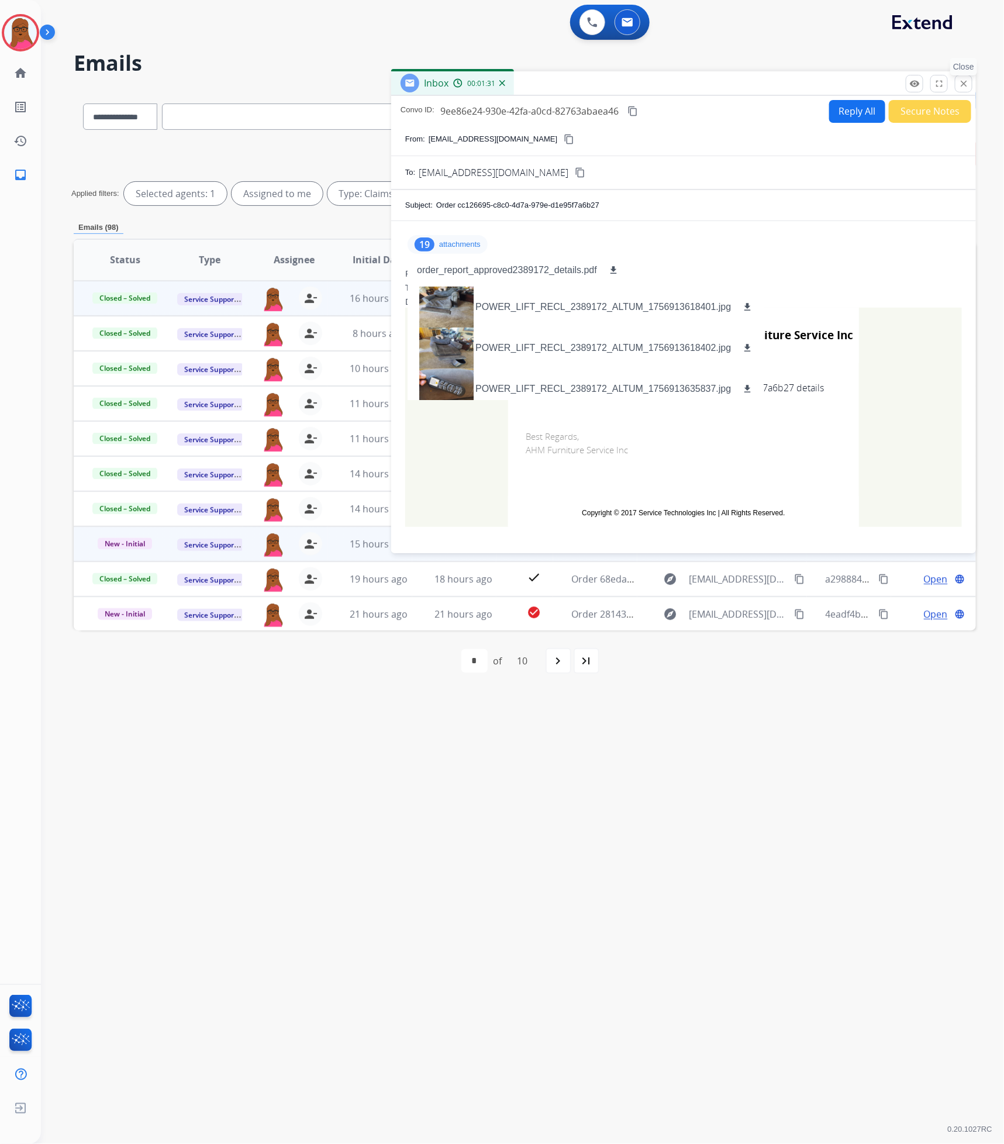
click at [971, 79] on button "close Close" at bounding box center [964, 84] width 18 height 18
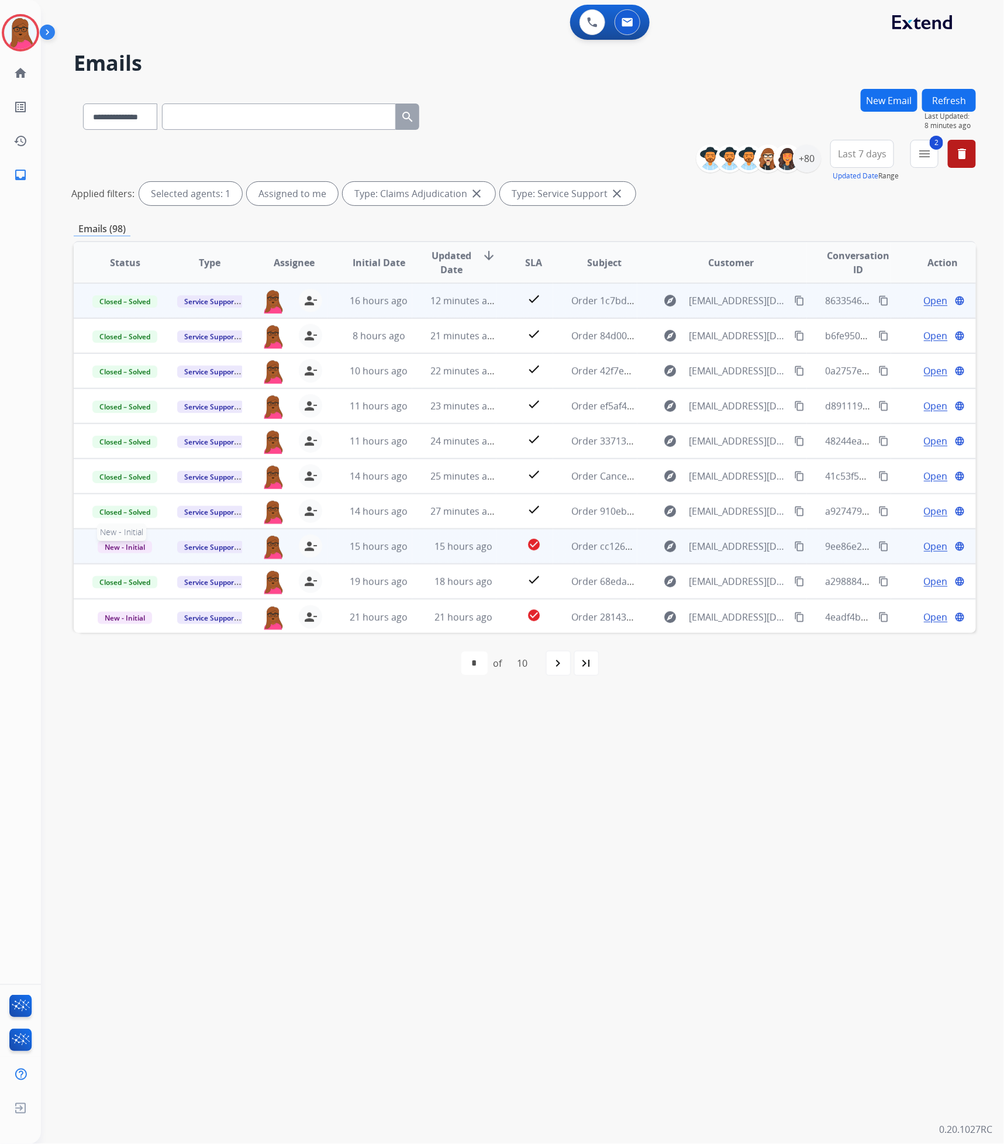
click at [113, 546] on span "New - Initial" at bounding box center [125, 547] width 54 height 12
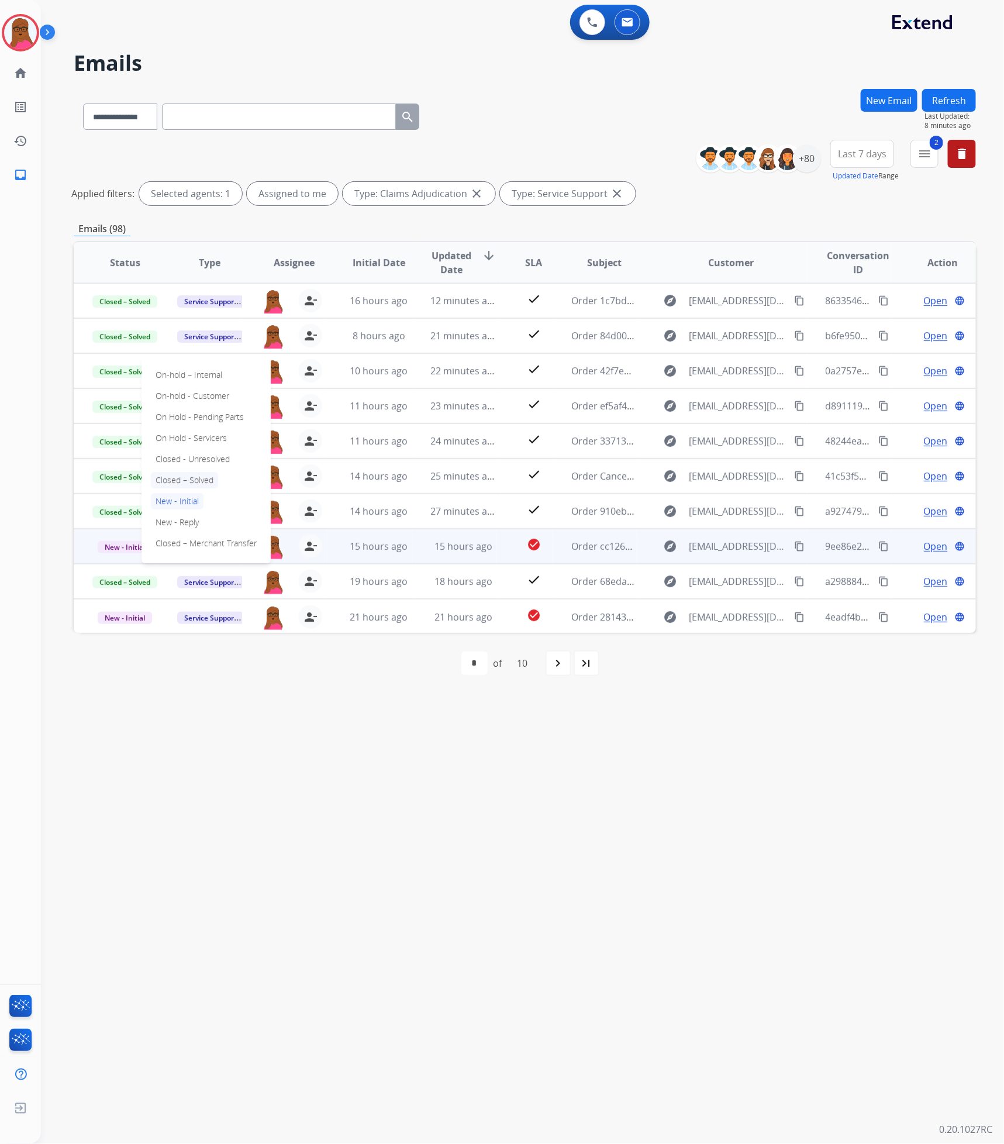
click at [194, 476] on p "Closed – Solved" at bounding box center [184, 480] width 67 height 16
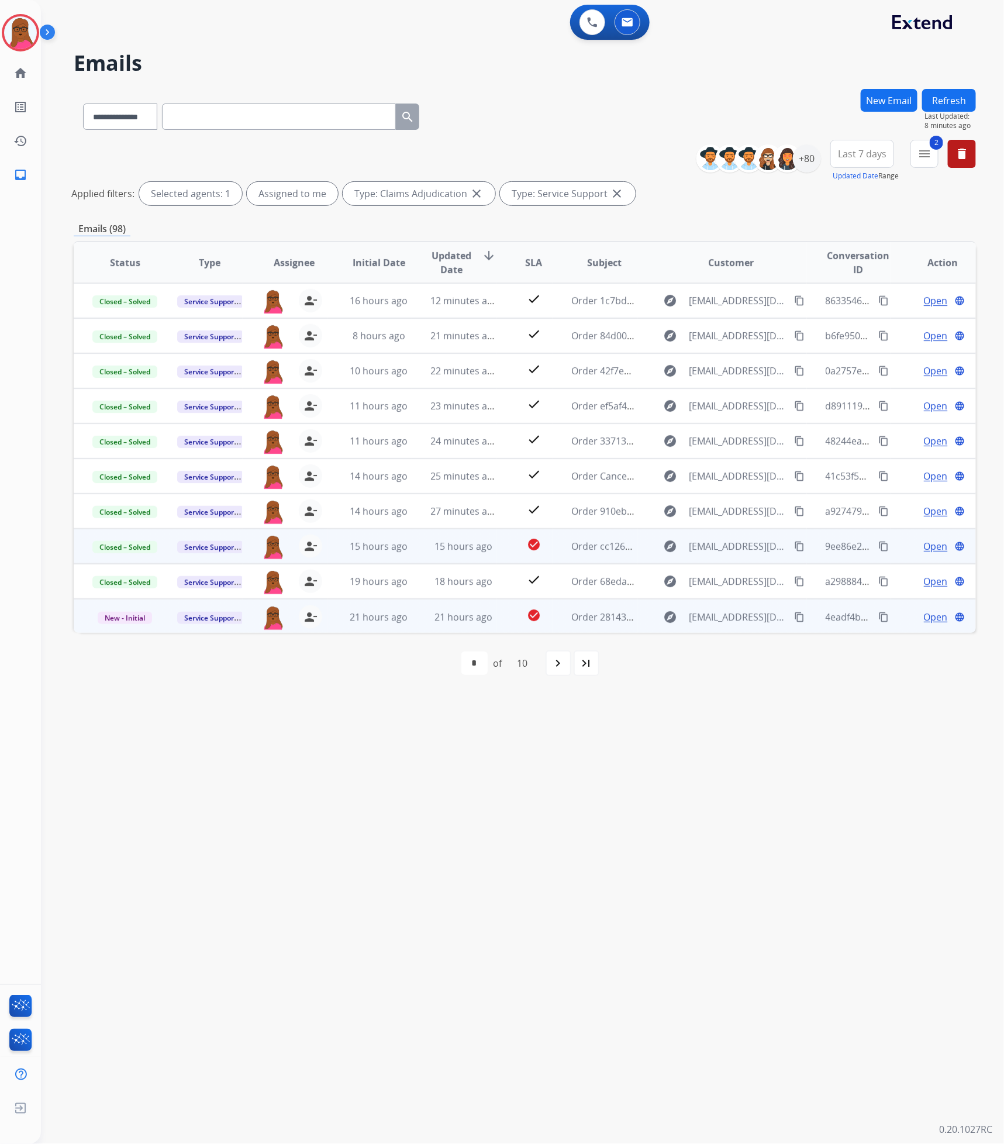
click at [924, 616] on span "Open" at bounding box center [936, 617] width 24 height 14
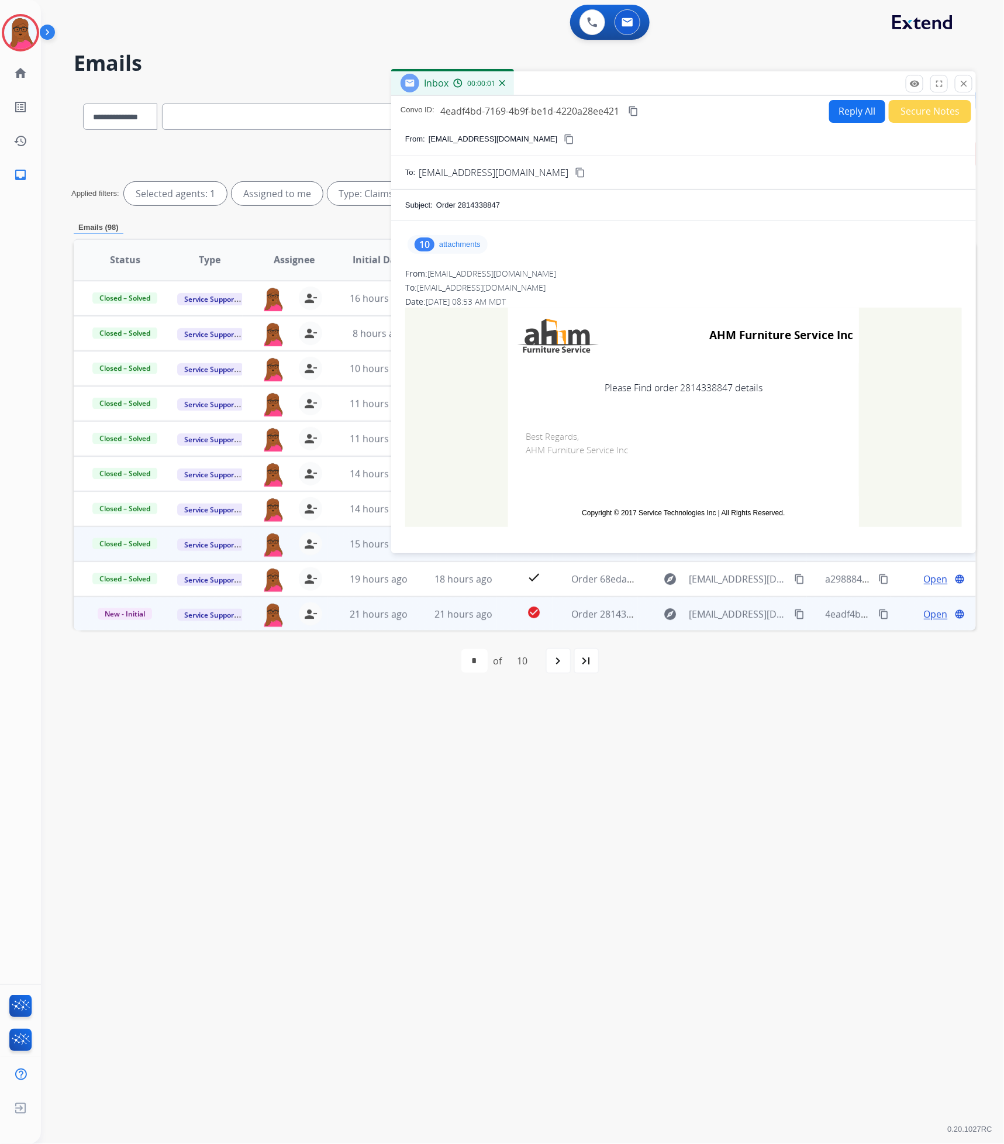
click at [439, 242] on p "attachments" at bounding box center [460, 244] width 42 height 9
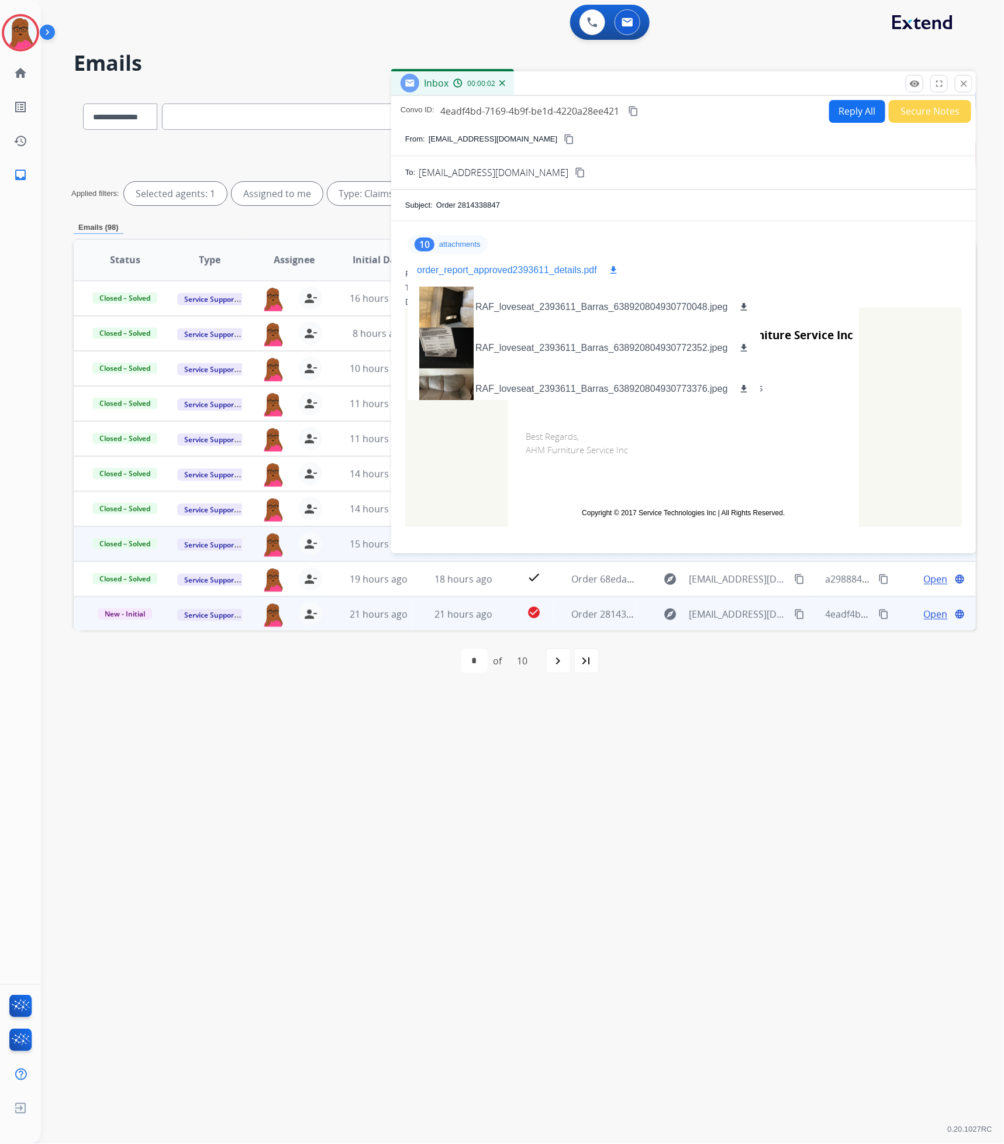
click at [509, 270] on p "order_report_approved2393611_details.pdf" at bounding box center [507, 270] width 180 height 14
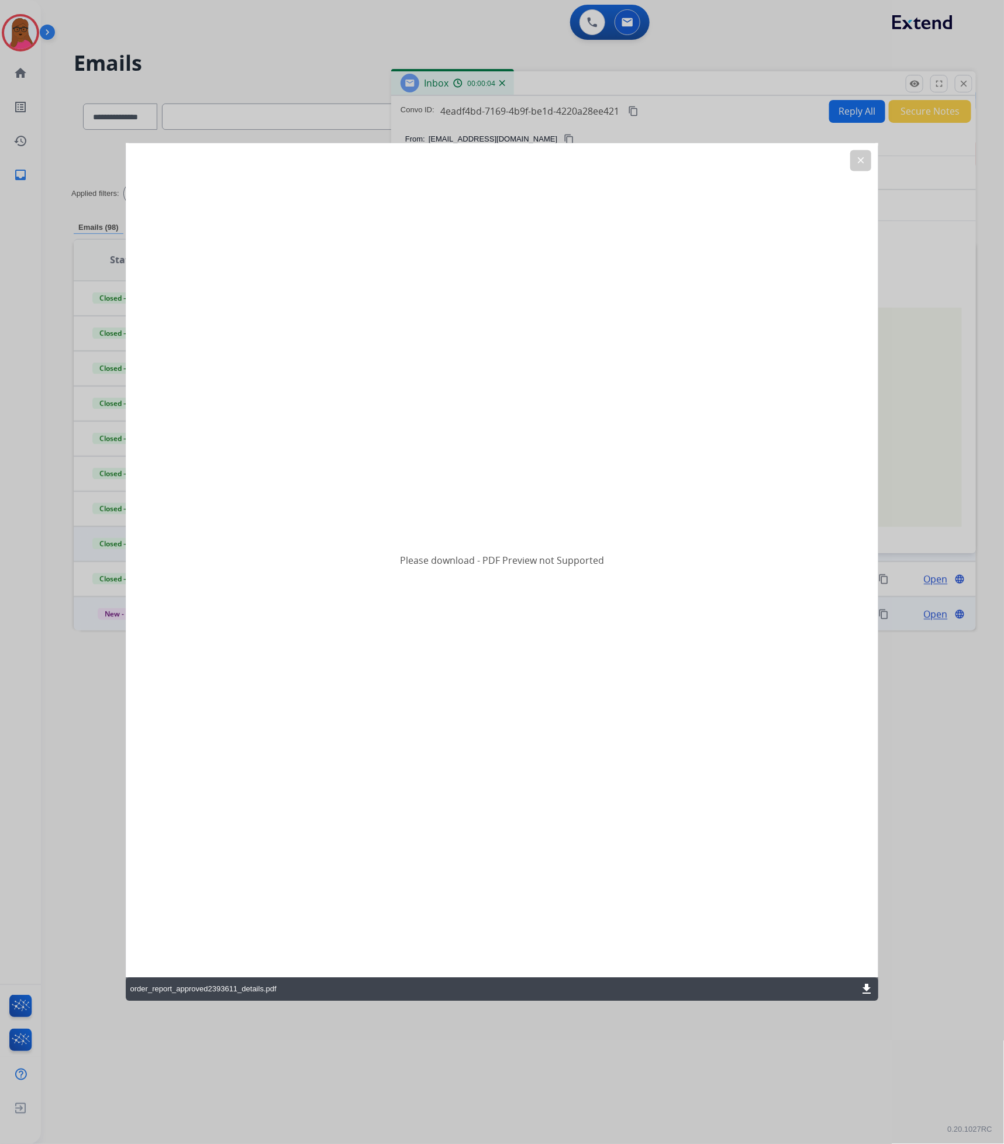
click at [865, 991] on mat-icon "download" at bounding box center [867, 989] width 14 height 14
click at [865, 992] on mat-icon "download" at bounding box center [867, 989] width 14 height 14
drag, startPoint x: 860, startPoint y: 165, endPoint x: 865, endPoint y: 153, distance: 12.8
click at [860, 164] on mat-icon "clear" at bounding box center [860, 161] width 11 height 11
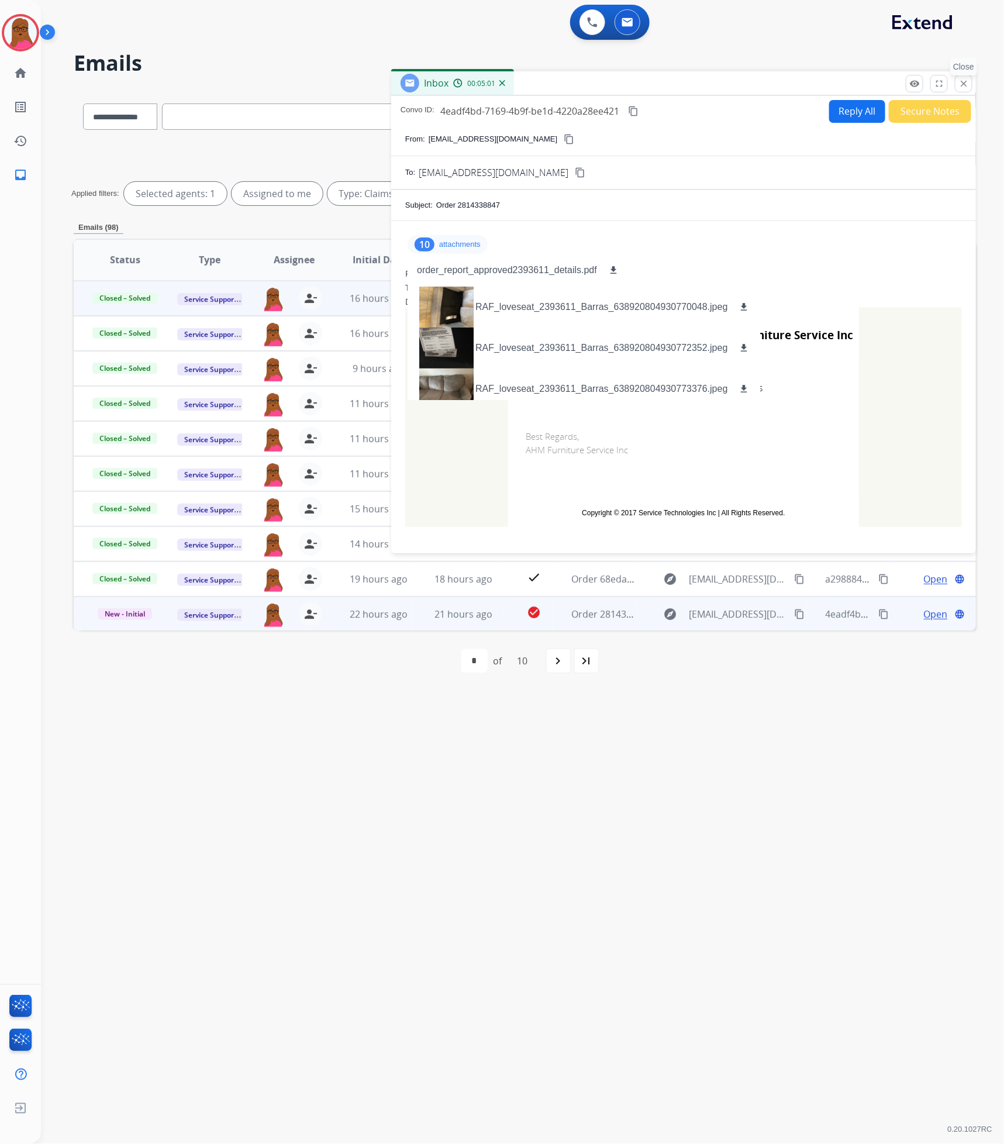
click at [965, 81] on mat-icon "close" at bounding box center [963, 83] width 11 height 11
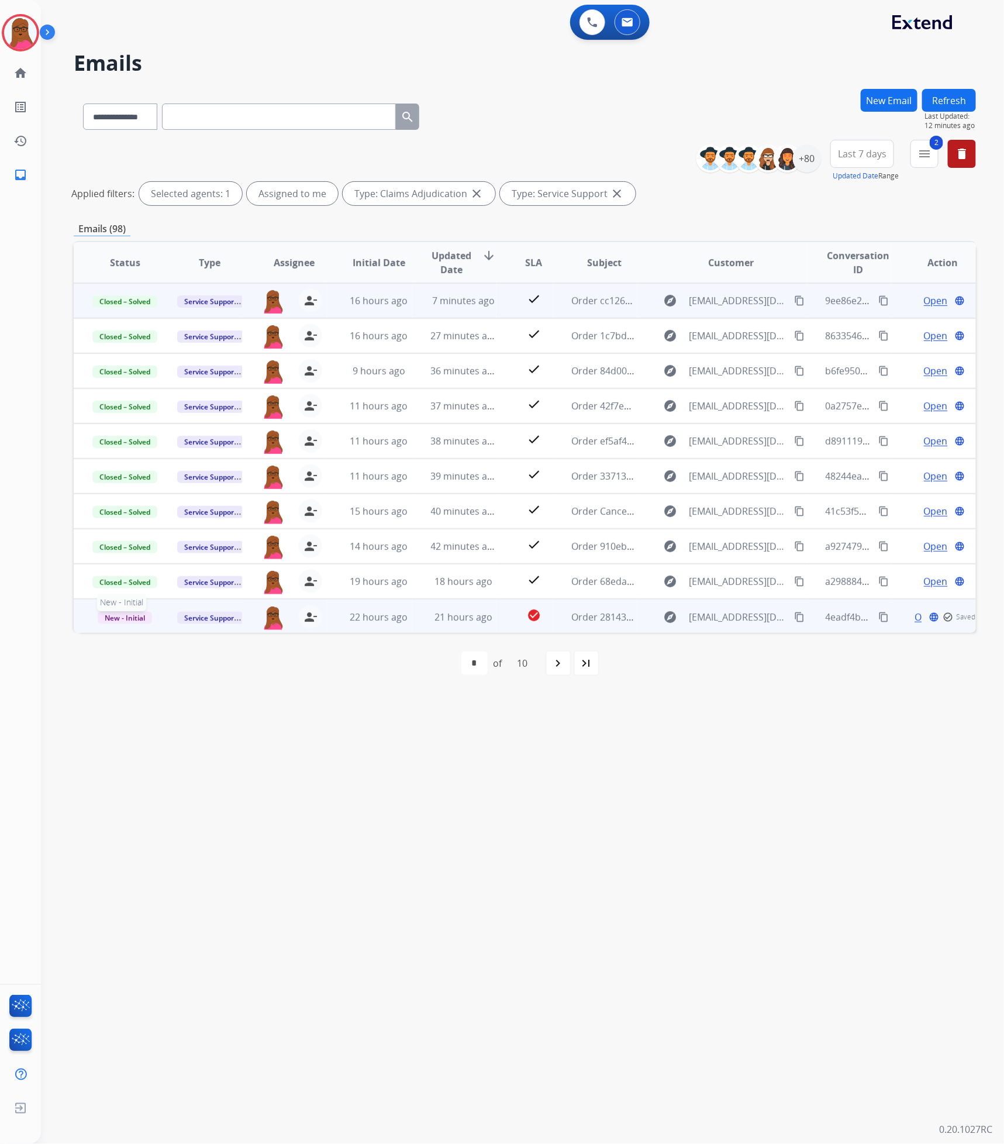
click at [109, 612] on span "New - Initial" at bounding box center [125, 618] width 54 height 12
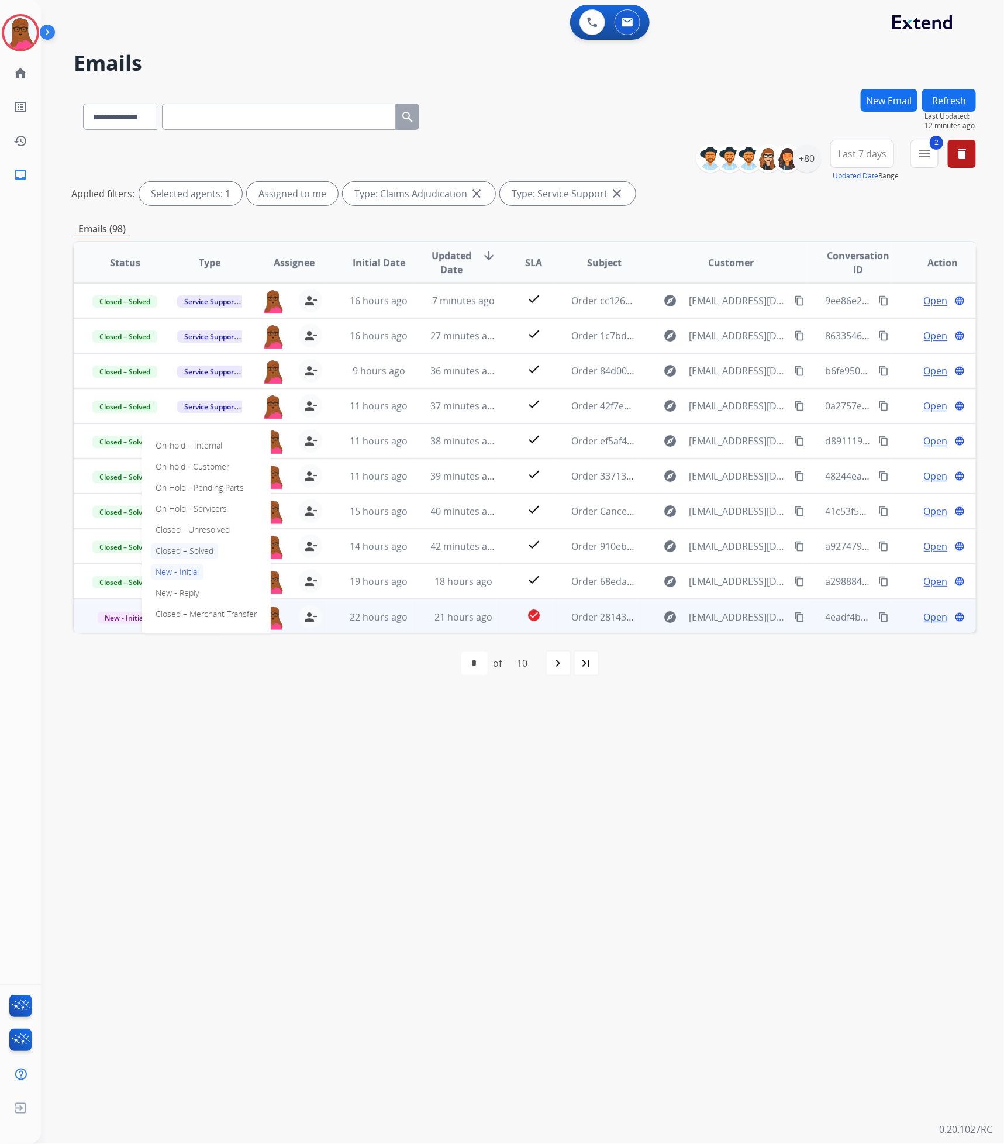
click at [202, 553] on p "Closed – Solved" at bounding box center [184, 551] width 67 height 16
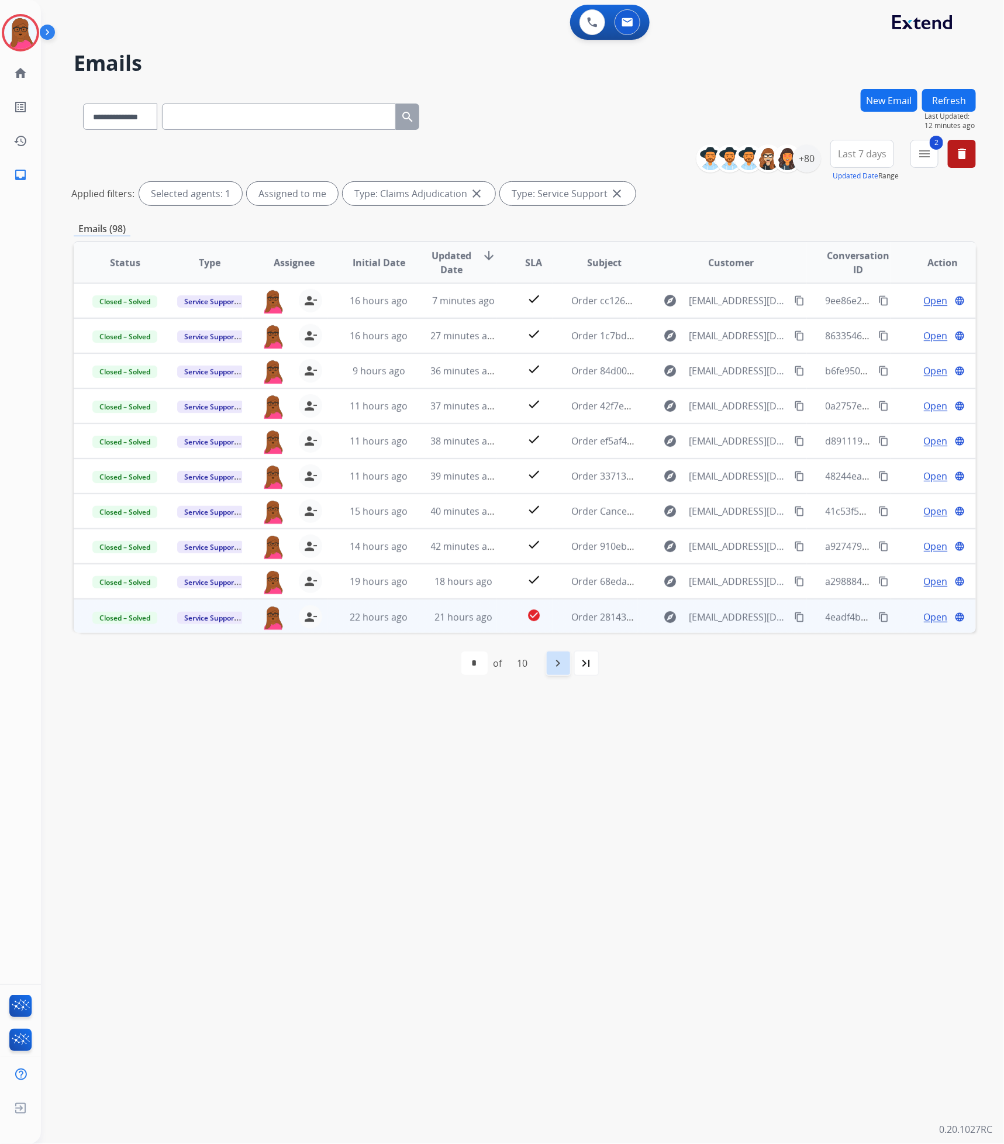
click at [558, 675] on div "navigate_next" at bounding box center [559, 663] width 26 height 26
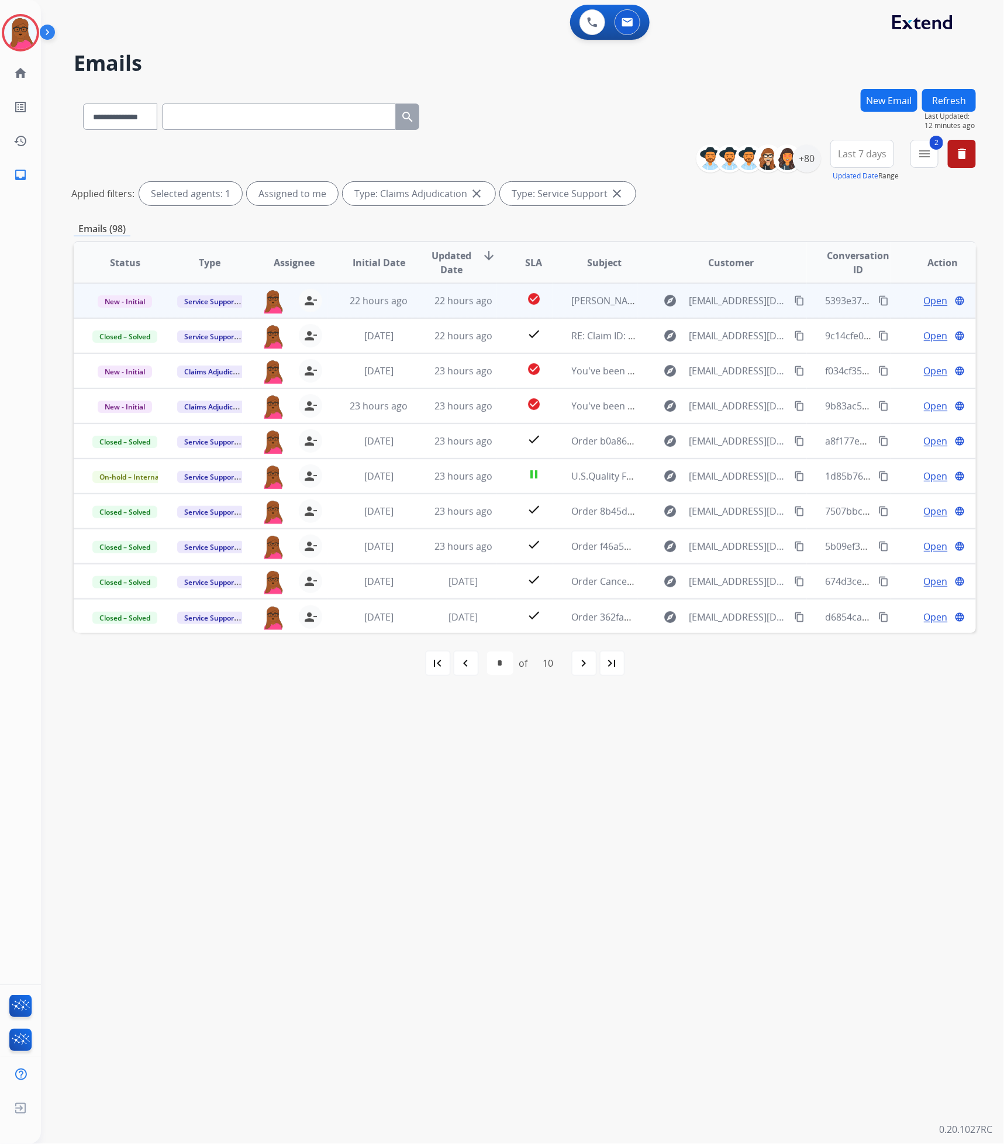
click at [926, 302] on span "Open" at bounding box center [936, 301] width 24 height 14
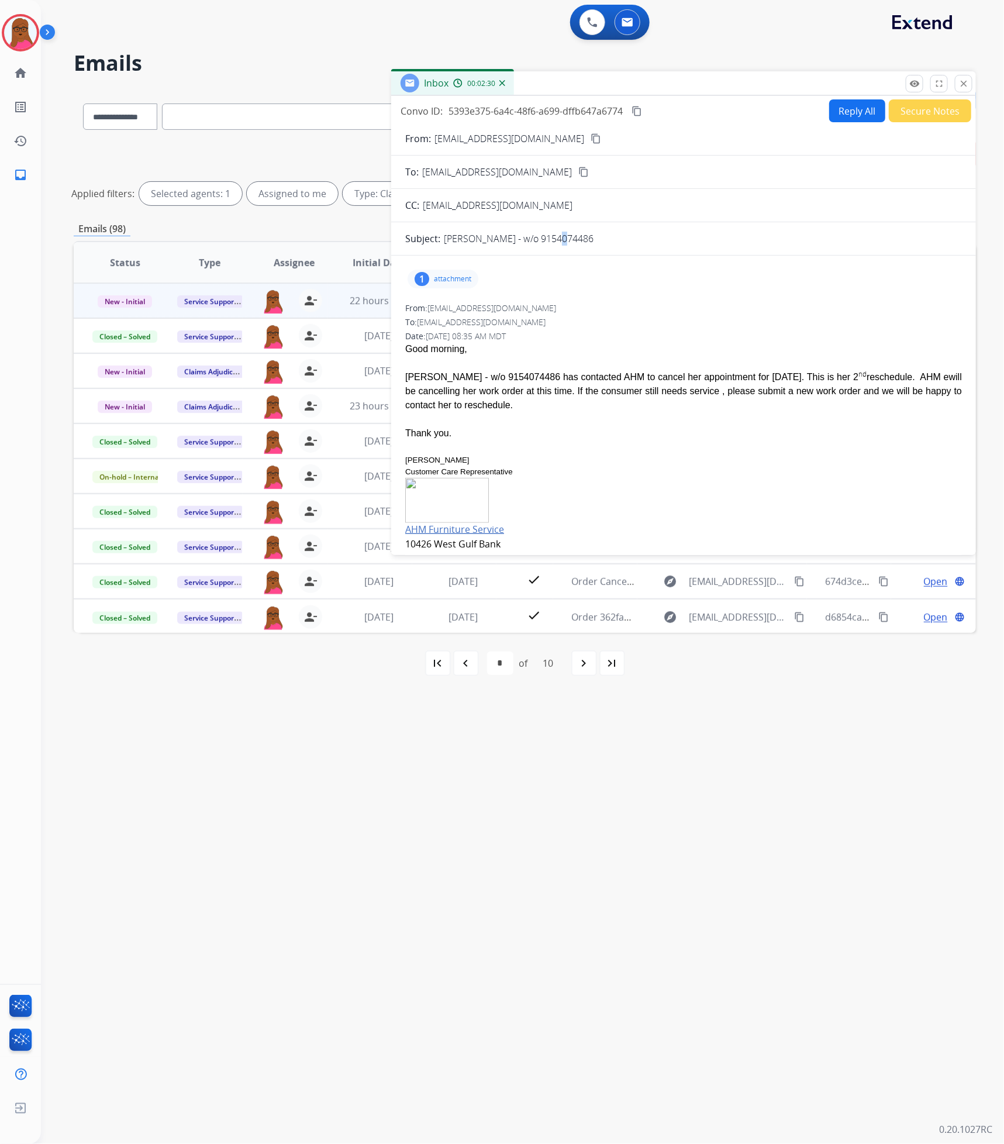
click at [555, 240] on p "[PERSON_NAME] - w/o 9154074486" at bounding box center [519, 239] width 150 height 14
click at [557, 239] on p "[PERSON_NAME] - w/o 9154074486" at bounding box center [519, 239] width 150 height 14
click at [558, 239] on p "[PERSON_NAME] - w/o 9154074486" at bounding box center [519, 239] width 150 height 14
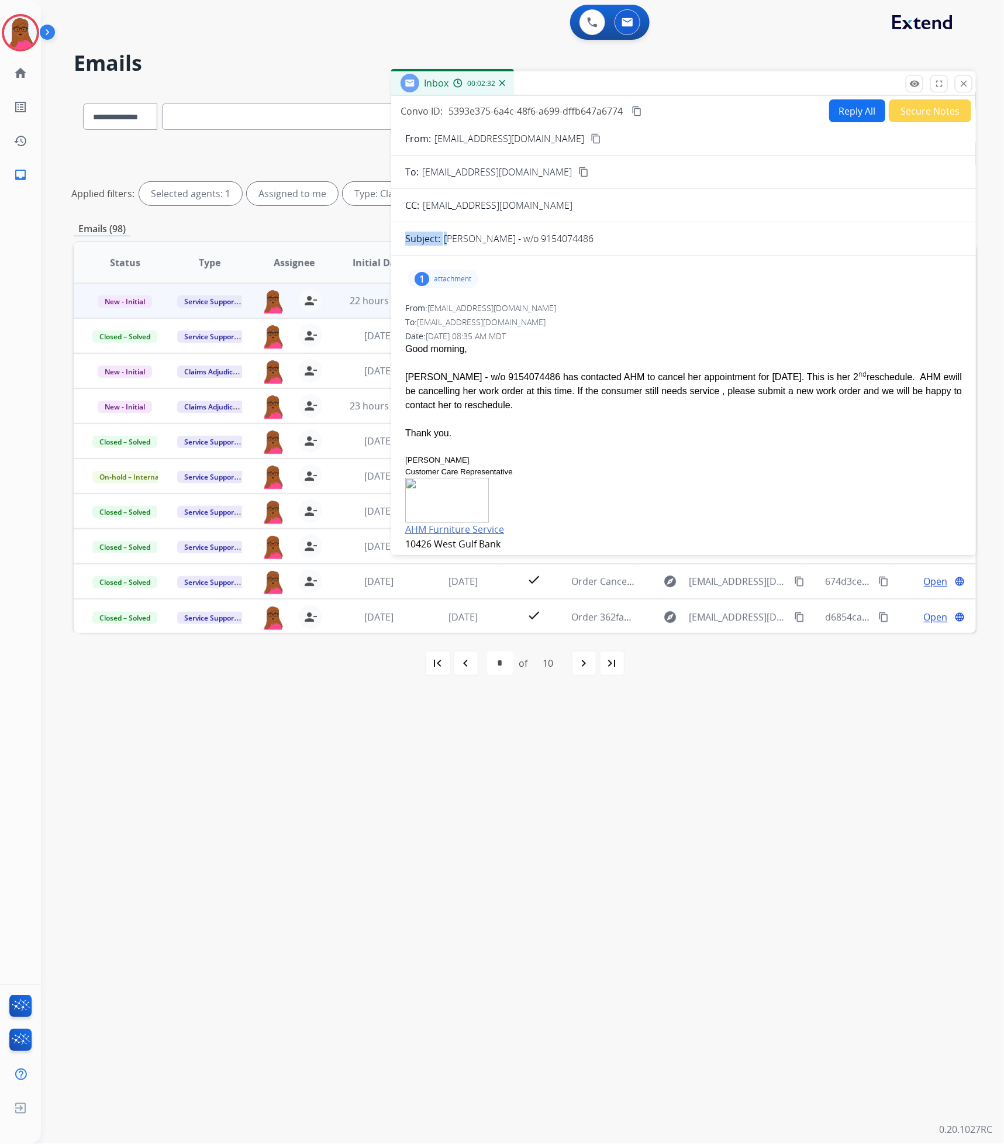
click at [562, 237] on p "[PERSON_NAME] - w/o 9154074486" at bounding box center [519, 239] width 150 height 14
drag, startPoint x: 405, startPoint y: 346, endPoint x: 496, endPoint y: 423, distance: 119.9
click at [496, 423] on span "Good morning, [PERSON_NAME] - w/o 9154074486 has contacted AHM to cancel her ap…" at bounding box center [683, 461] width 557 height 239
click at [860, 113] on button "Reply All" at bounding box center [857, 110] width 56 height 23
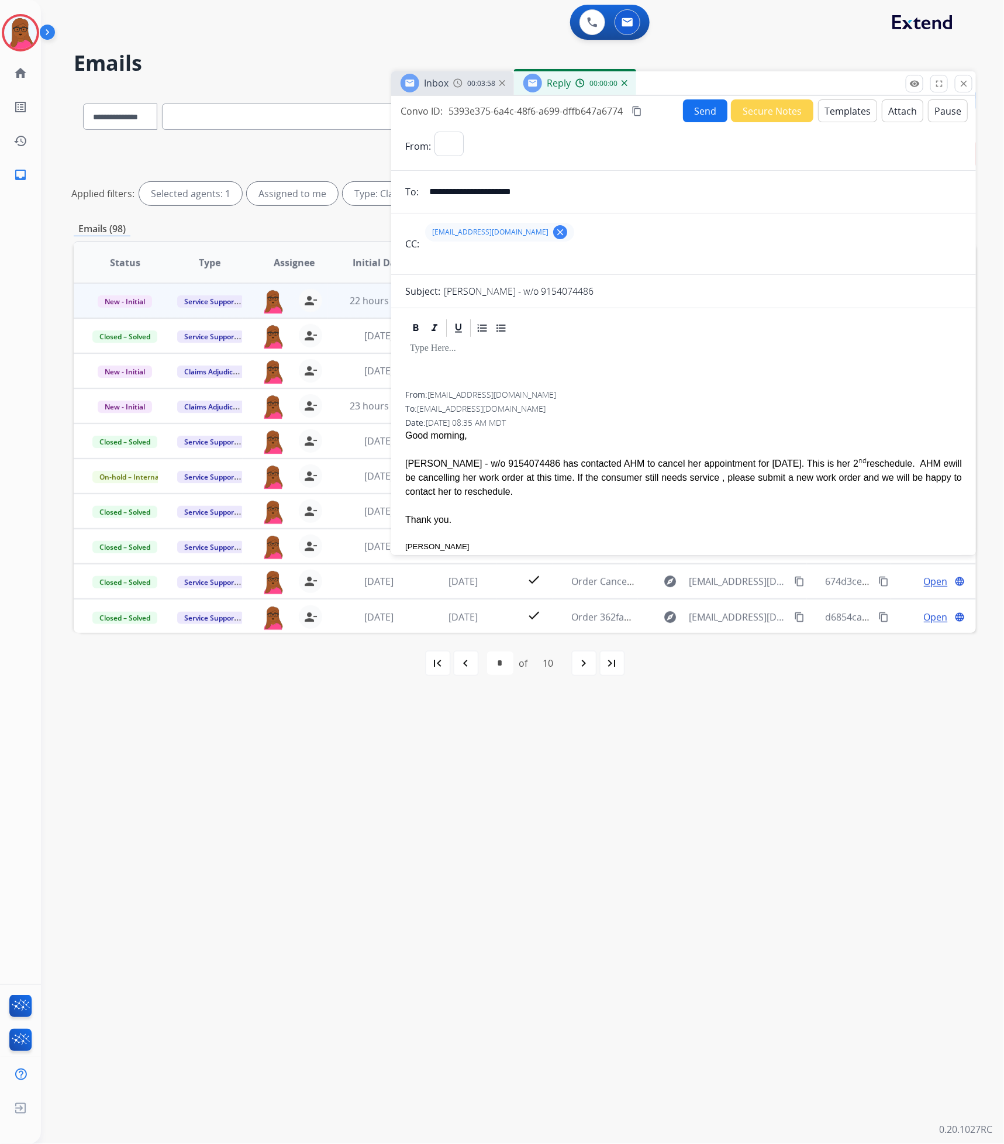
select select "**********"
click at [712, 384] on div at bounding box center [683, 365] width 557 height 53
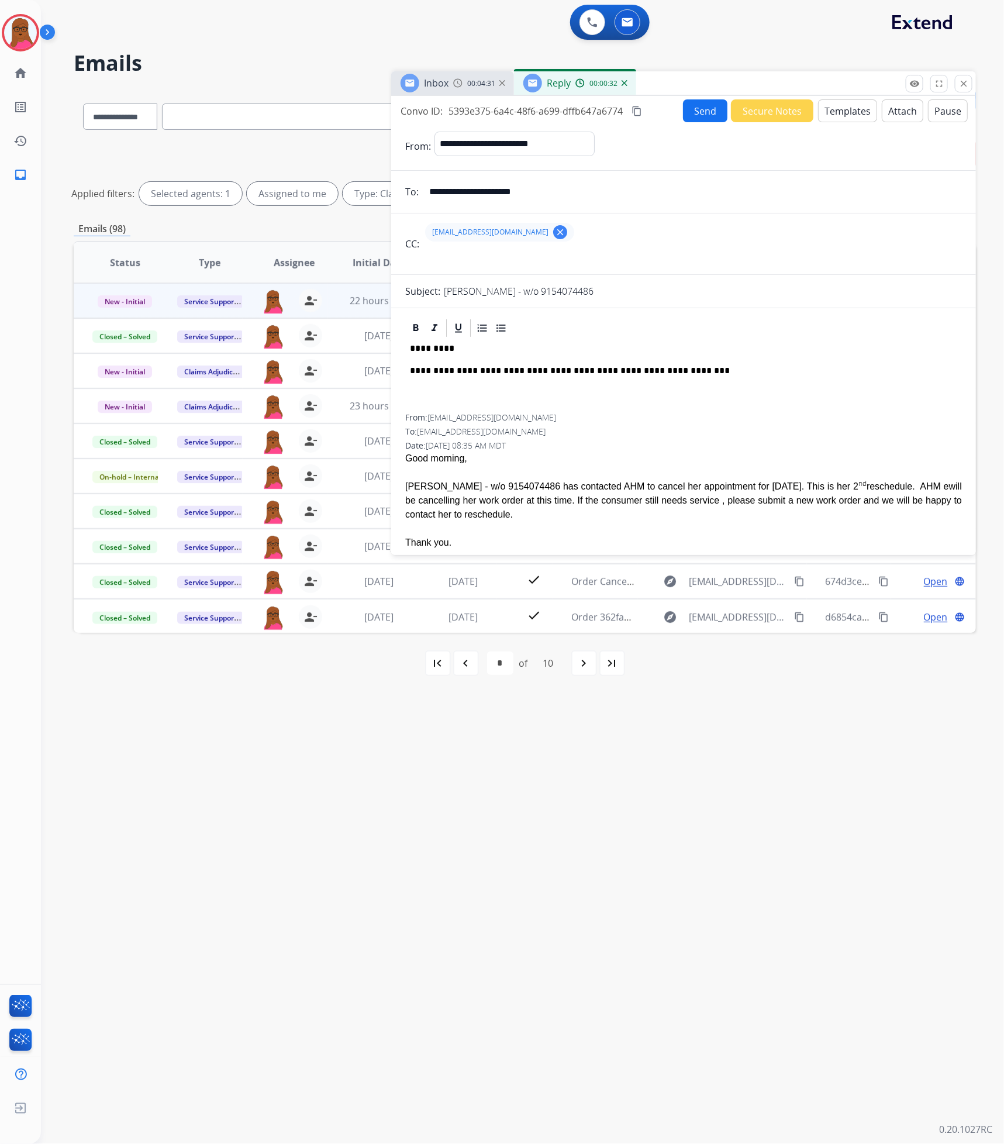
click at [686, 115] on button "Send" at bounding box center [705, 110] width 44 height 23
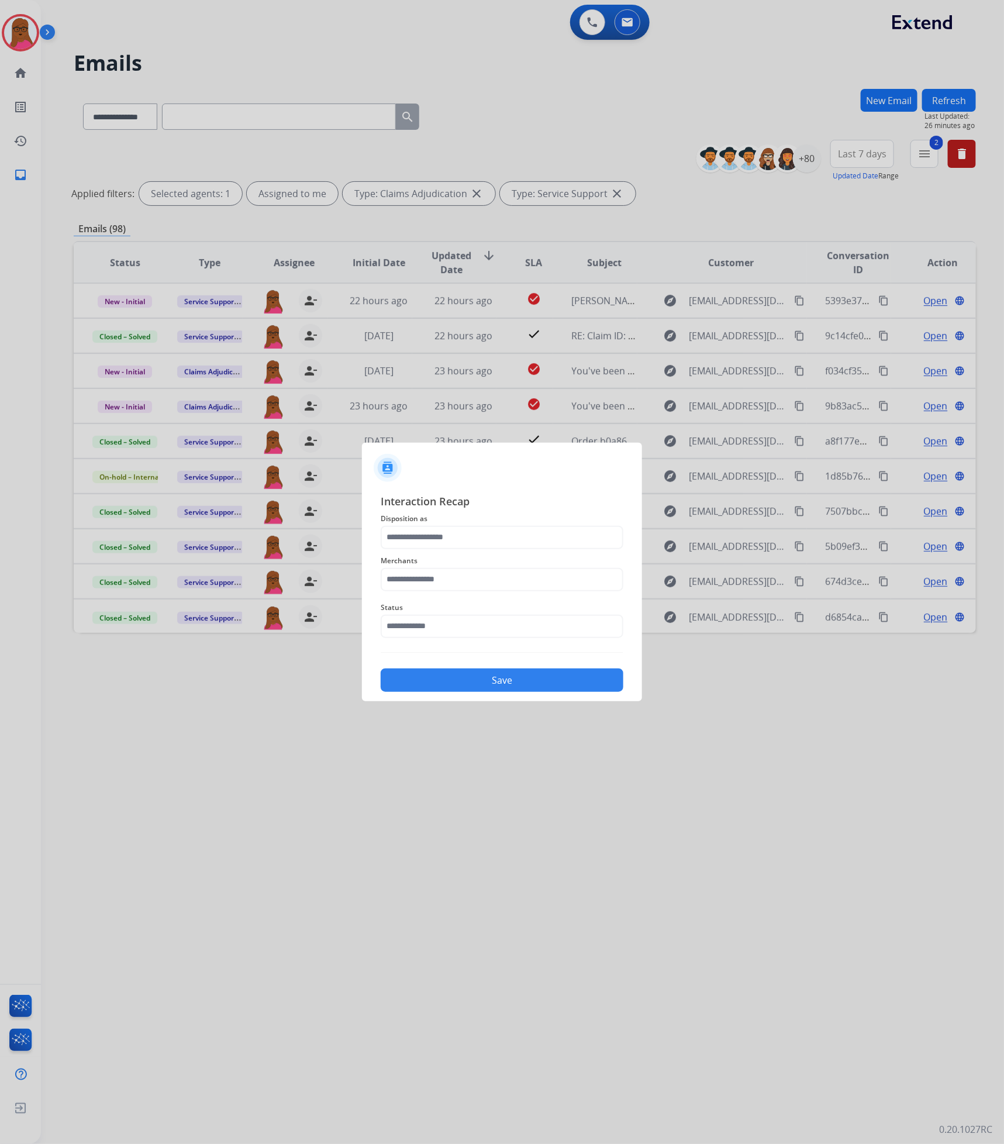
click at [536, 519] on span "Disposition as" at bounding box center [502, 519] width 243 height 14
click at [493, 526] on input "text" at bounding box center [502, 537] width 243 height 23
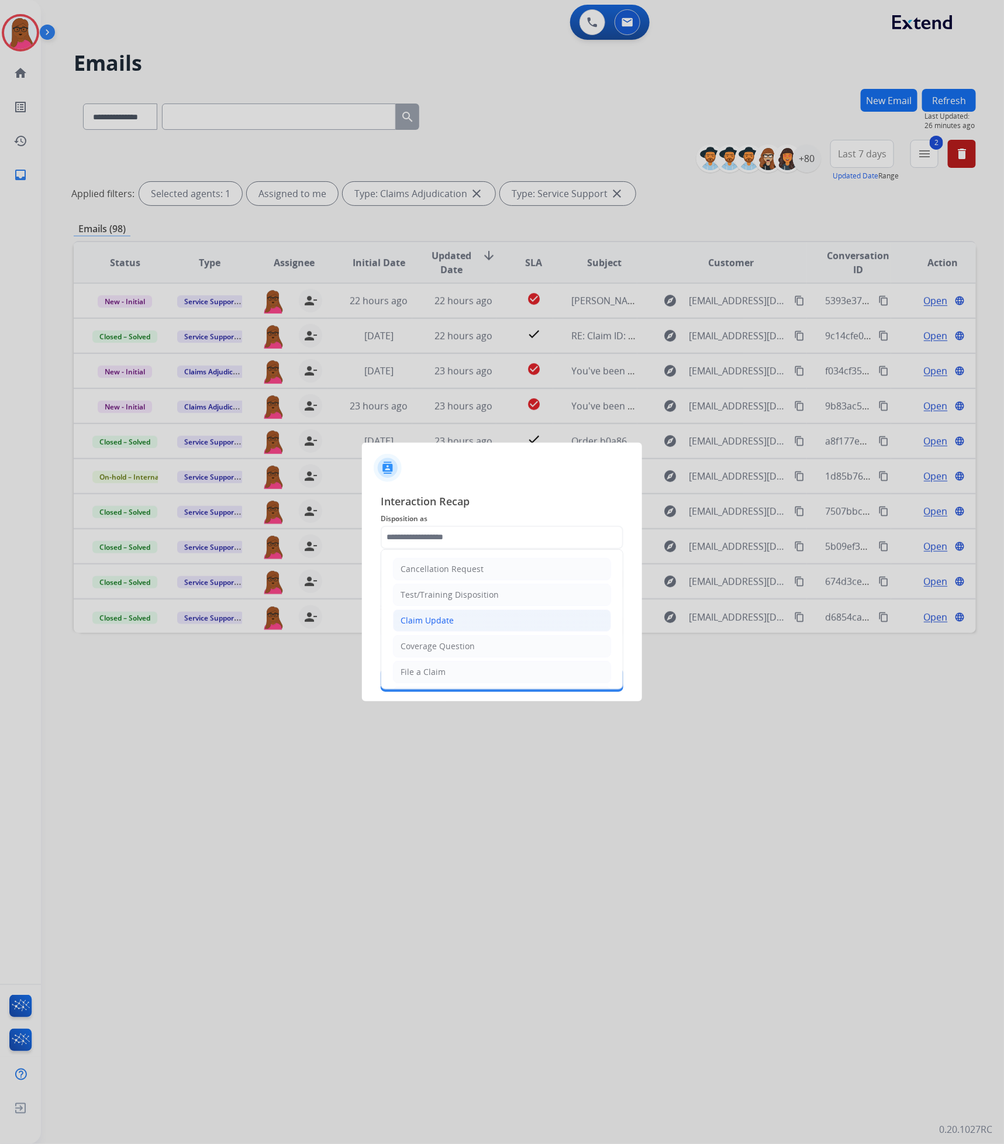
click at [451, 622] on div "Claim Update" at bounding box center [427, 621] width 53 height 12
type input "**********"
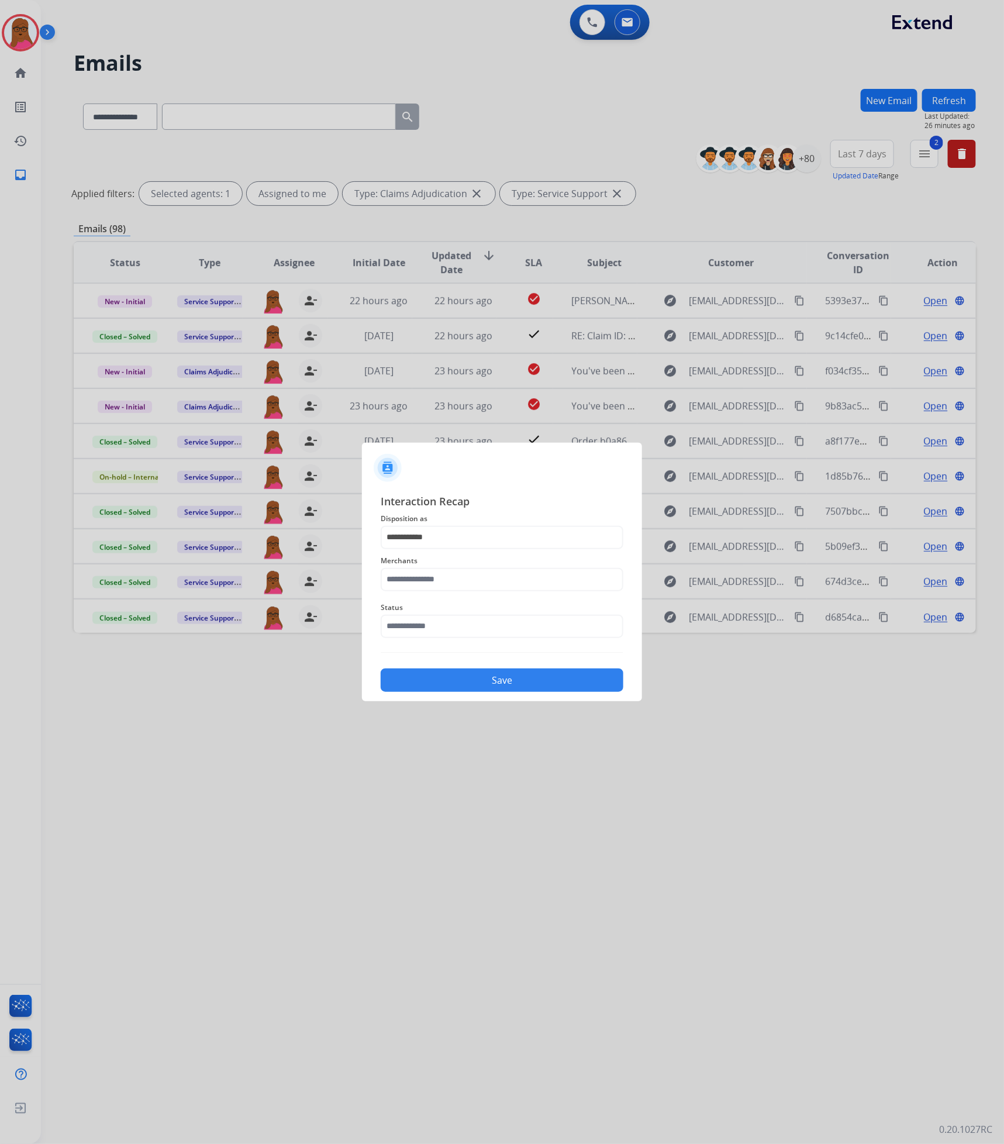
click at [464, 567] on div "Merchants" at bounding box center [502, 572] width 243 height 47
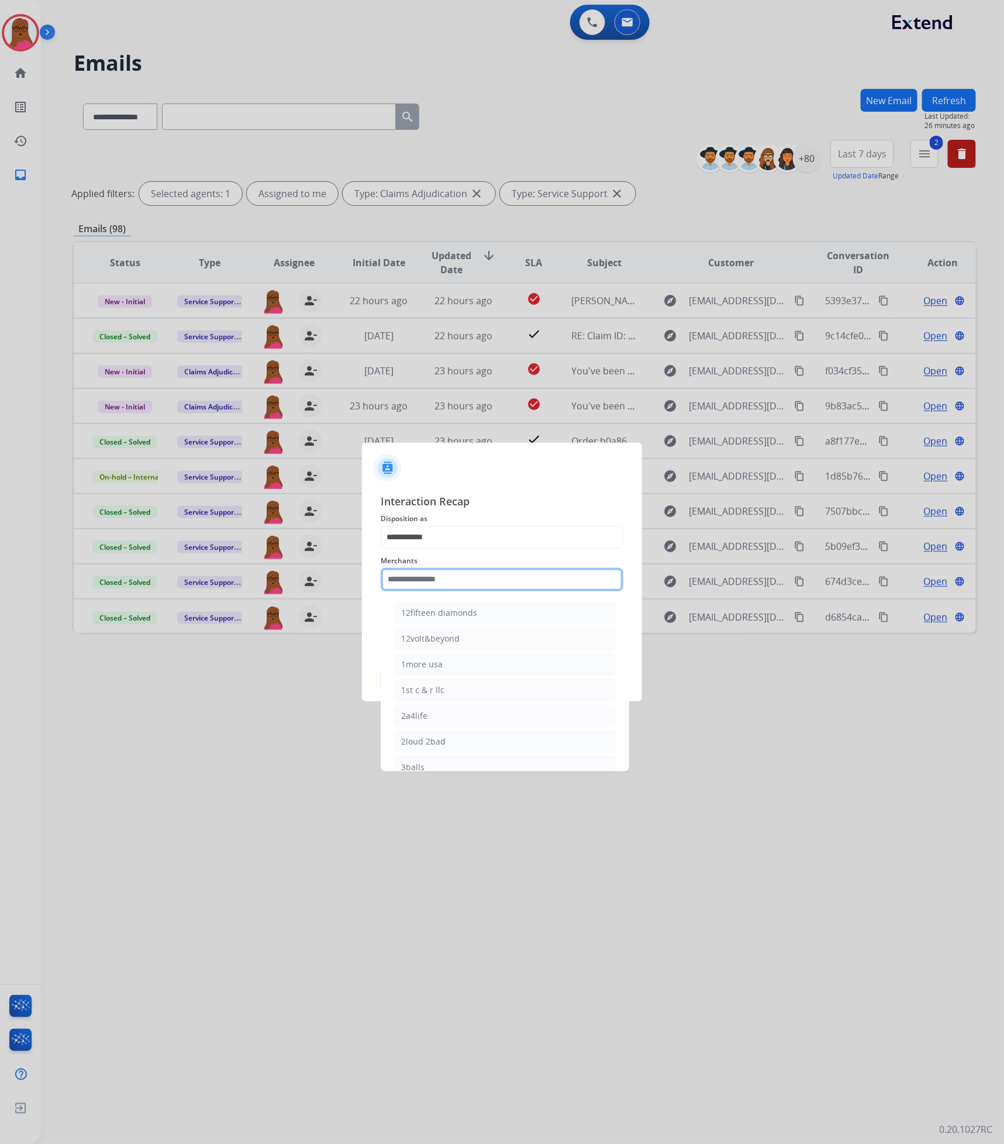
click at [458, 579] on input "text" at bounding box center [502, 579] width 243 height 23
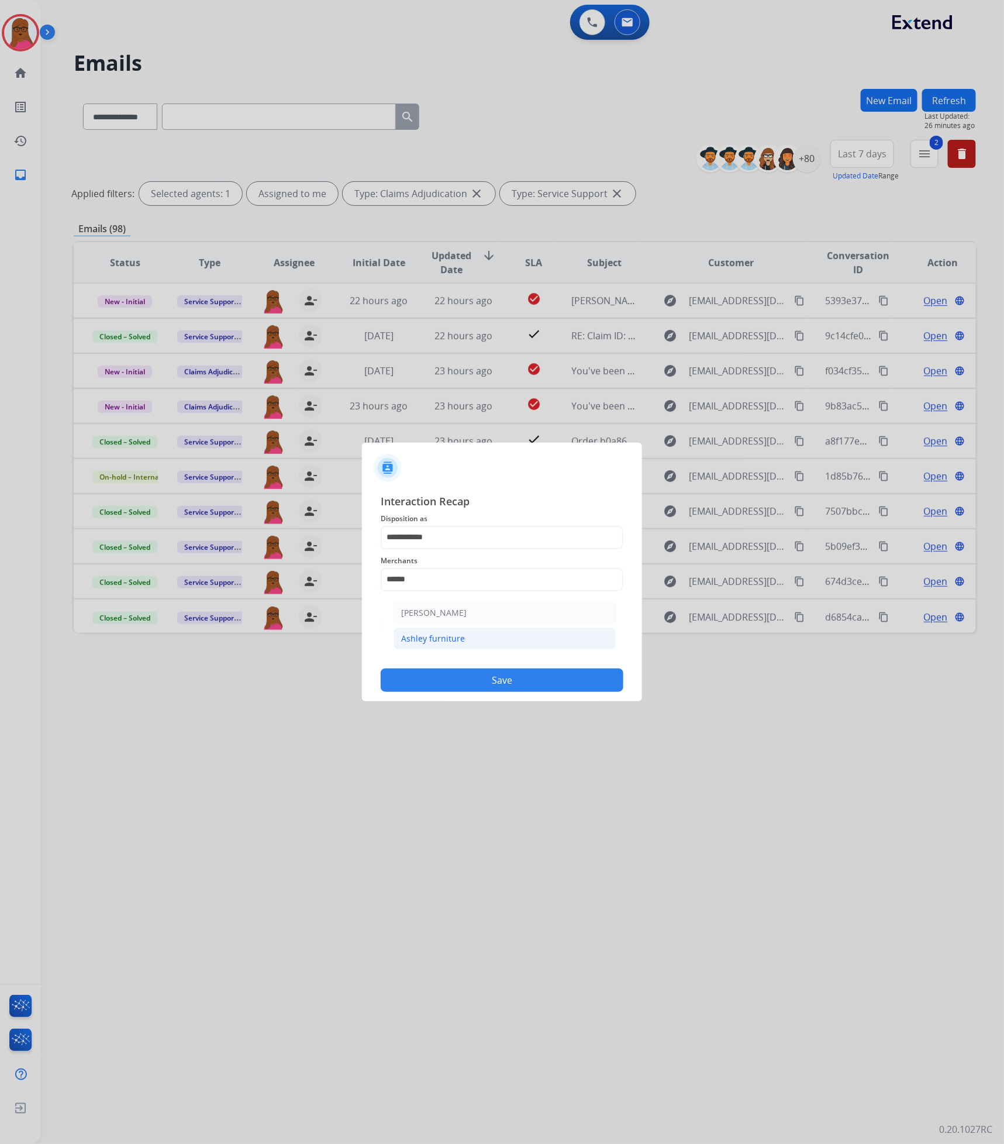
click at [451, 633] on div "Ashley furniture" at bounding box center [433, 639] width 64 height 12
type input "**********"
click at [453, 630] on input "text" at bounding box center [502, 626] width 243 height 23
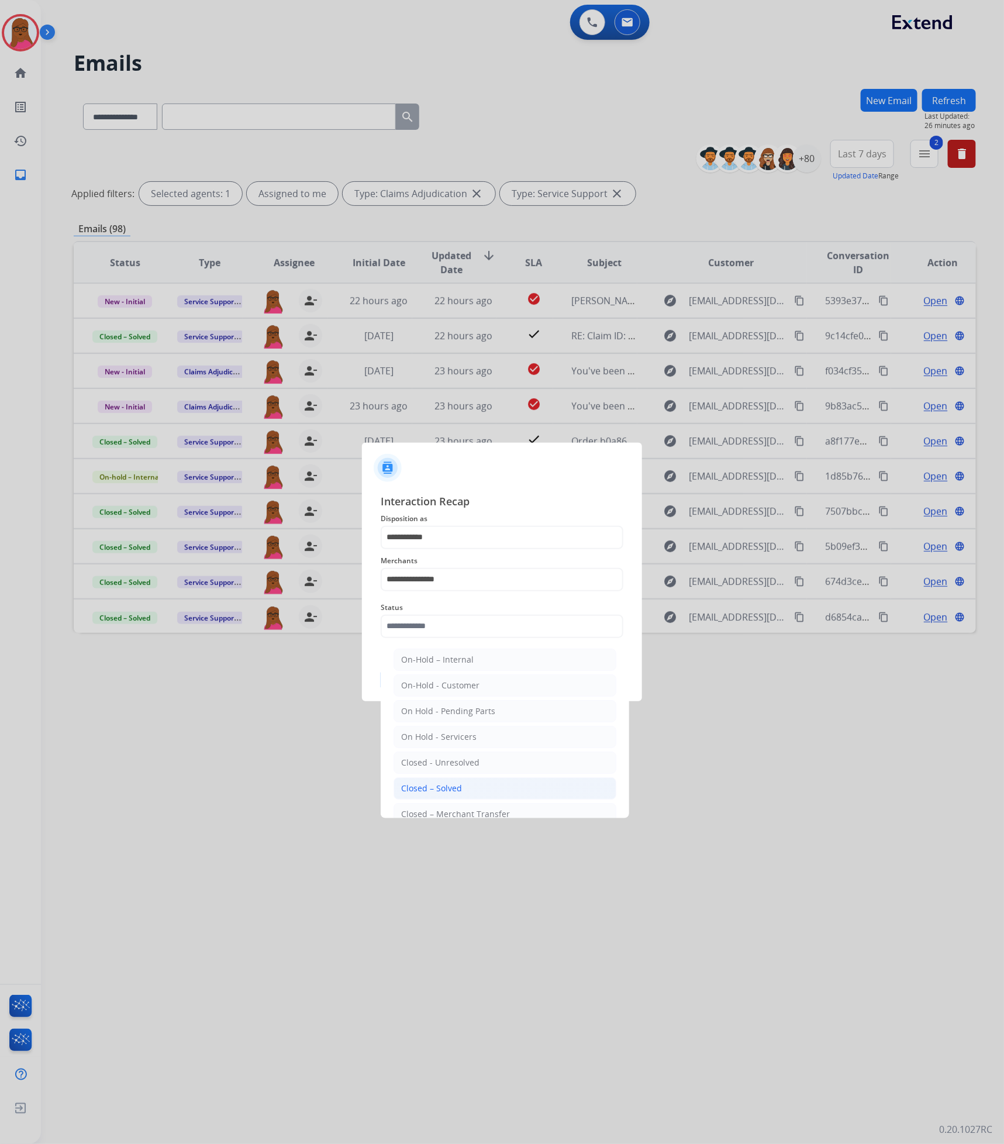
click at [436, 791] on div "Closed – Solved" at bounding box center [431, 788] width 61 height 12
type input "**********"
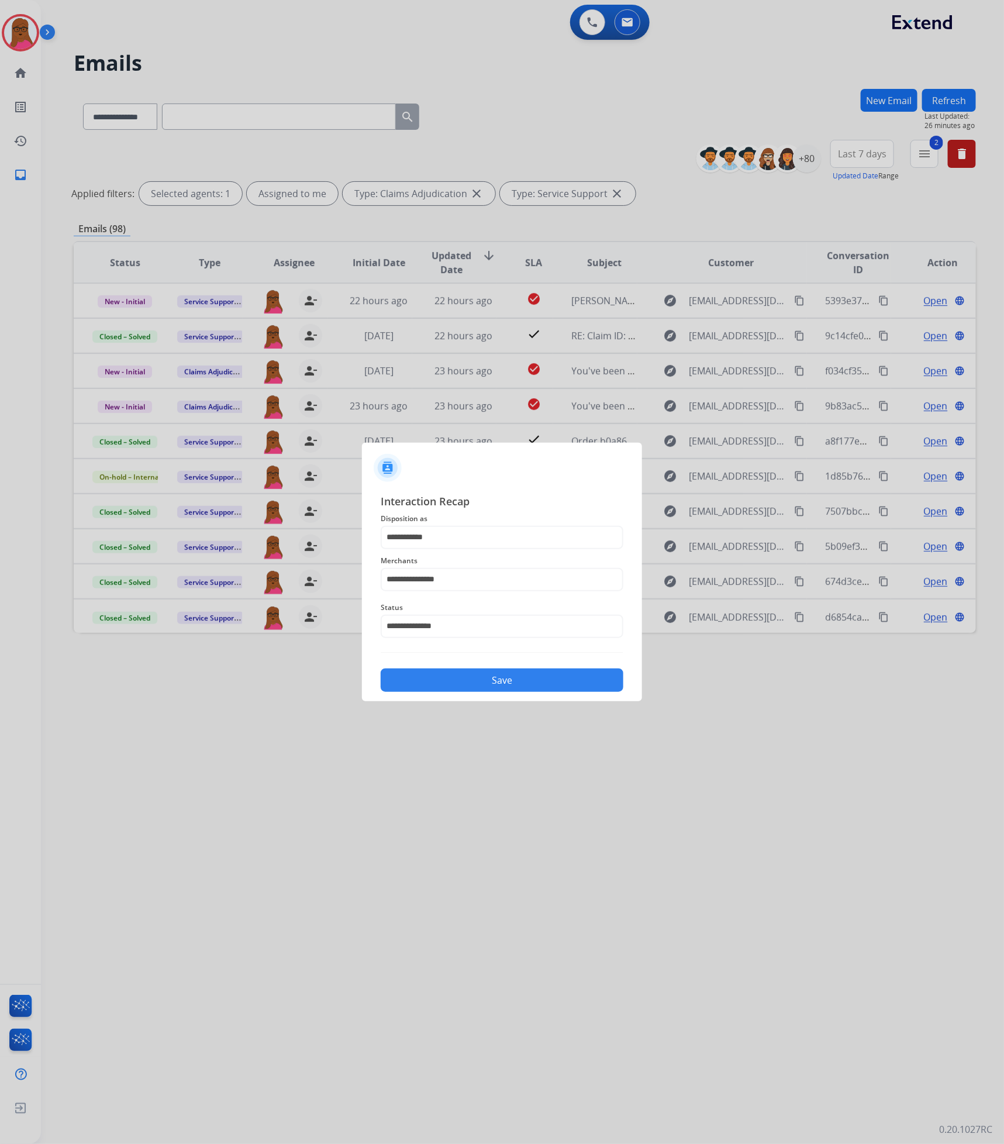
click at [514, 668] on button "Save" at bounding box center [502, 679] width 243 height 23
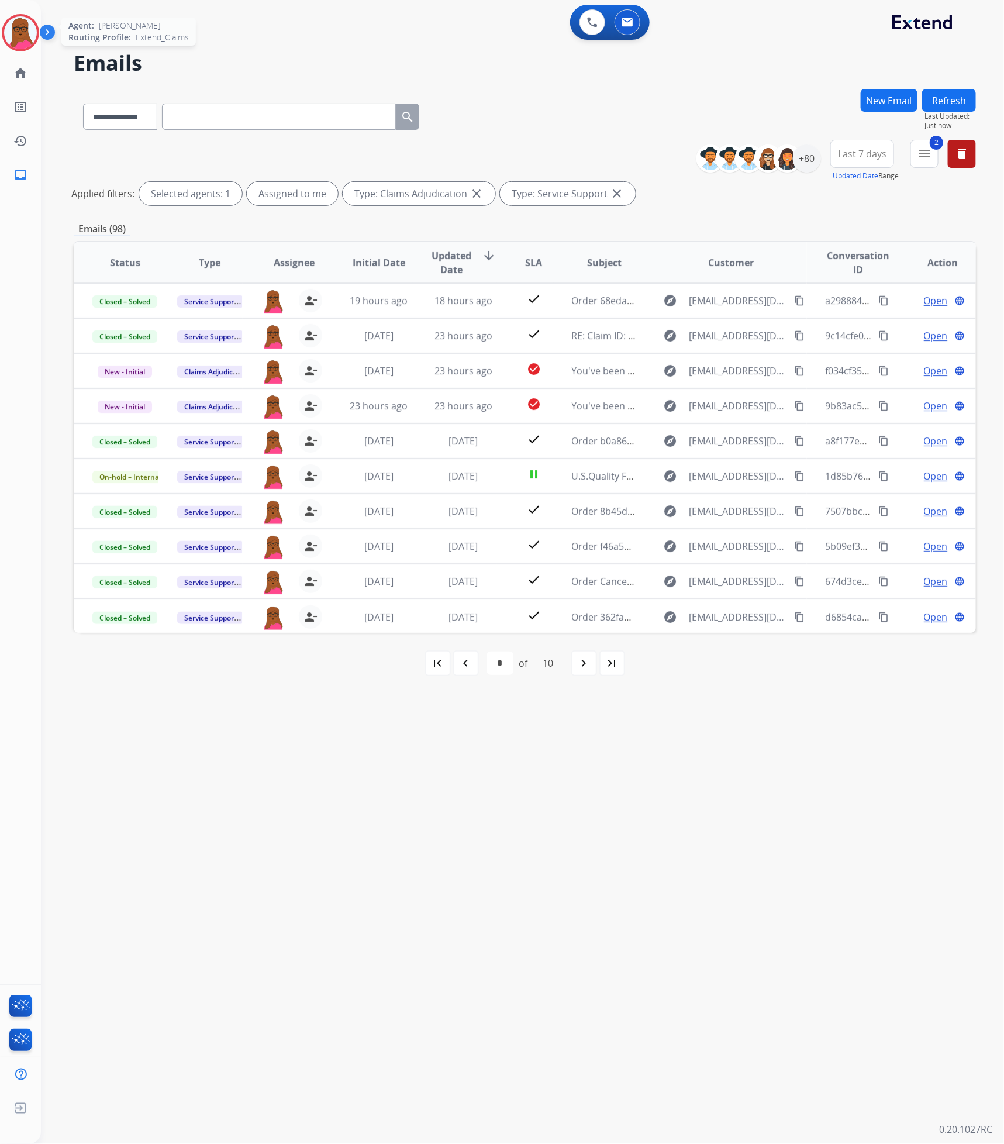
click at [18, 34] on img at bounding box center [20, 32] width 33 height 33
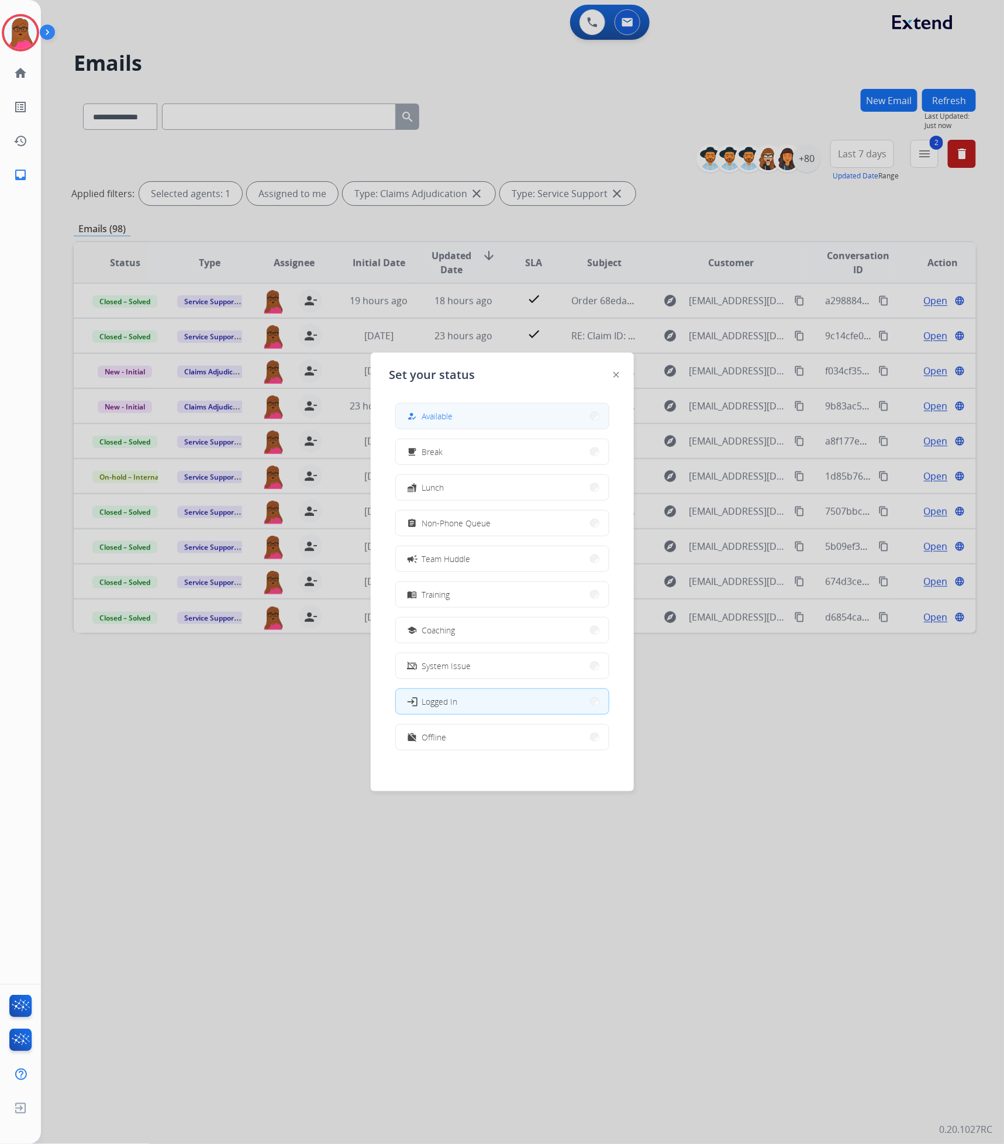
click at [462, 423] on button "how_to_reg Available" at bounding box center [502, 415] width 213 height 25
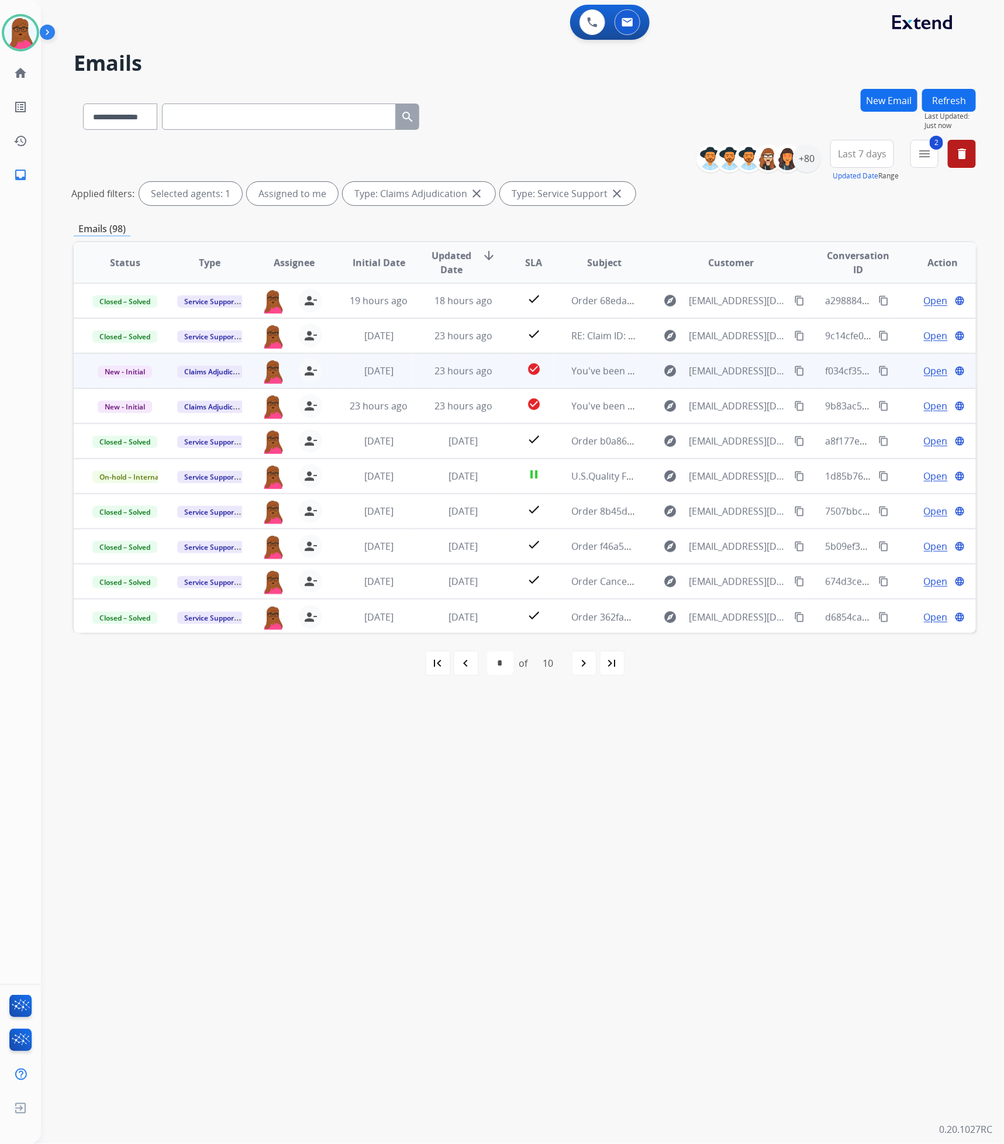
click at [925, 370] on span "Open" at bounding box center [936, 371] width 24 height 14
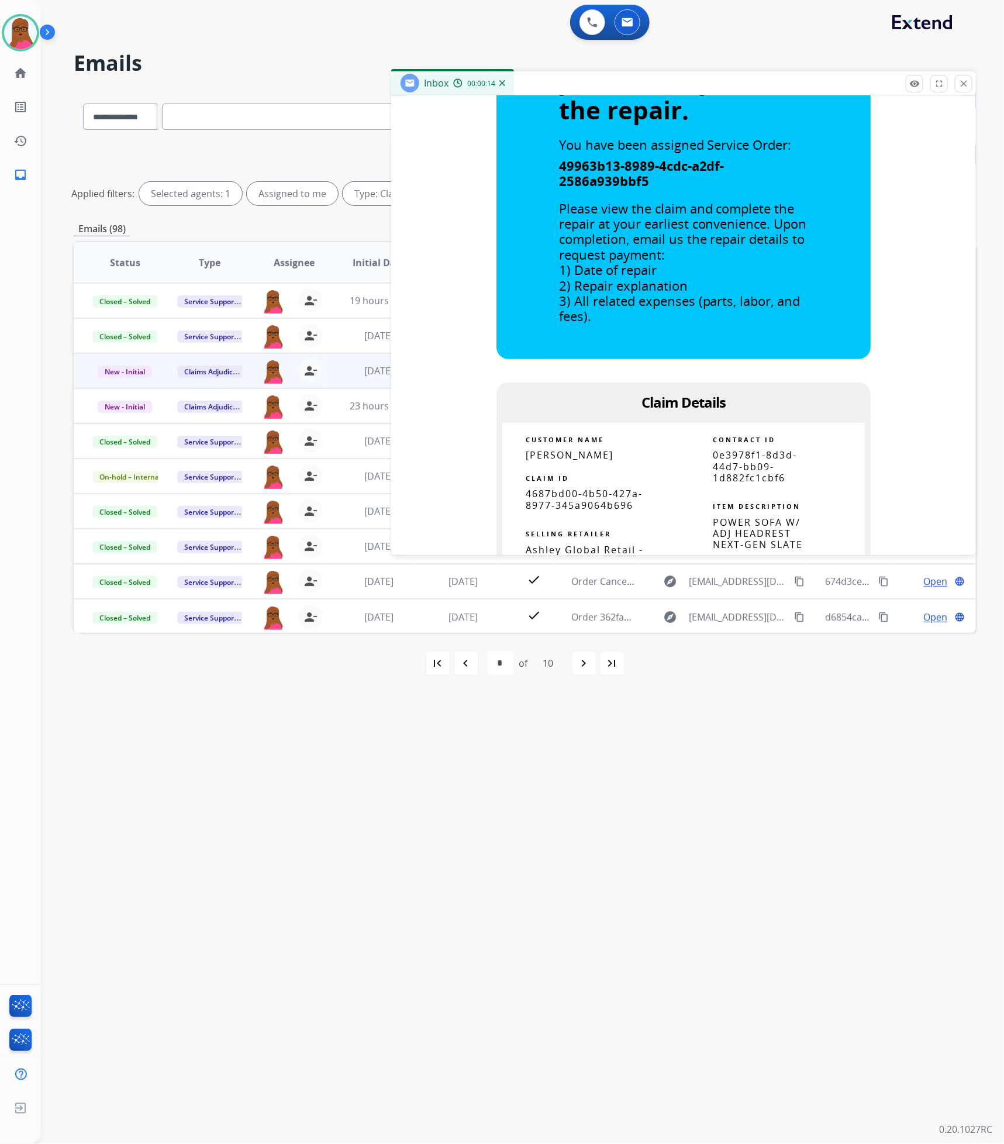
scroll to position [526, 0]
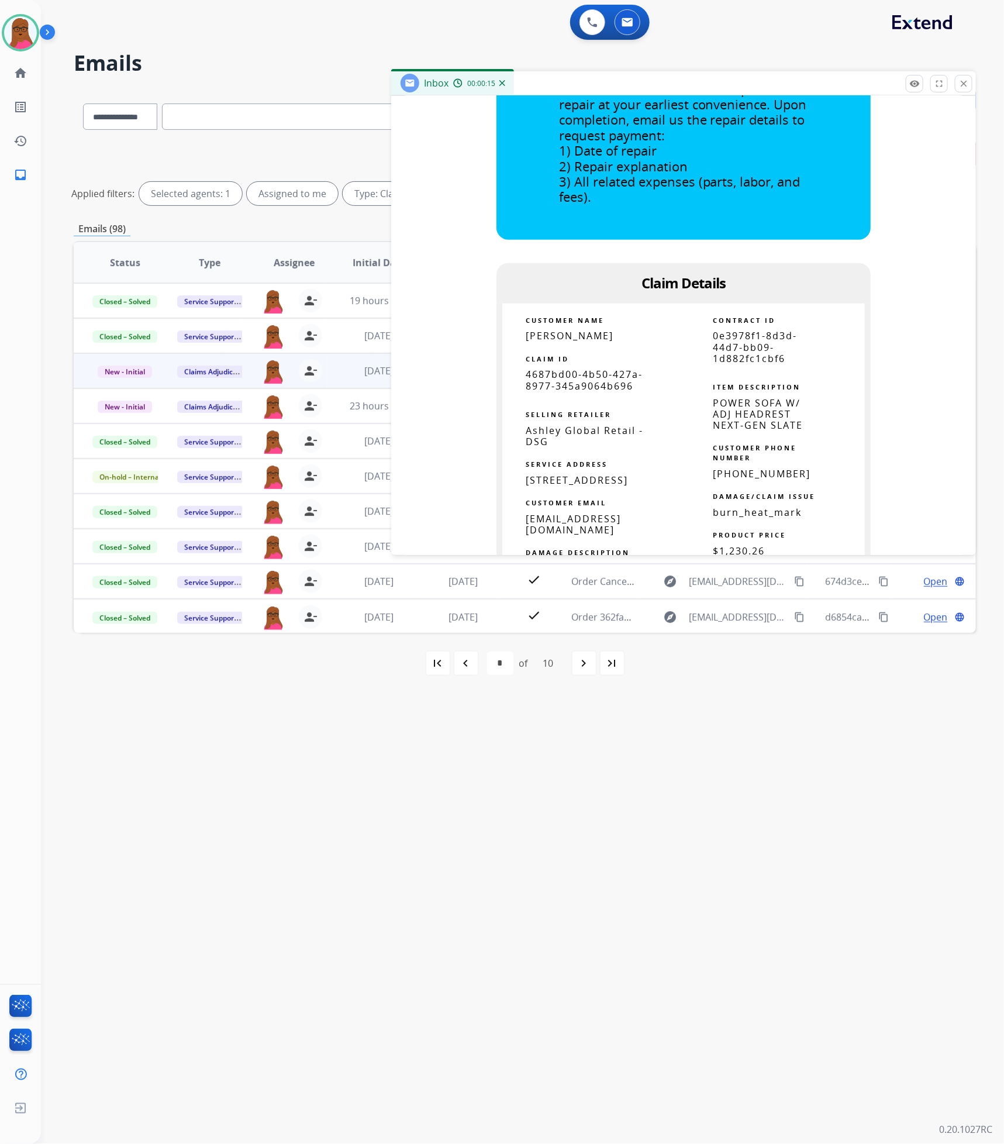
click at [620, 392] on span "4687bd00-4b50-427a-8977-345a9064b696" at bounding box center [584, 380] width 117 height 24
click at [619, 392] on span "4687bd00-4b50-427a-8977-345a9064b696" at bounding box center [584, 380] width 117 height 24
drag, startPoint x: 965, startPoint y: 87, endPoint x: 546, endPoint y: 251, distance: 450.3
click at [963, 86] on mat-icon "close" at bounding box center [963, 83] width 11 height 11
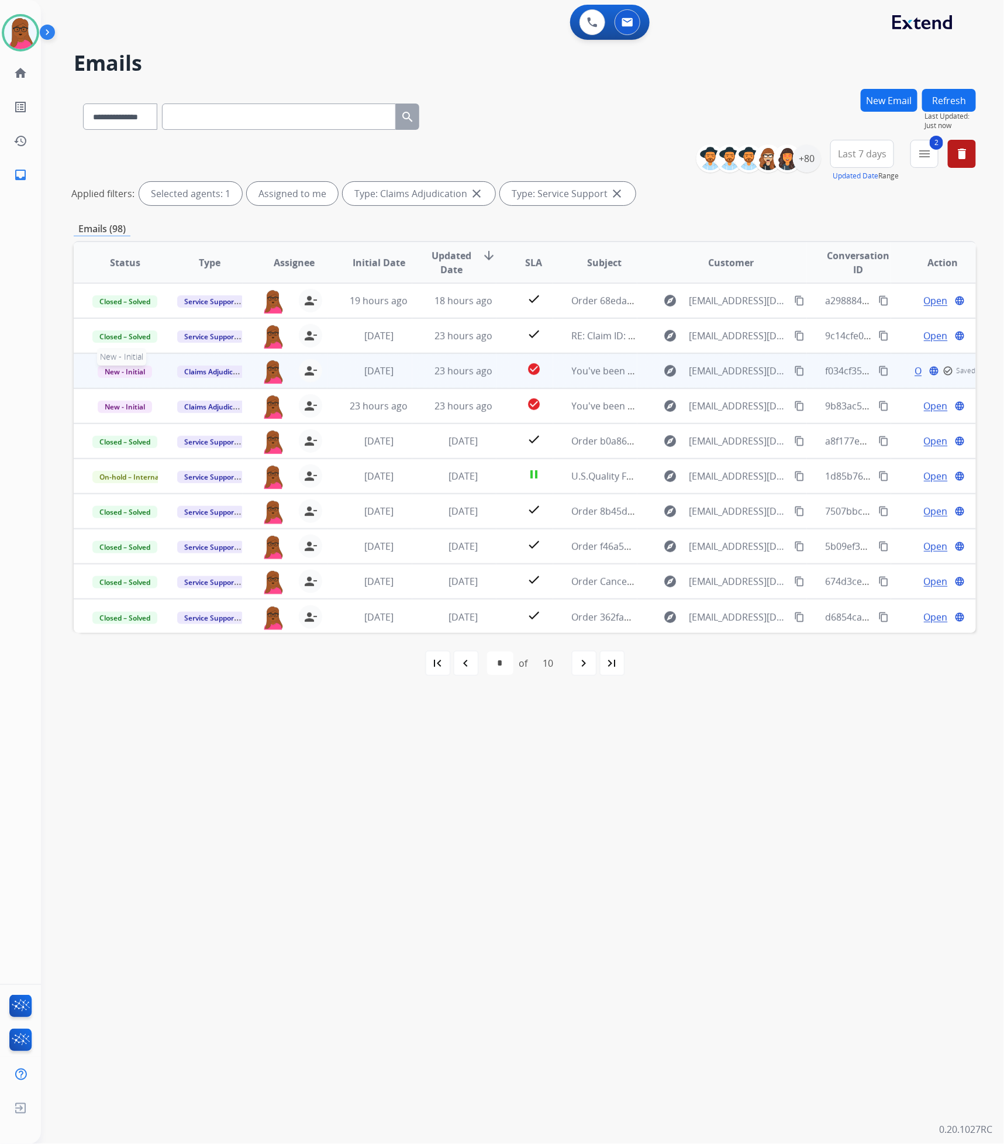
click at [123, 368] on span "New - Initial" at bounding box center [125, 371] width 54 height 12
click at [216, 484] on p "Closed – Solved" at bounding box center [184, 480] width 67 height 16
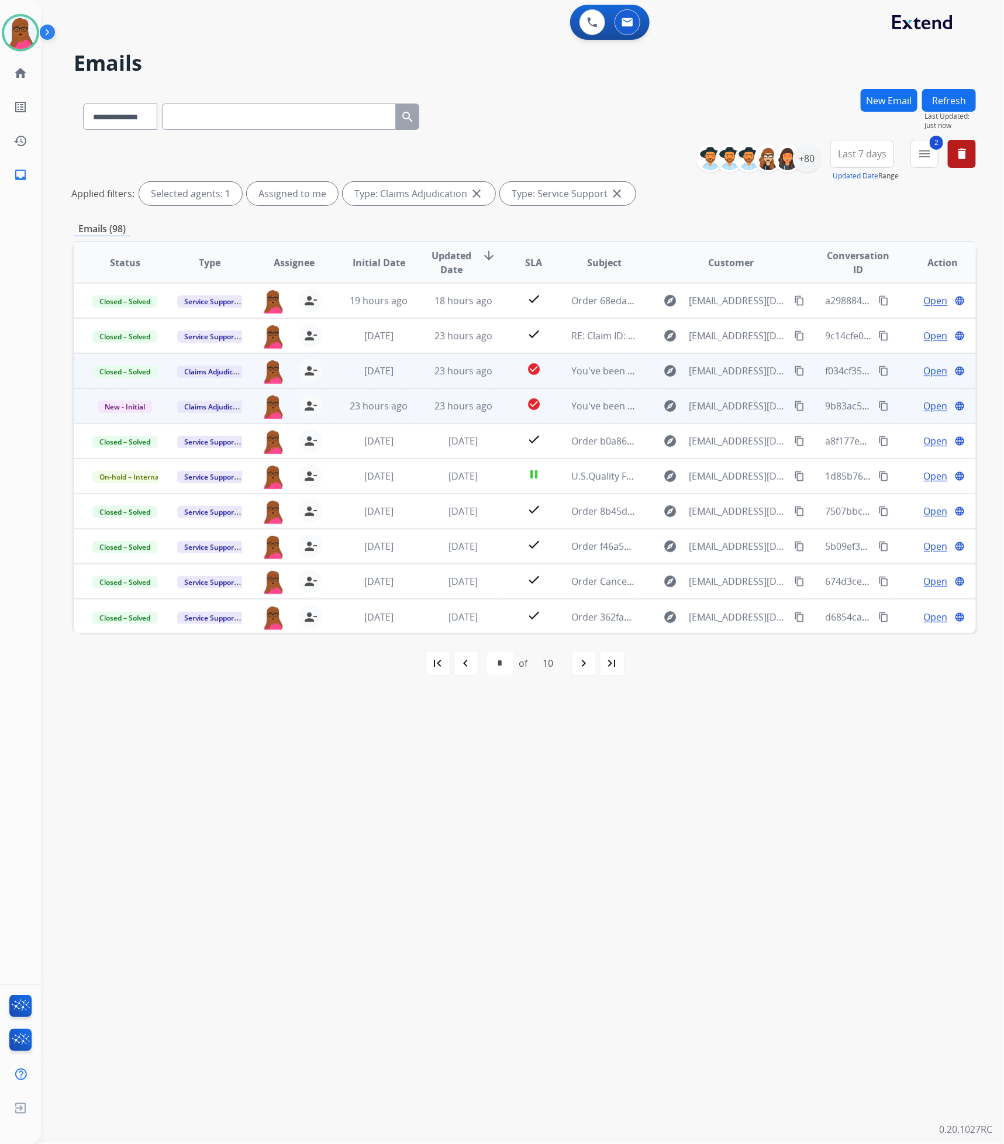
click at [936, 401] on span "Open" at bounding box center [936, 406] width 24 height 14
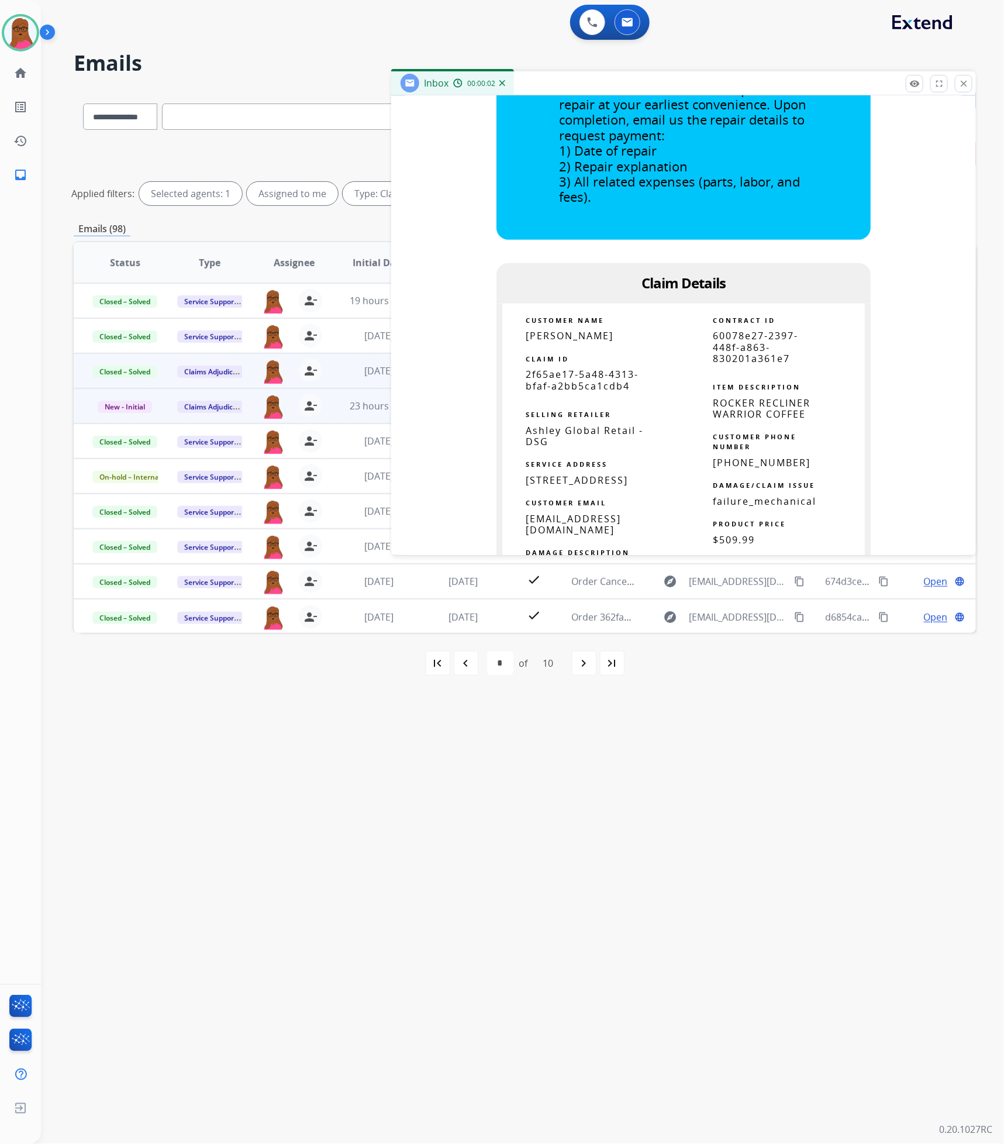
click at [603, 368] on span "2f65ae17-5a48-4313-bfaf-a2bb5ca1cdb4" at bounding box center [582, 380] width 113 height 24
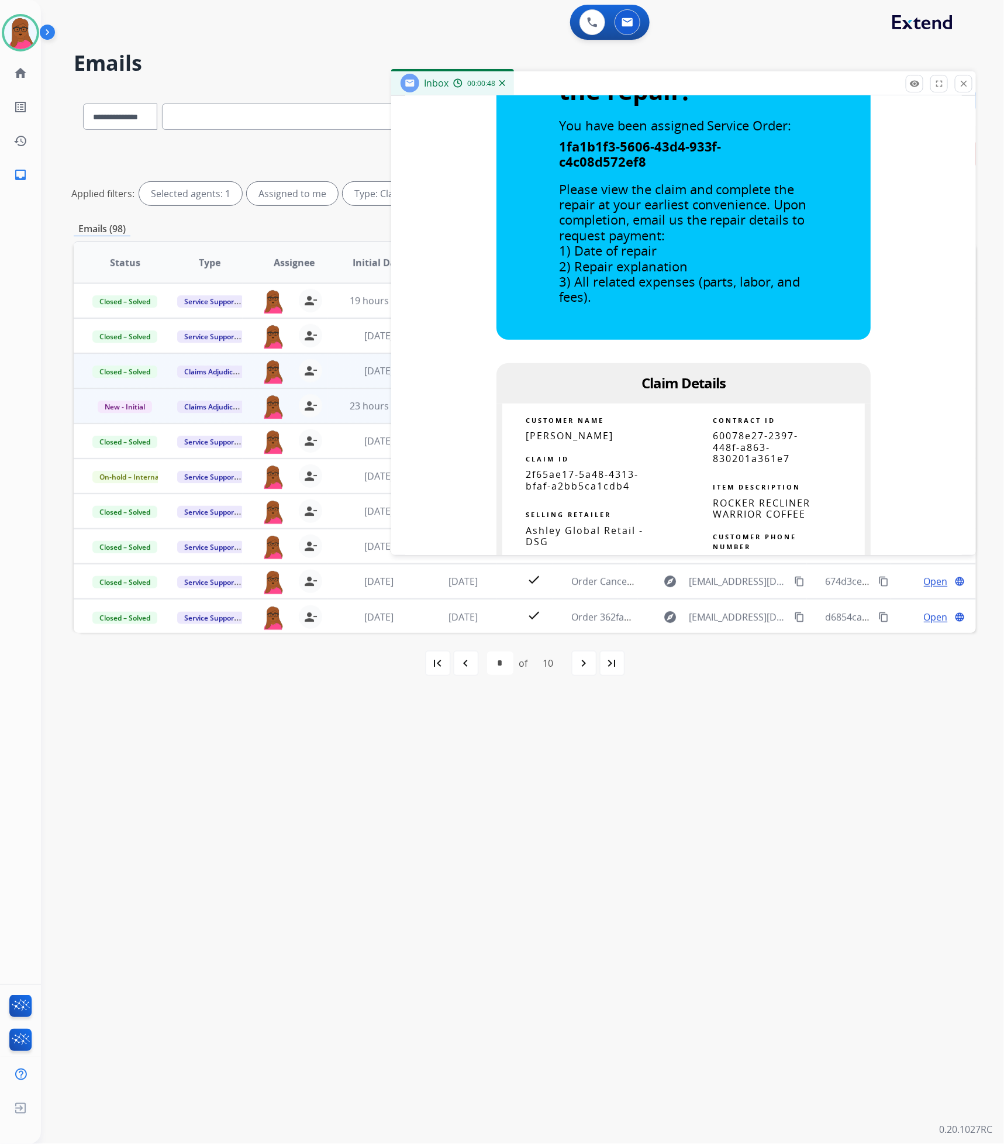
scroll to position [263, 0]
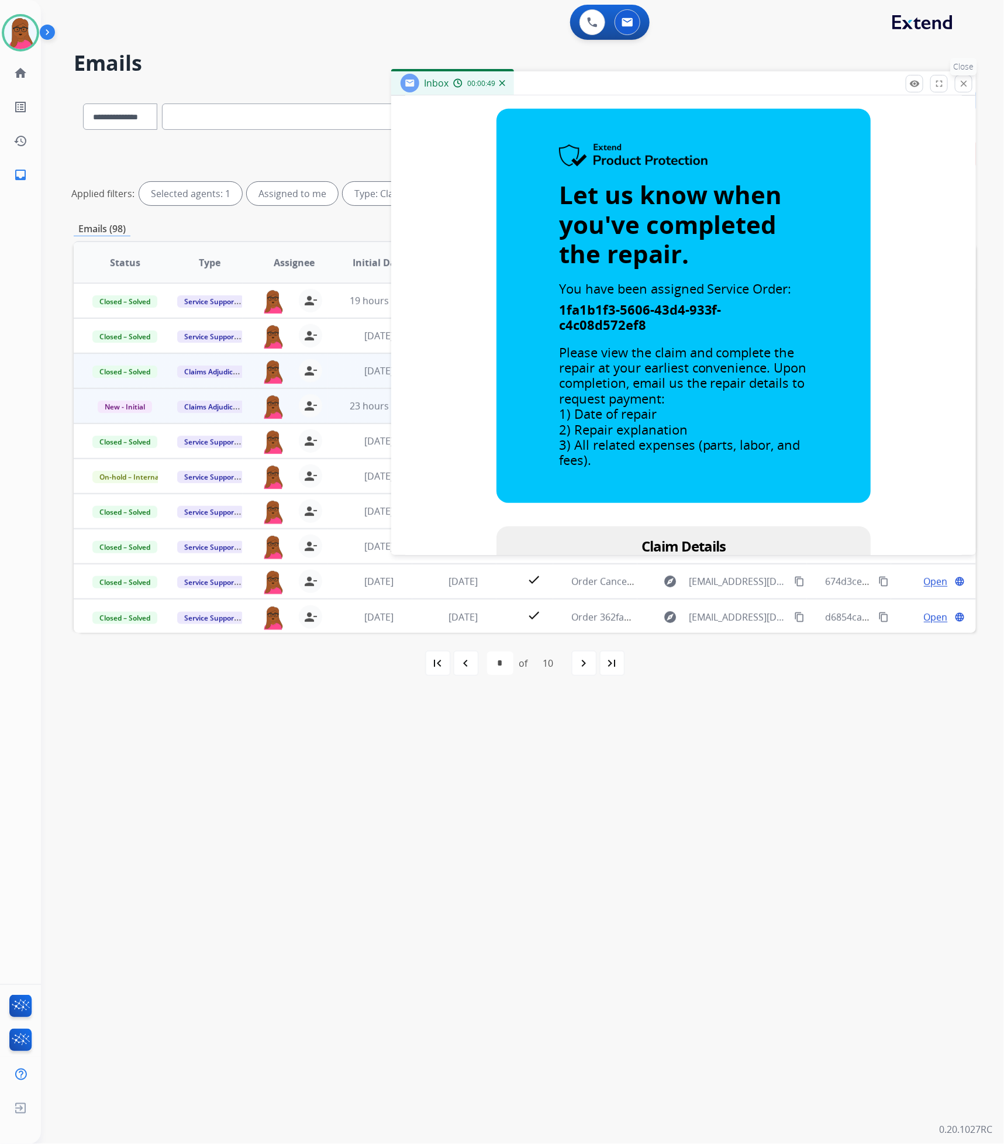
click at [969, 91] on button "close Close" at bounding box center [964, 84] width 18 height 18
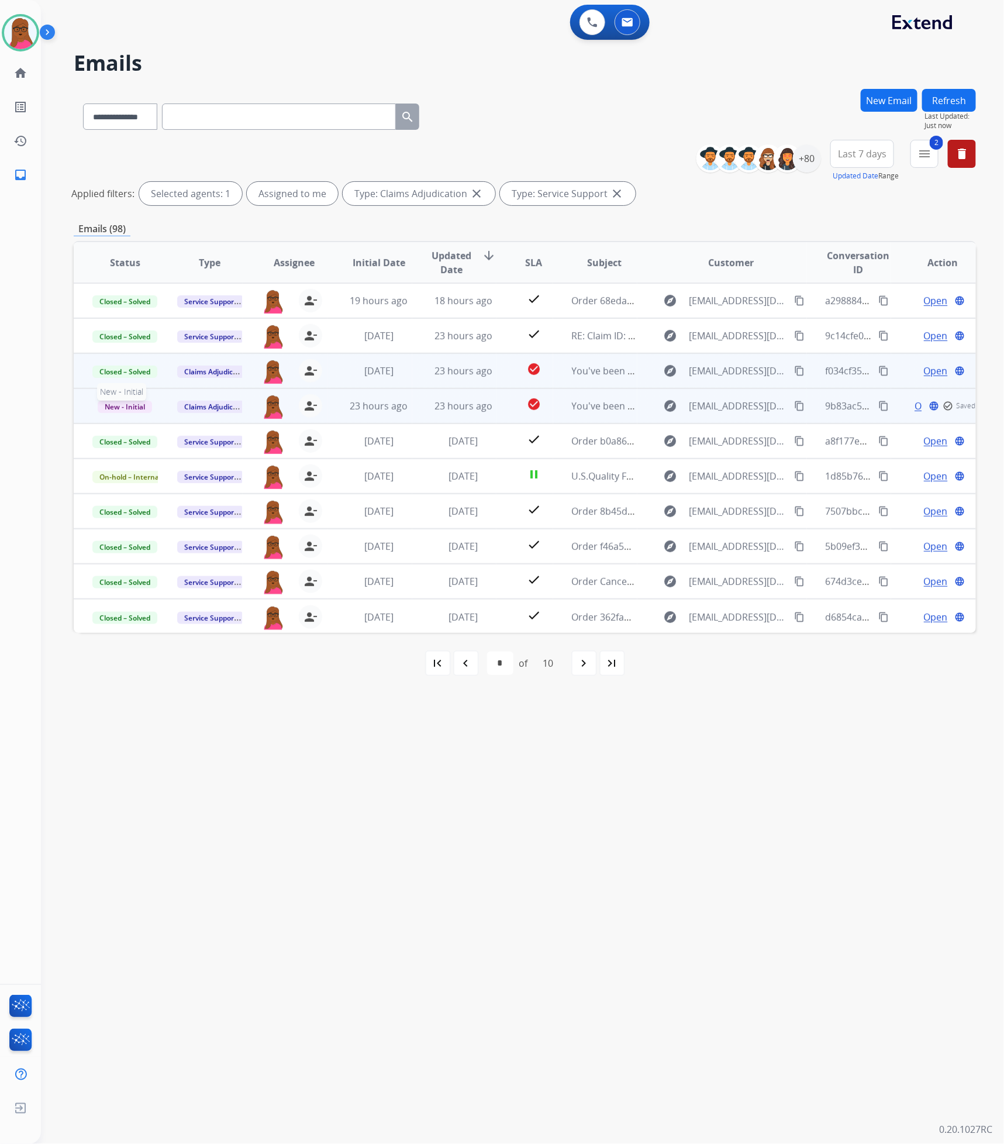
click at [135, 403] on span "New - Initial" at bounding box center [125, 407] width 54 height 12
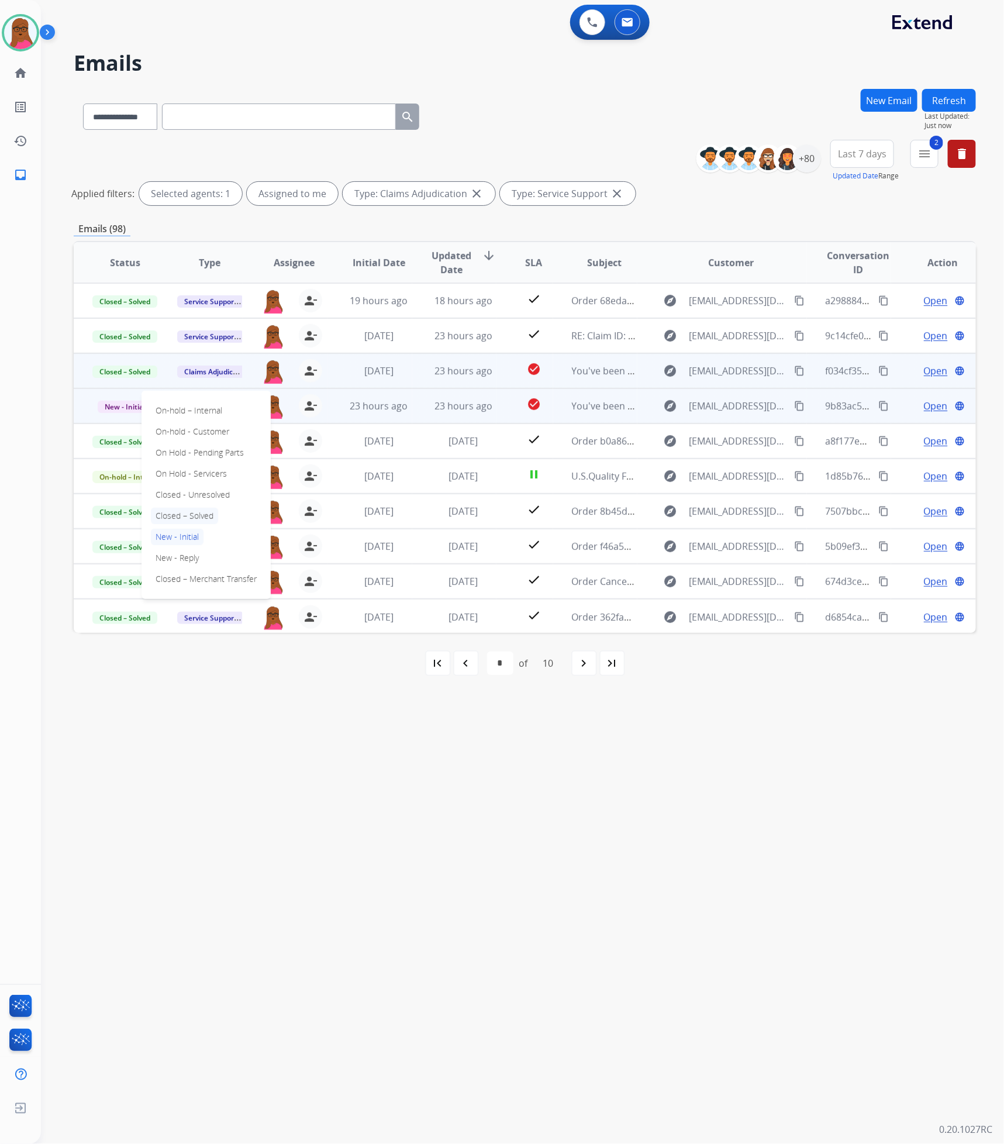
click at [189, 519] on p "Closed – Solved" at bounding box center [184, 516] width 67 height 16
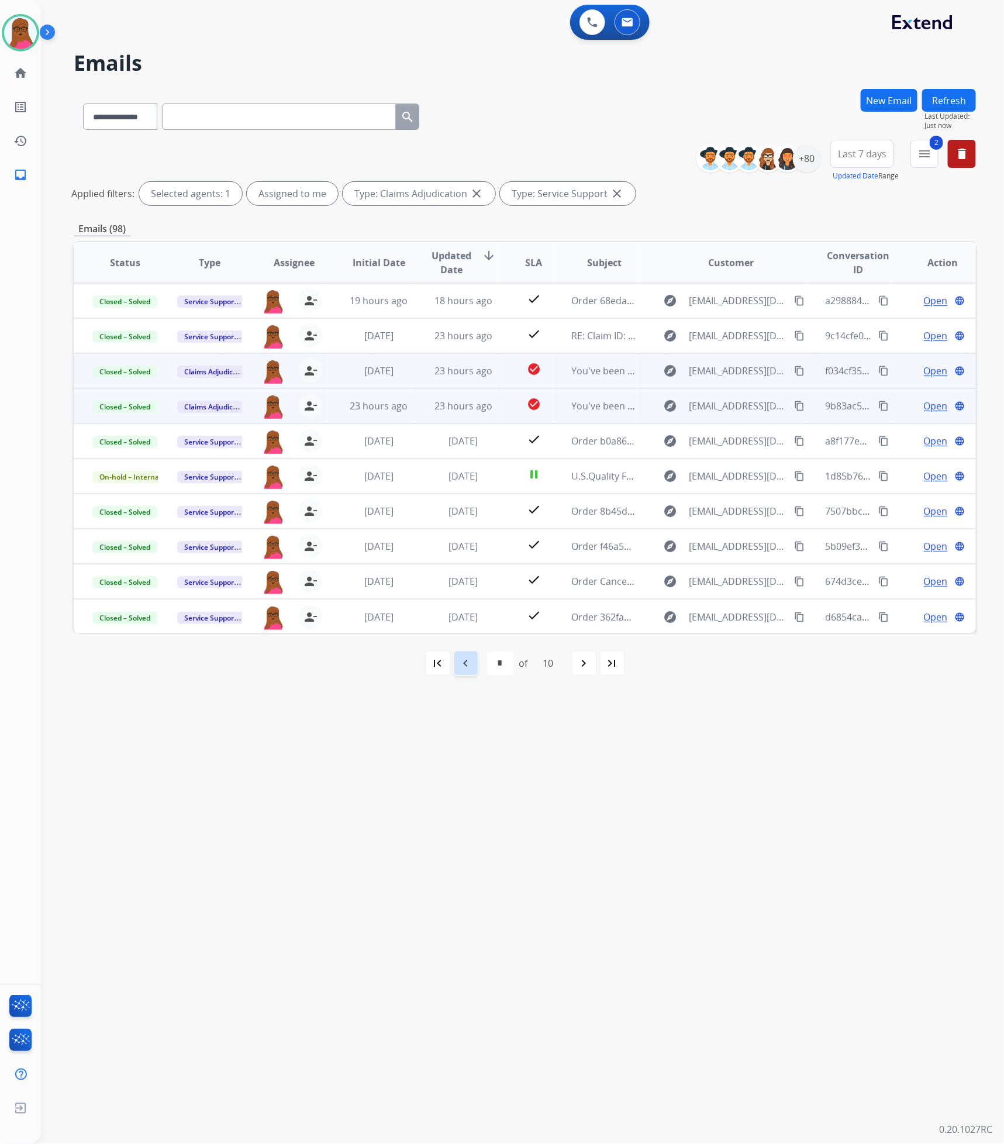
click at [475, 665] on div "navigate_before" at bounding box center [466, 663] width 26 height 26
select select "*"
